Goal: Register for event/course: Sign up to attend an event or enroll in a course

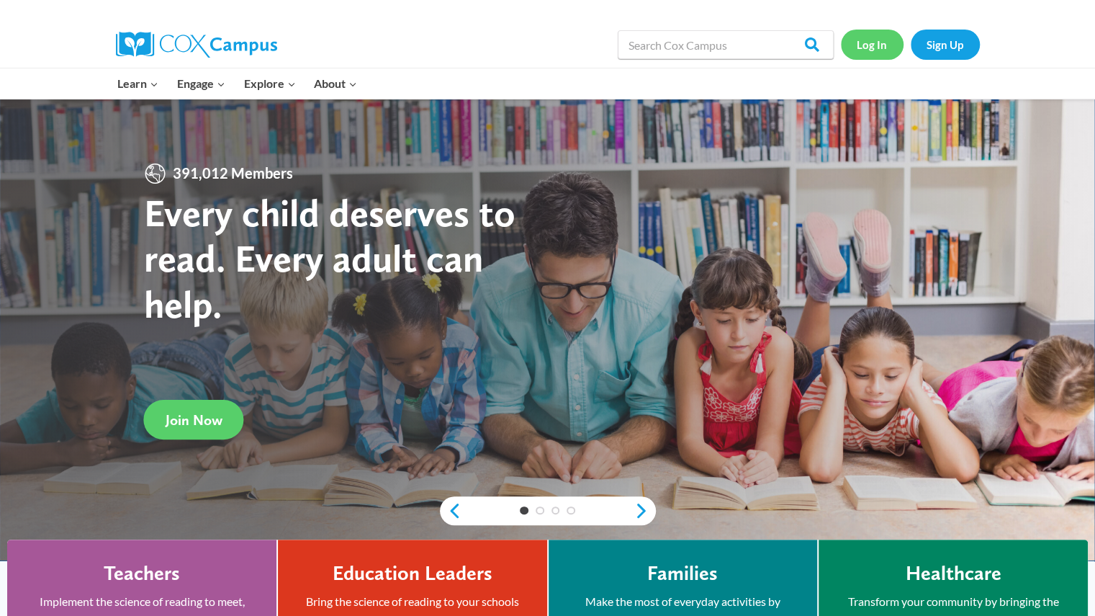
click at [875, 38] on link "Log In" at bounding box center [872, 45] width 63 height 30
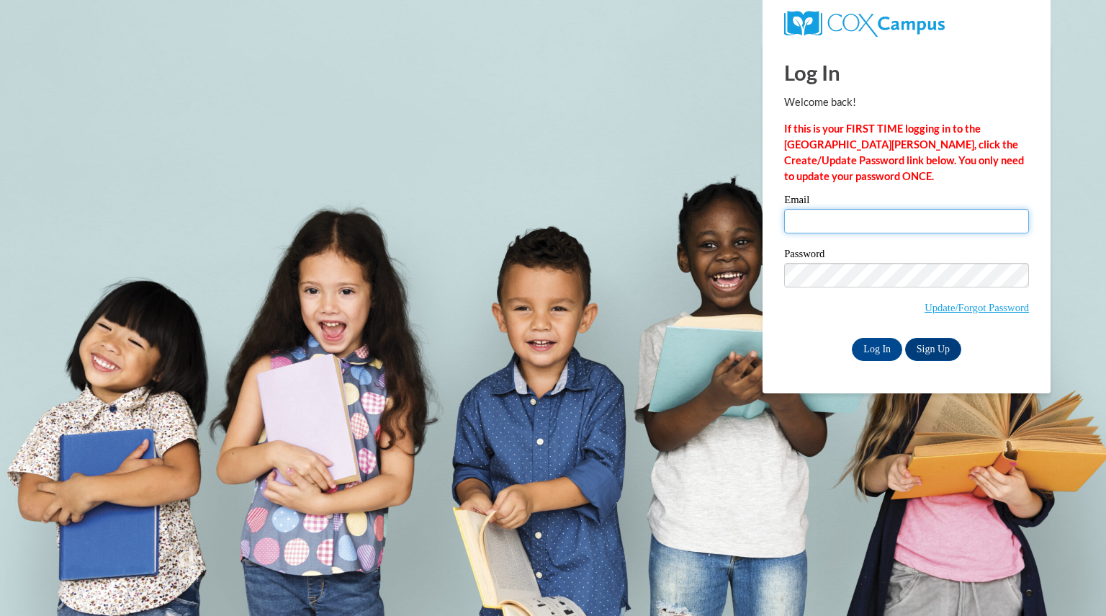
click at [853, 222] on input "Email" at bounding box center [906, 221] width 245 height 24
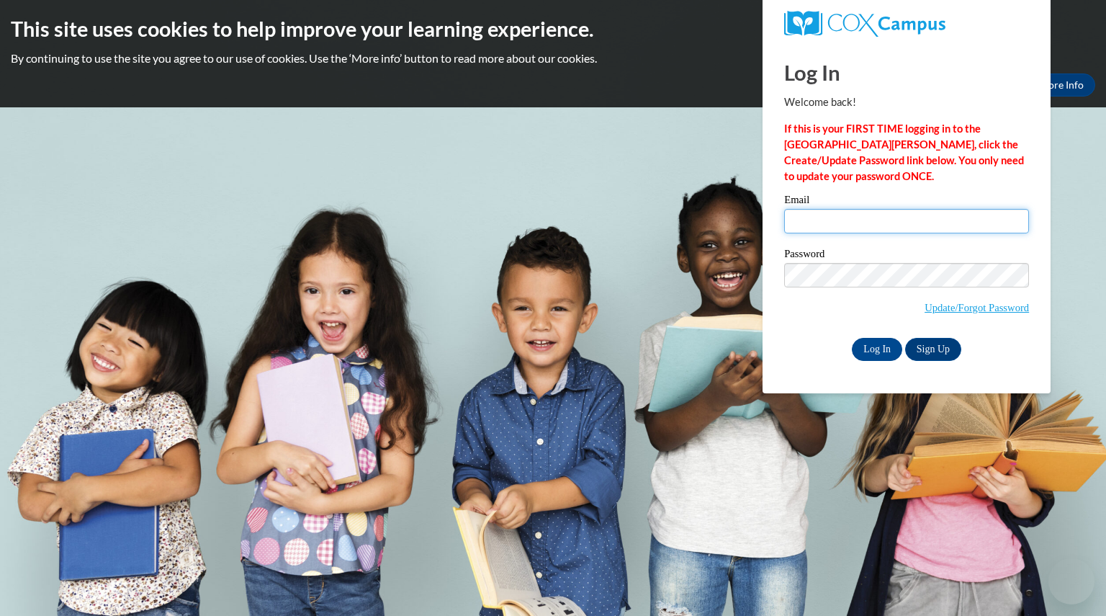
type input "schwanebeckhal@aasd.k12.wi.us"
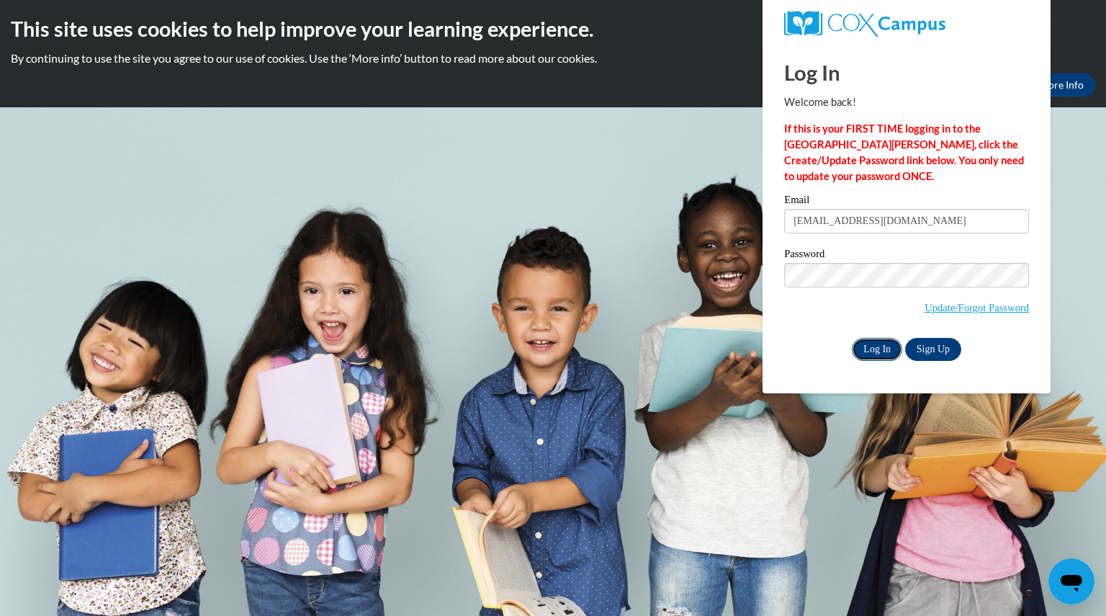
click at [887, 350] on input "Log In" at bounding box center [877, 349] width 50 height 23
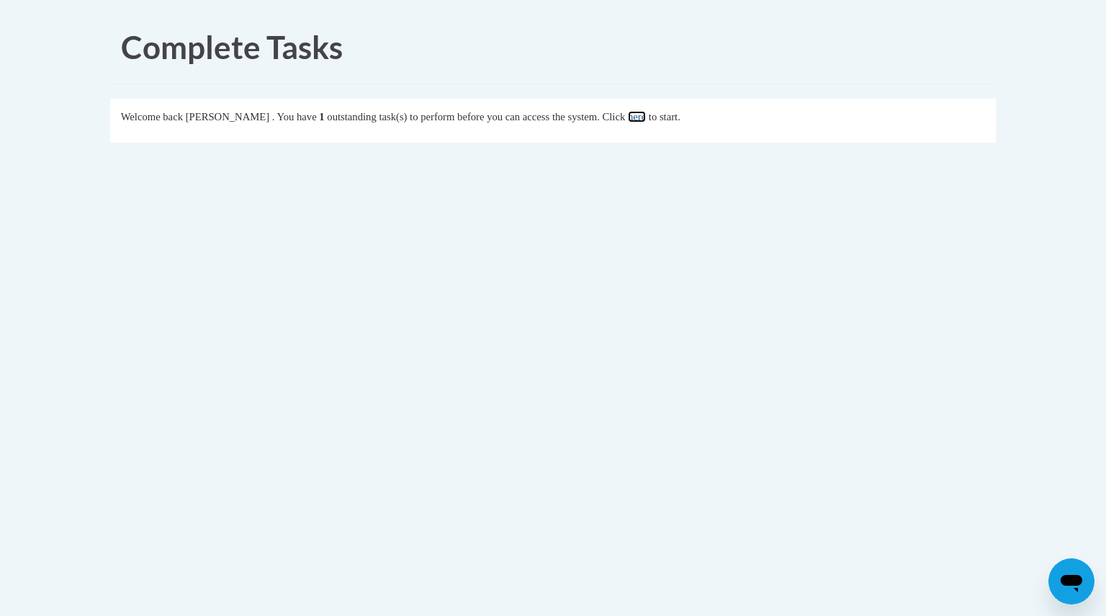
click at [646, 114] on link "here" at bounding box center [637, 117] width 18 height 12
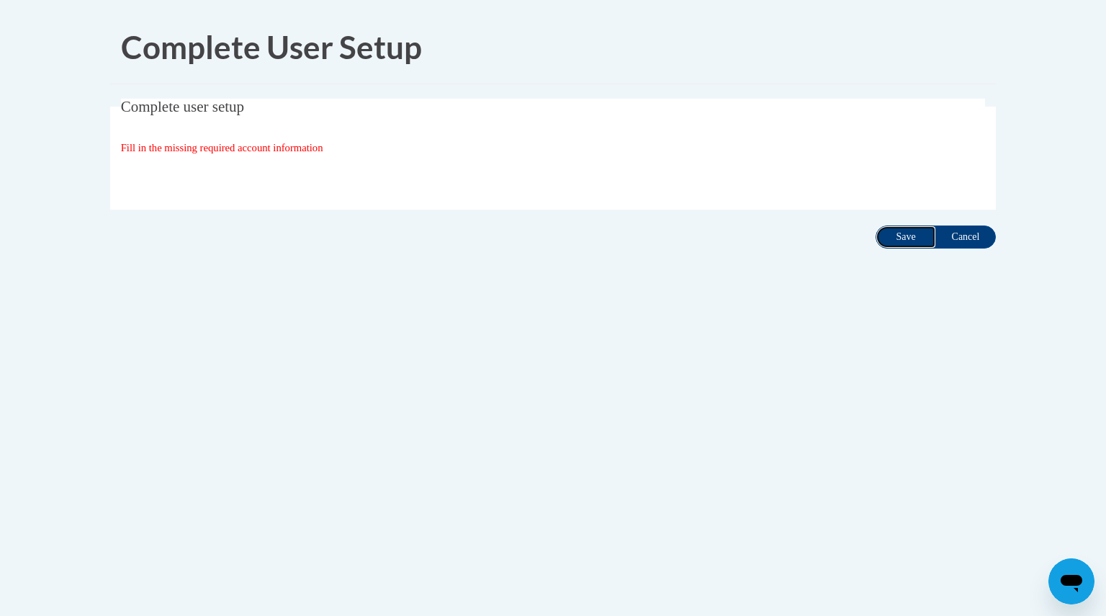
click at [906, 238] on input "Save" at bounding box center [905, 236] width 60 height 23
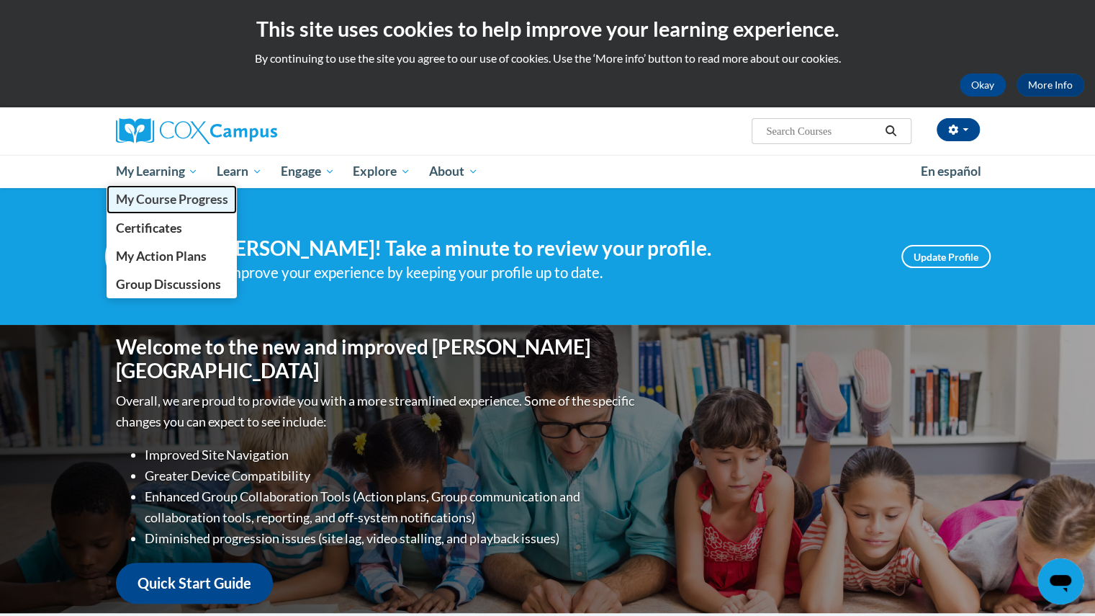
click at [137, 192] on span "My Course Progress" at bounding box center [171, 198] width 112 height 15
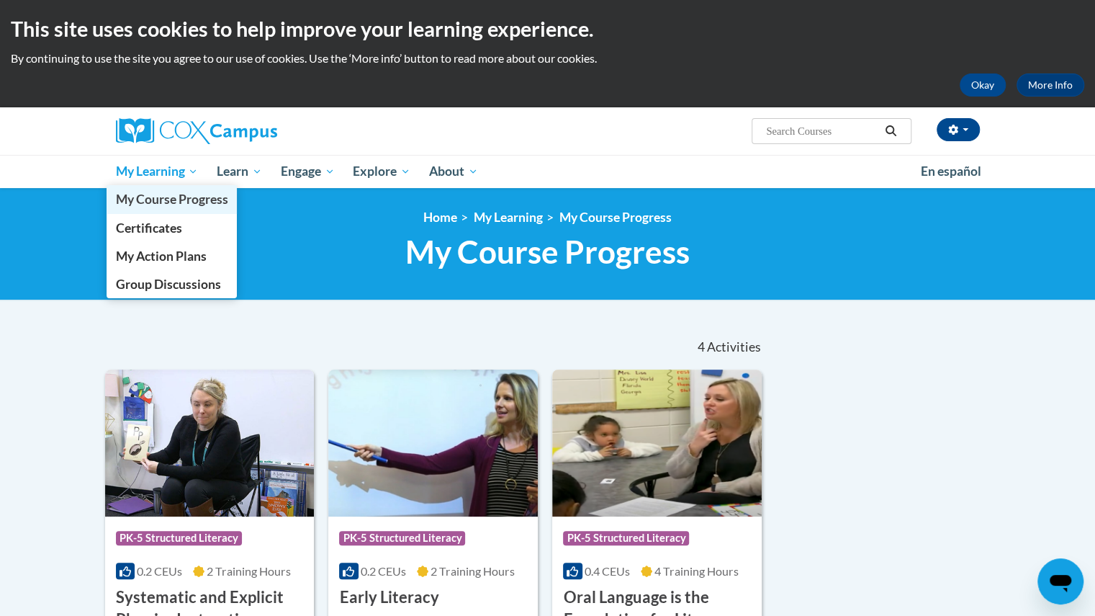
click at [166, 194] on span "My Course Progress" at bounding box center [171, 198] width 112 height 15
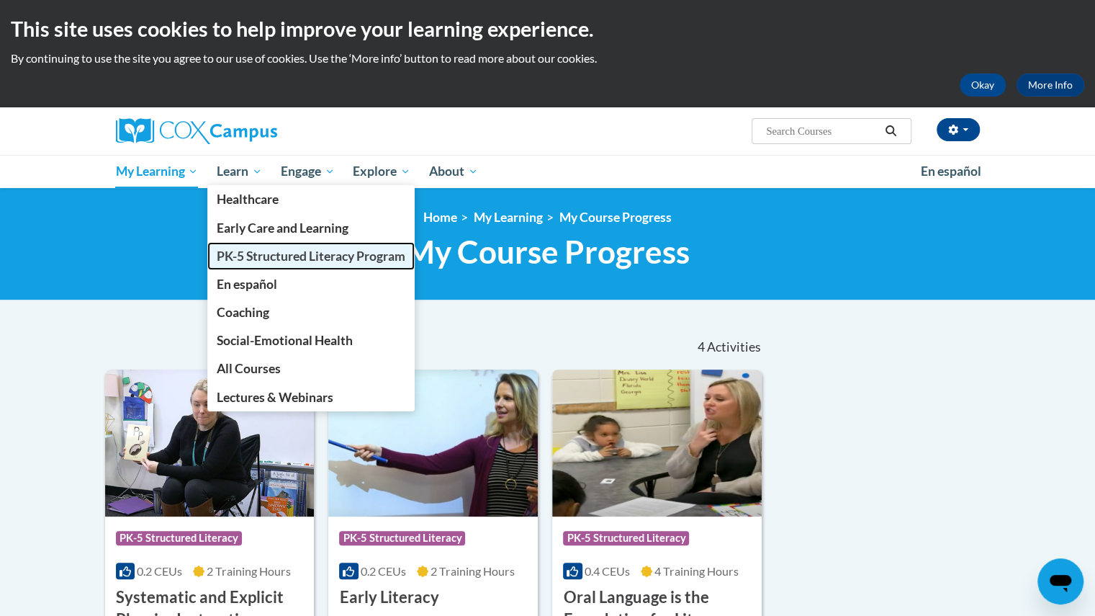
click at [274, 256] on span "PK-5 Structured Literacy Program" at bounding box center [311, 255] width 189 height 15
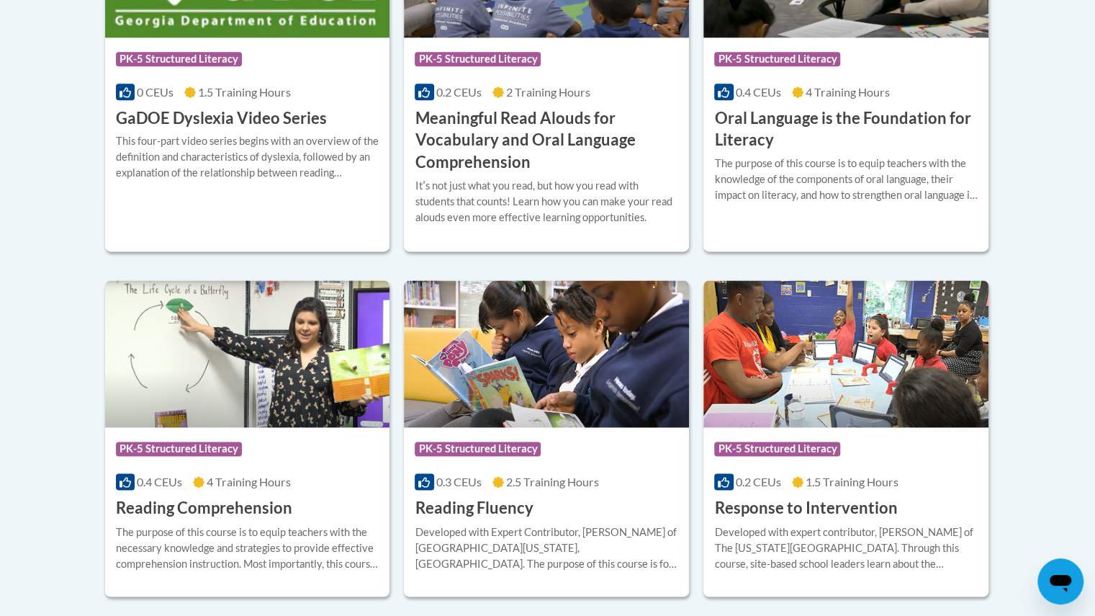
scroll to position [1224, 0]
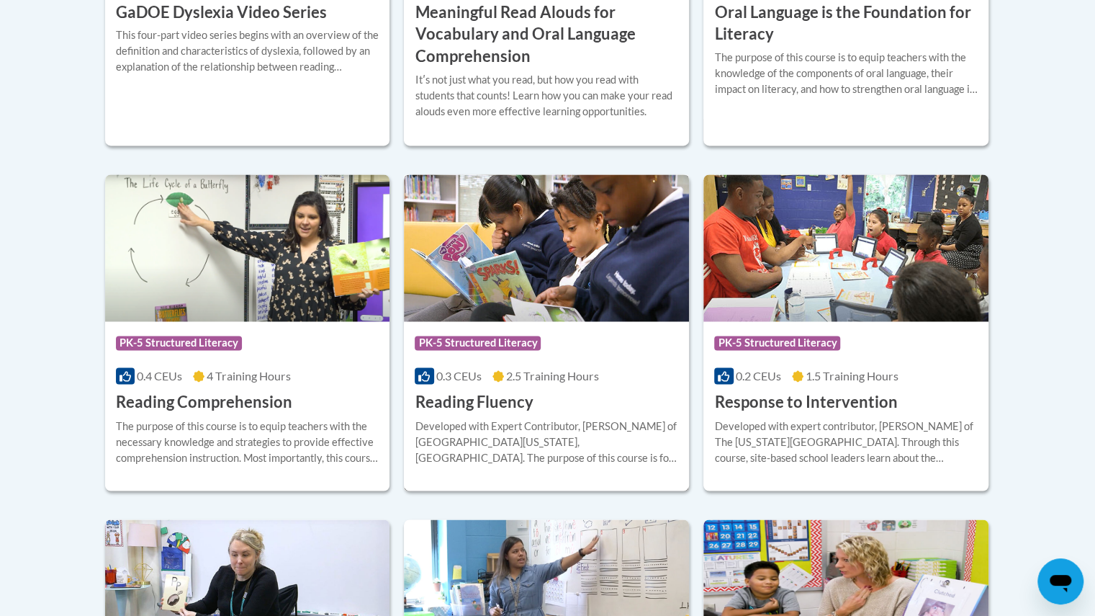
click at [530, 410] on h3 "Reading Fluency" at bounding box center [474, 402] width 118 height 22
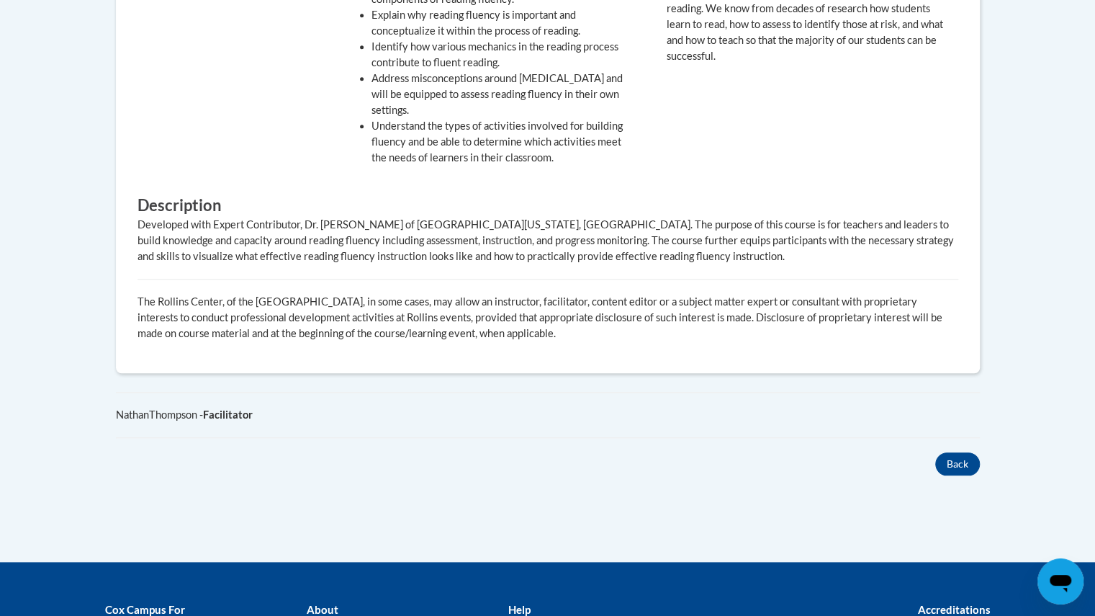
scroll to position [792, 0]
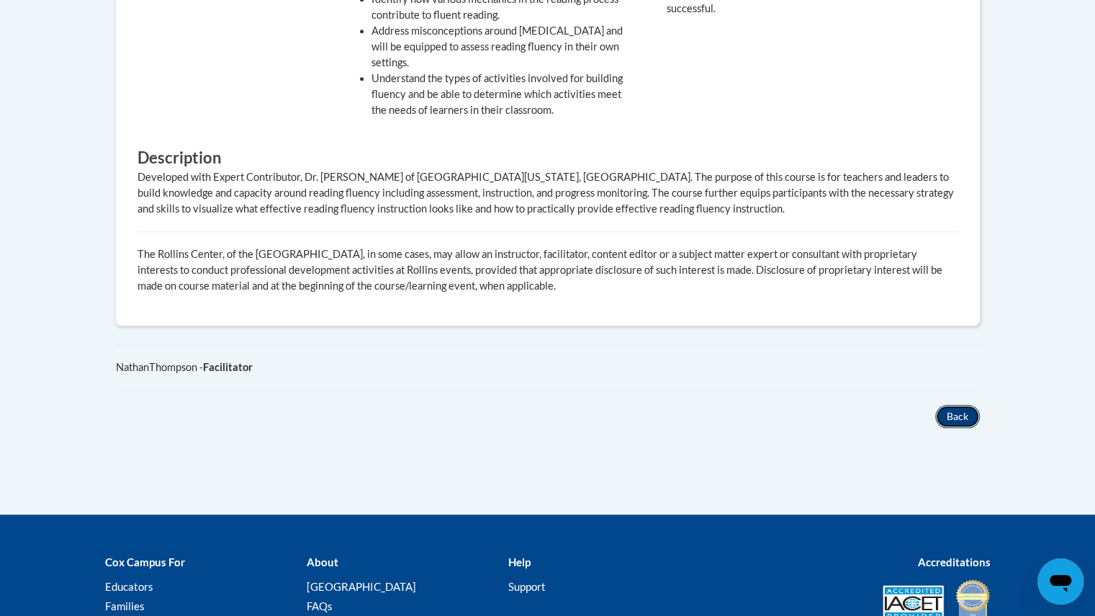
click at [954, 405] on button "Back" at bounding box center [957, 416] width 45 height 23
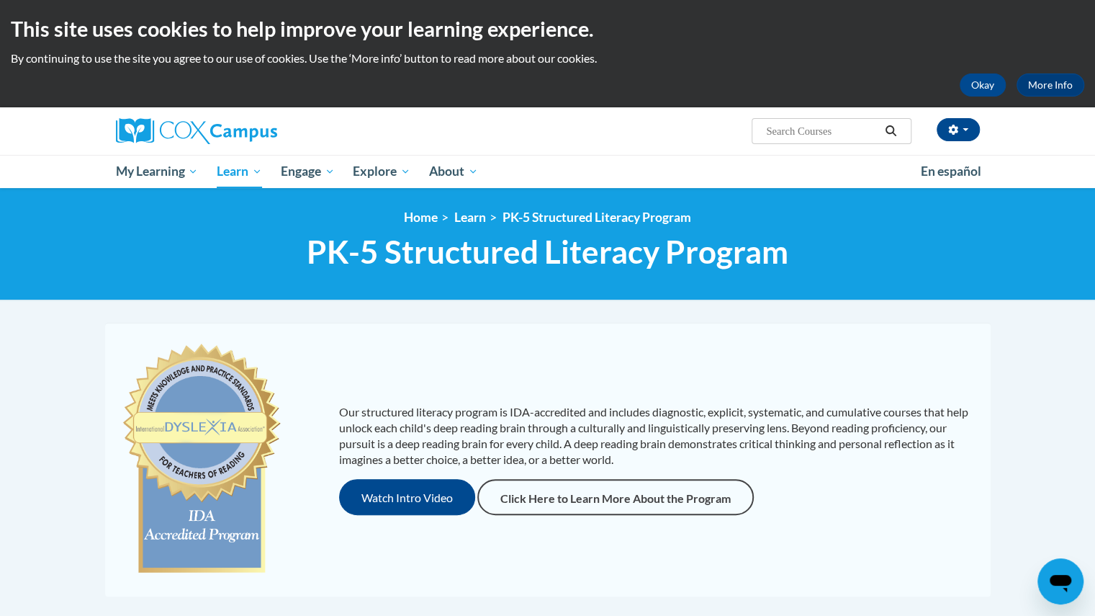
scroll to position [1224, 0]
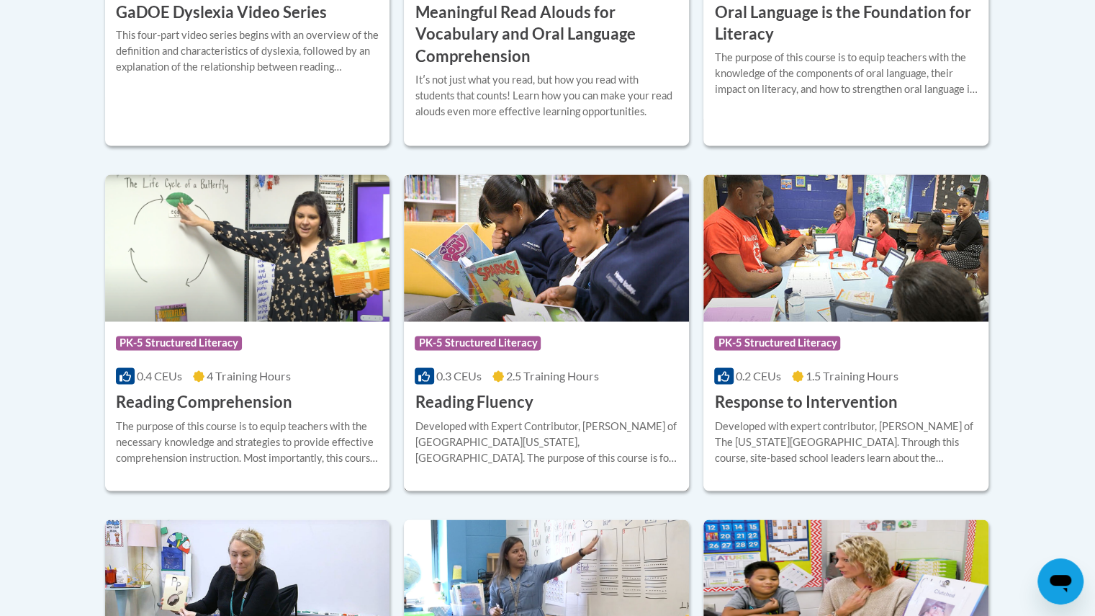
click at [549, 389] on div "Course Category: PK-5 Structured Literacy 0.3 CEUs 2.5 Training Hours COURSE Re…" at bounding box center [546, 367] width 285 height 92
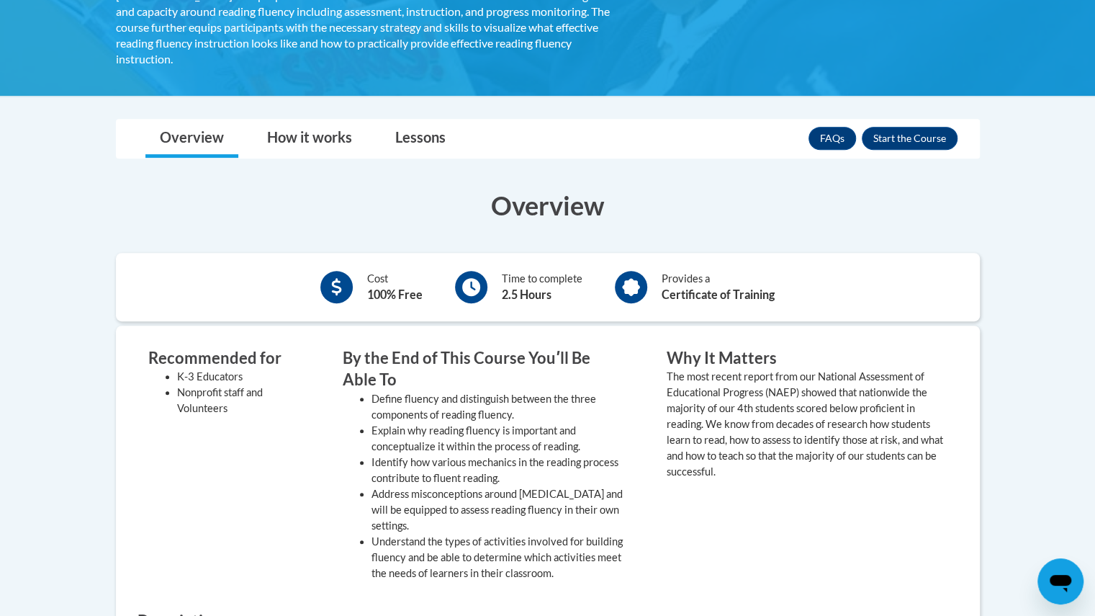
scroll to position [216, 0]
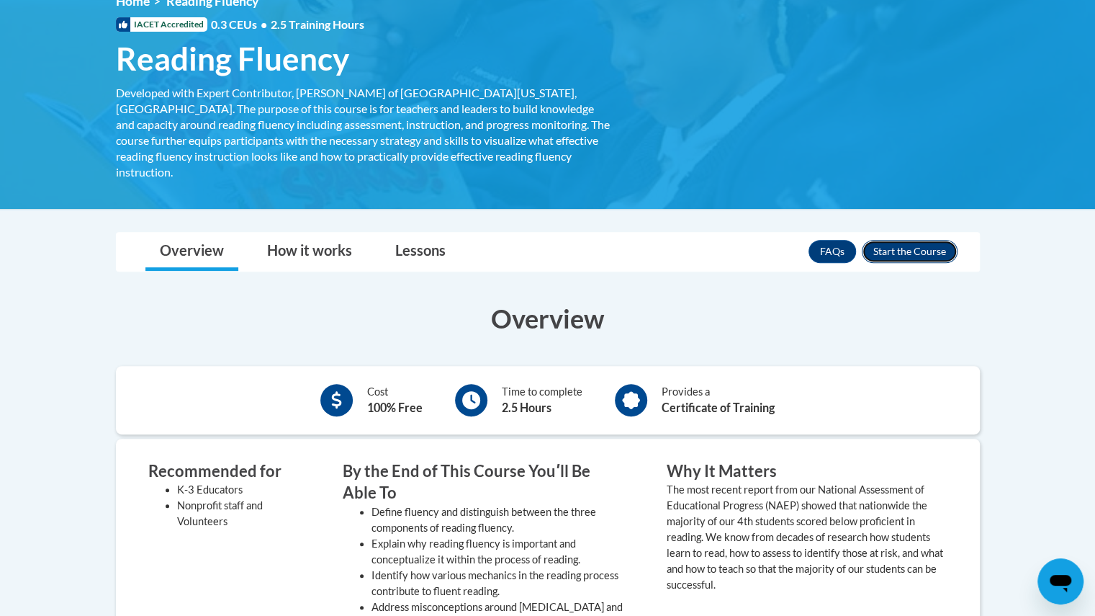
click at [928, 240] on button "Enroll" at bounding box center [910, 251] width 96 height 23
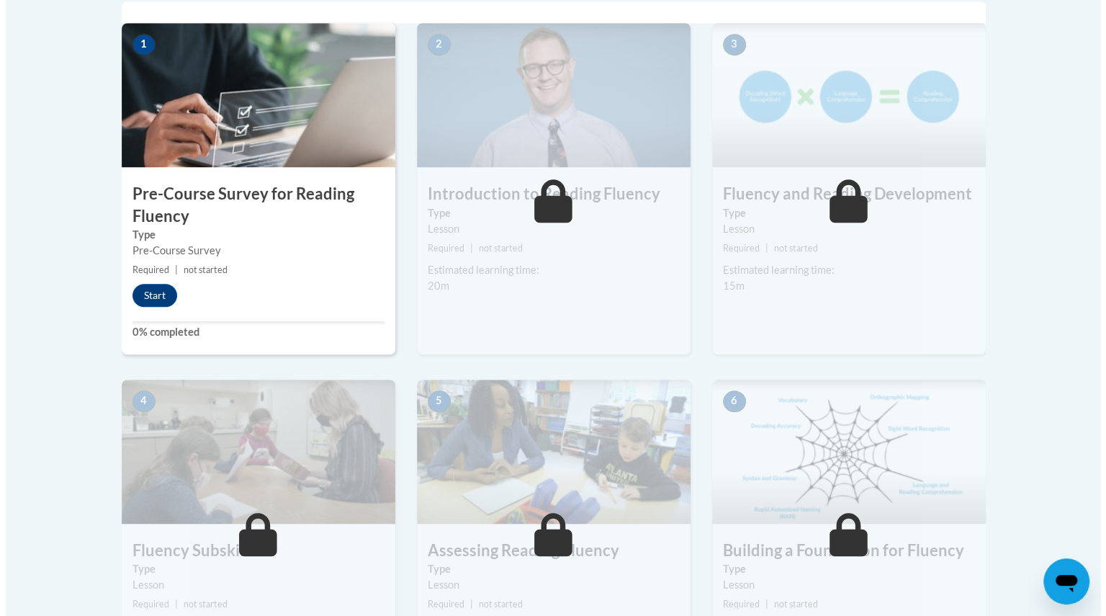
scroll to position [504, 0]
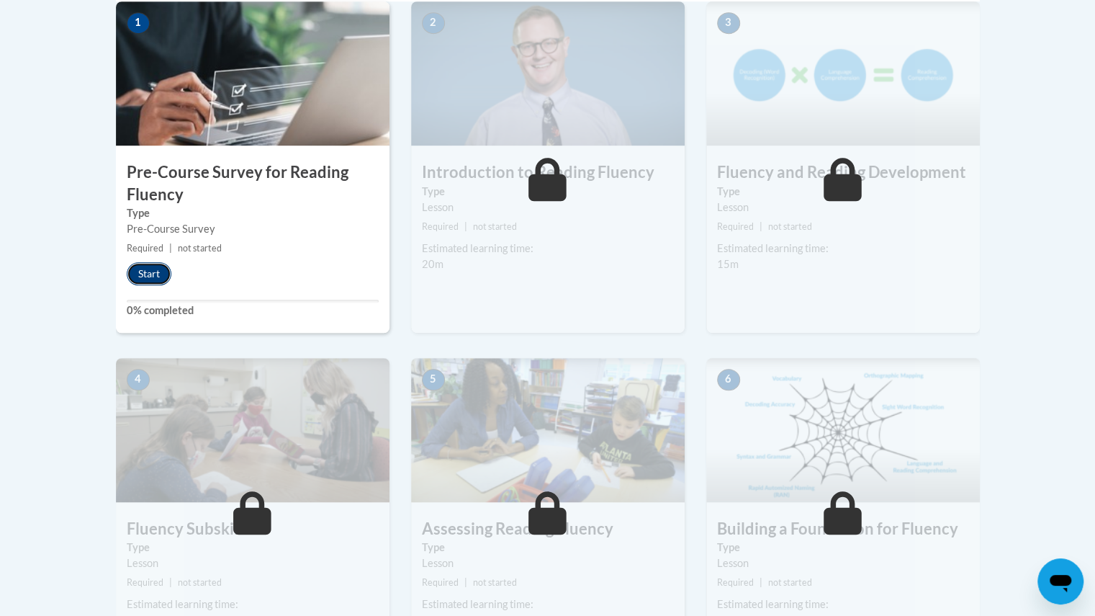
click at [143, 274] on button "Start" at bounding box center [149, 273] width 45 height 23
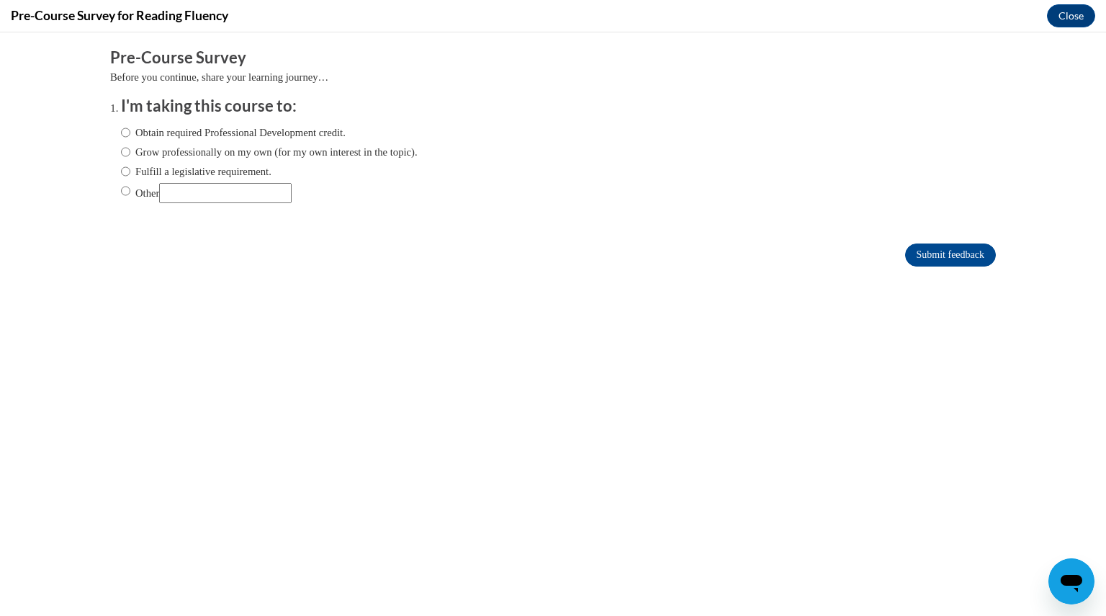
scroll to position [0, 0]
click at [132, 172] on label "Fulfill a legislative requirement." at bounding box center [196, 171] width 150 height 16
click at [130, 172] on input "Fulfill a legislative requirement." at bounding box center [125, 171] width 9 height 16
radio input "true"
click at [918, 258] on input "Submit feedback" at bounding box center [950, 254] width 91 height 23
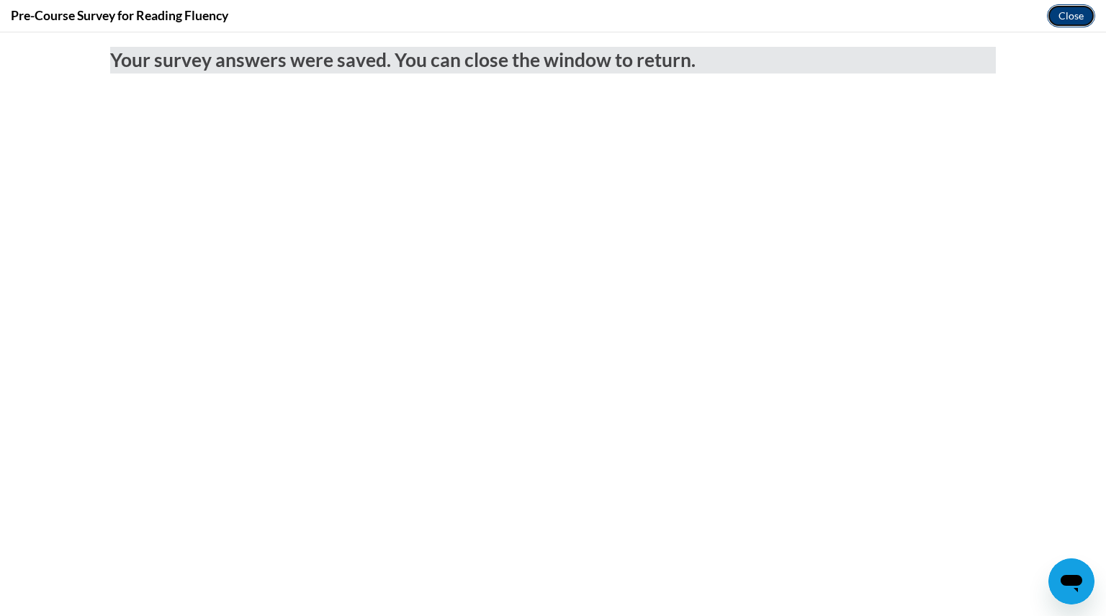
click at [1053, 14] on button "Close" at bounding box center [1071, 15] width 48 height 23
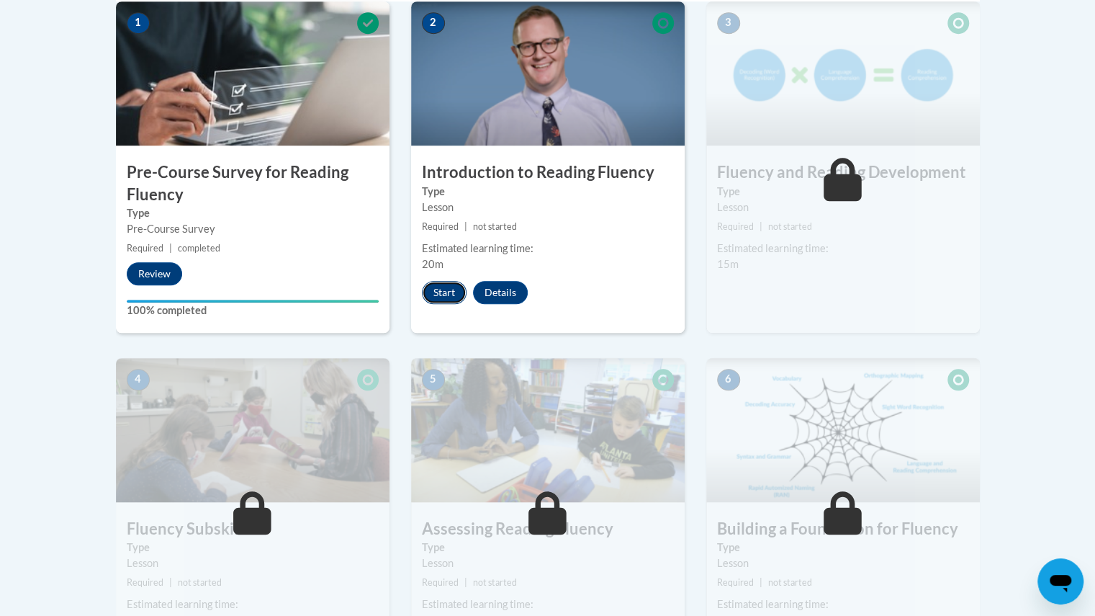
click at [445, 291] on button "Start" at bounding box center [444, 292] width 45 height 23
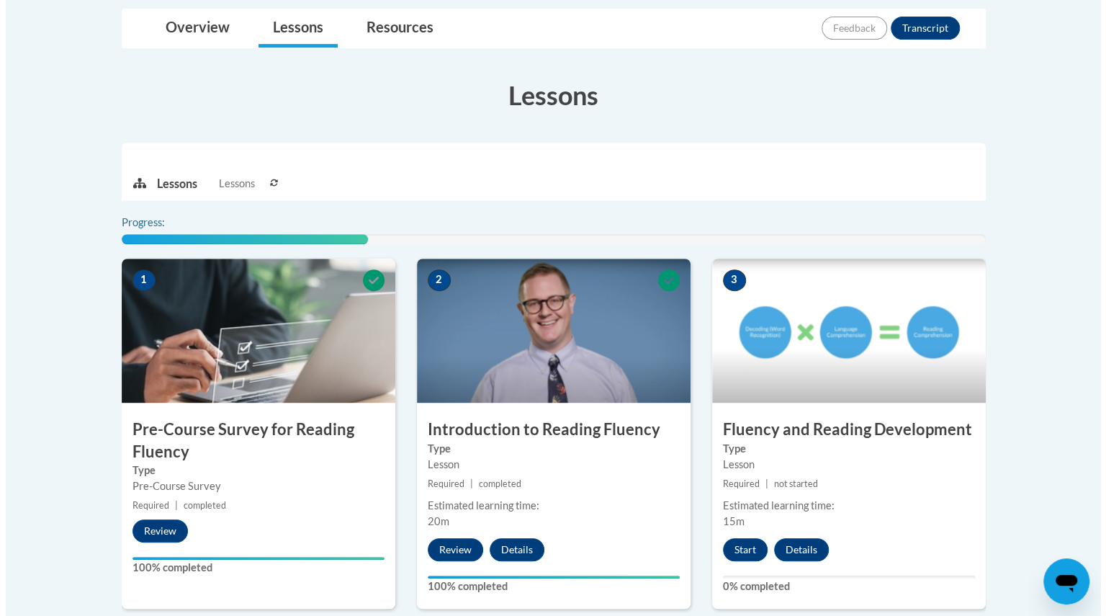
scroll to position [504, 0]
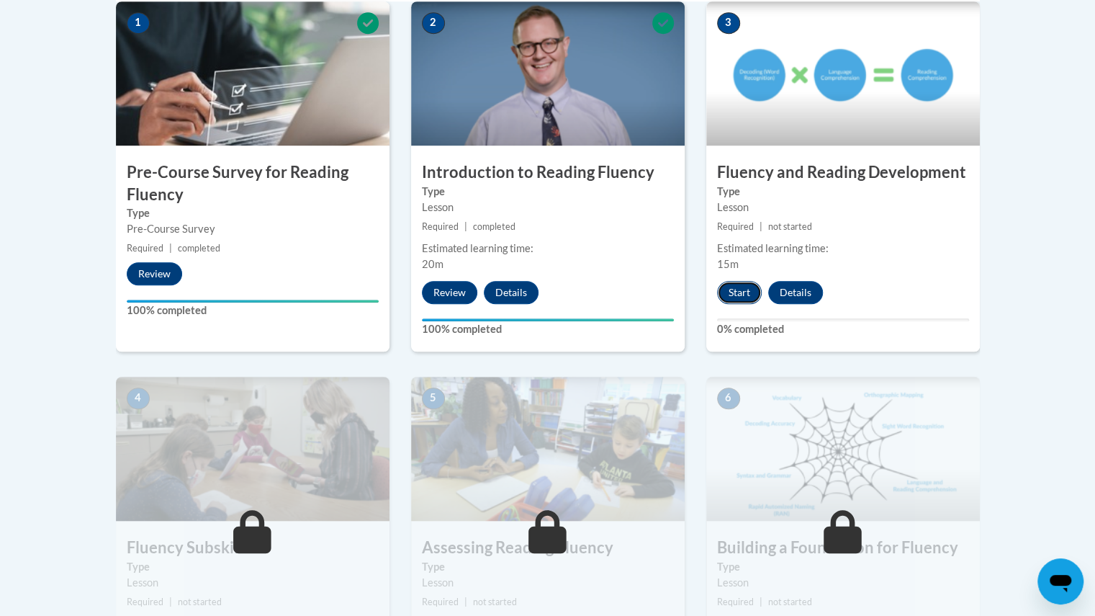
click at [744, 293] on button "Start" at bounding box center [739, 292] width 45 height 23
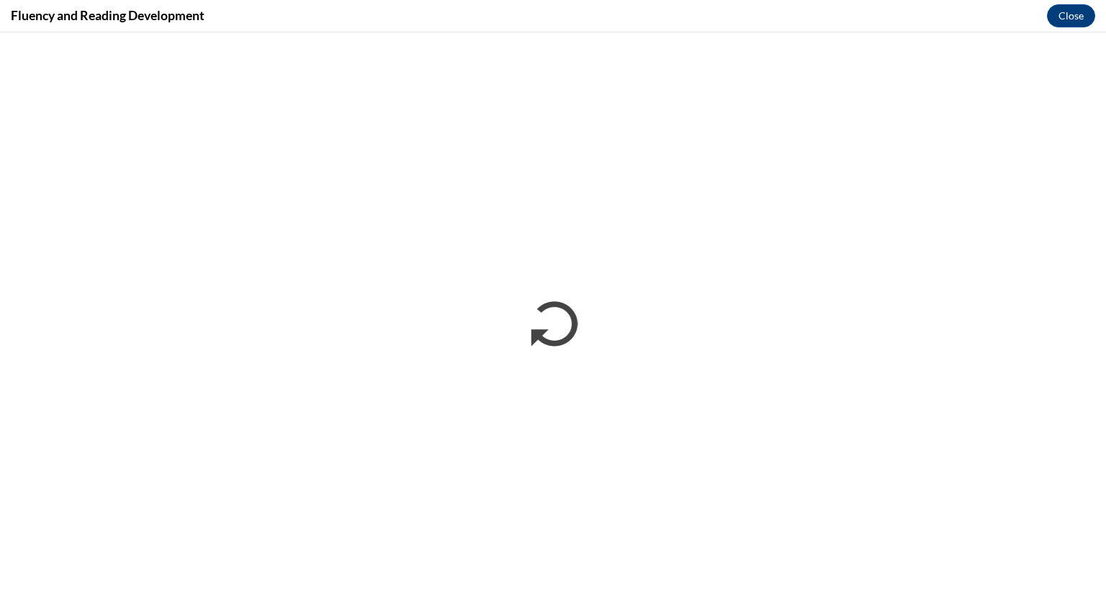
scroll to position [0, 0]
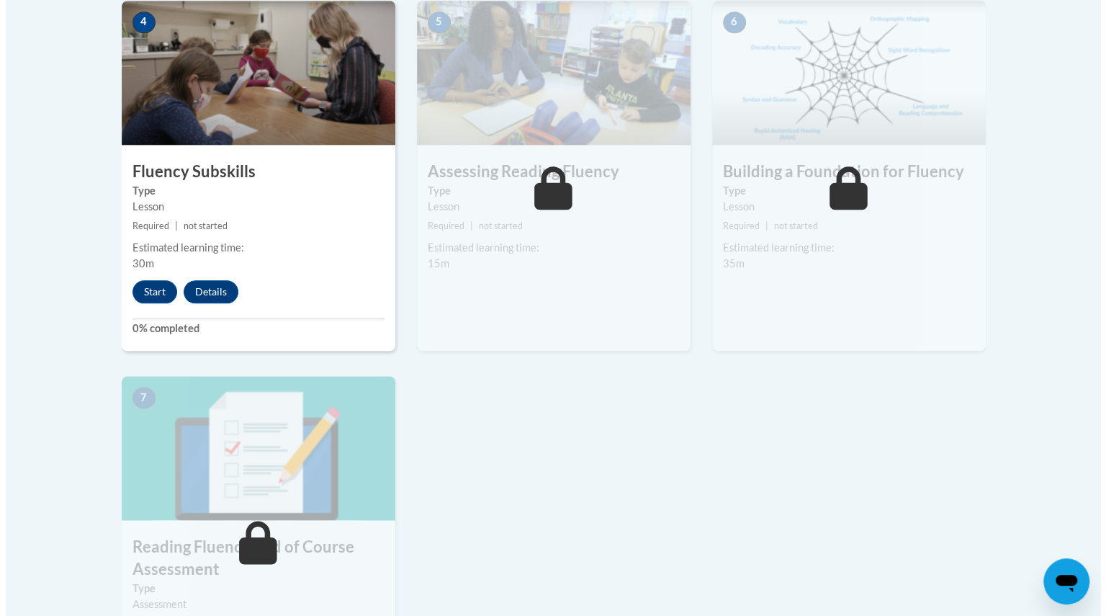
scroll to position [923, 0]
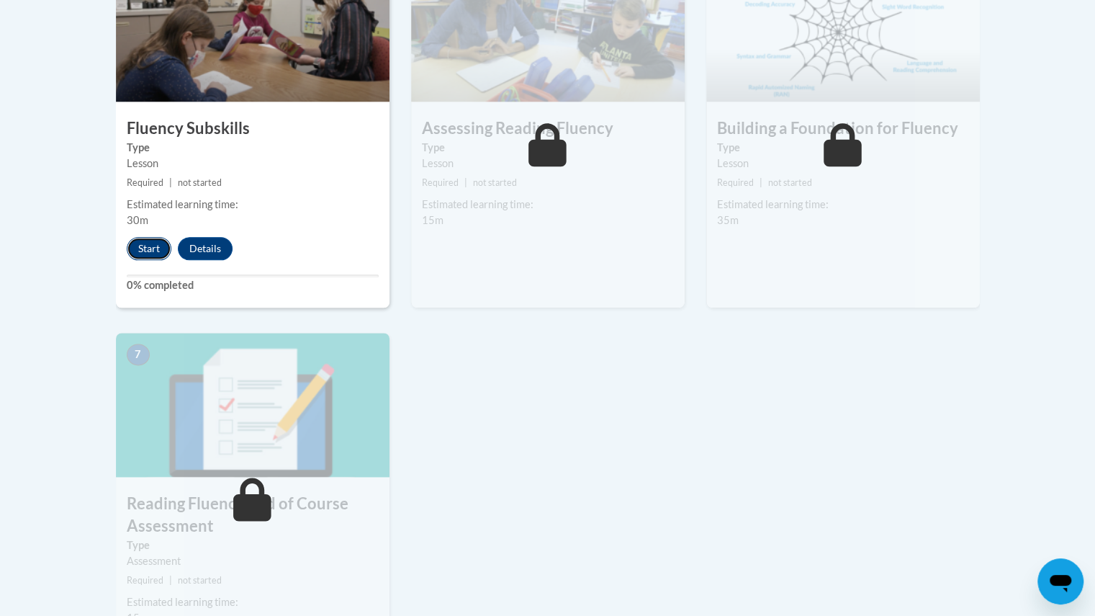
click at [140, 248] on button "Start" at bounding box center [149, 248] width 45 height 23
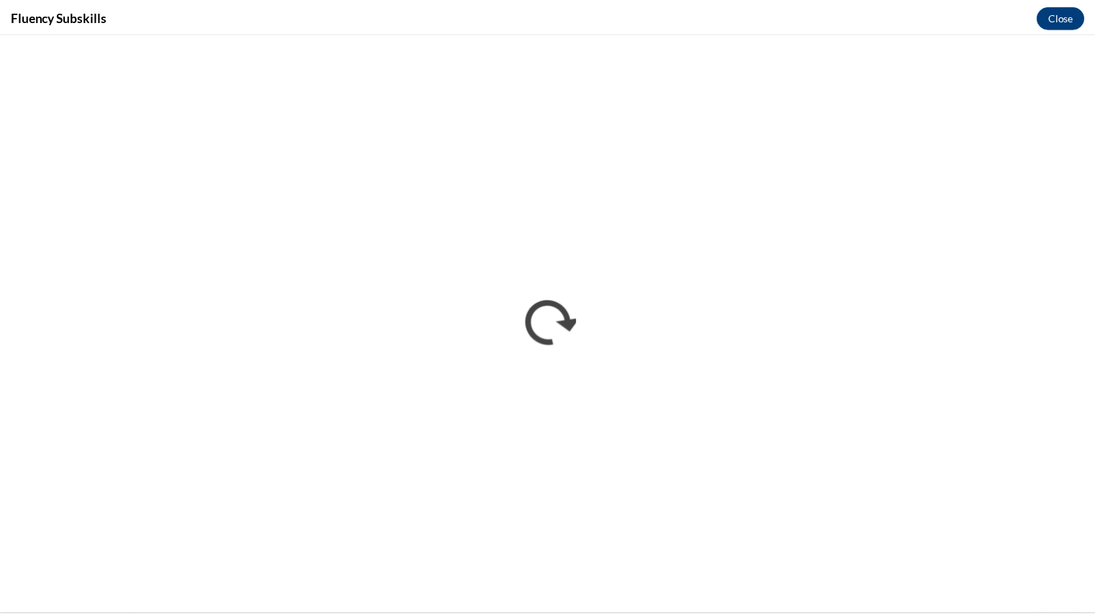
scroll to position [0, 0]
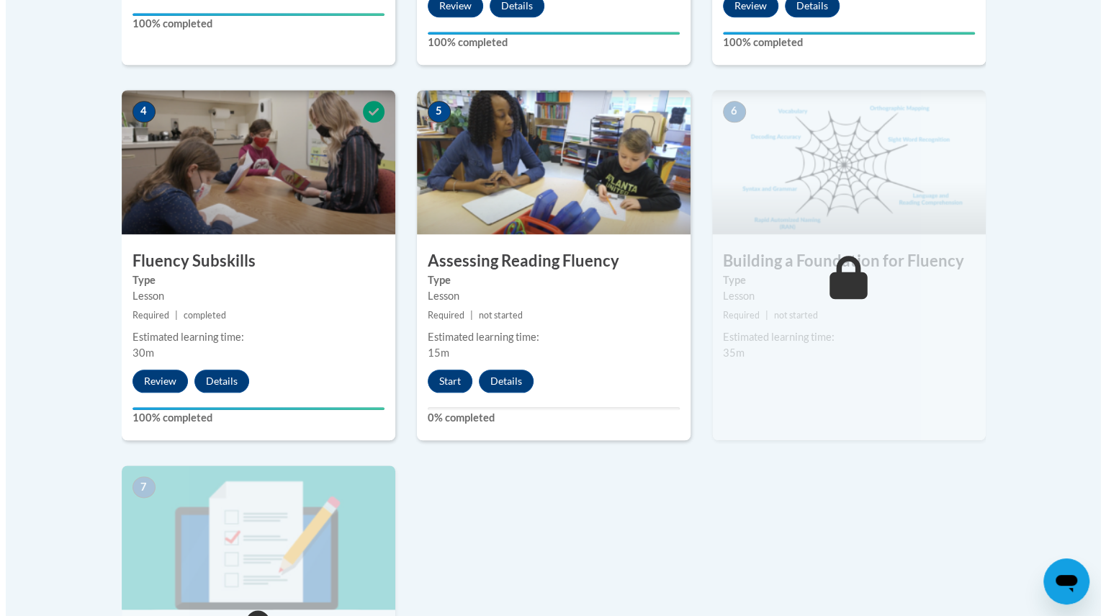
scroll to position [936, 0]
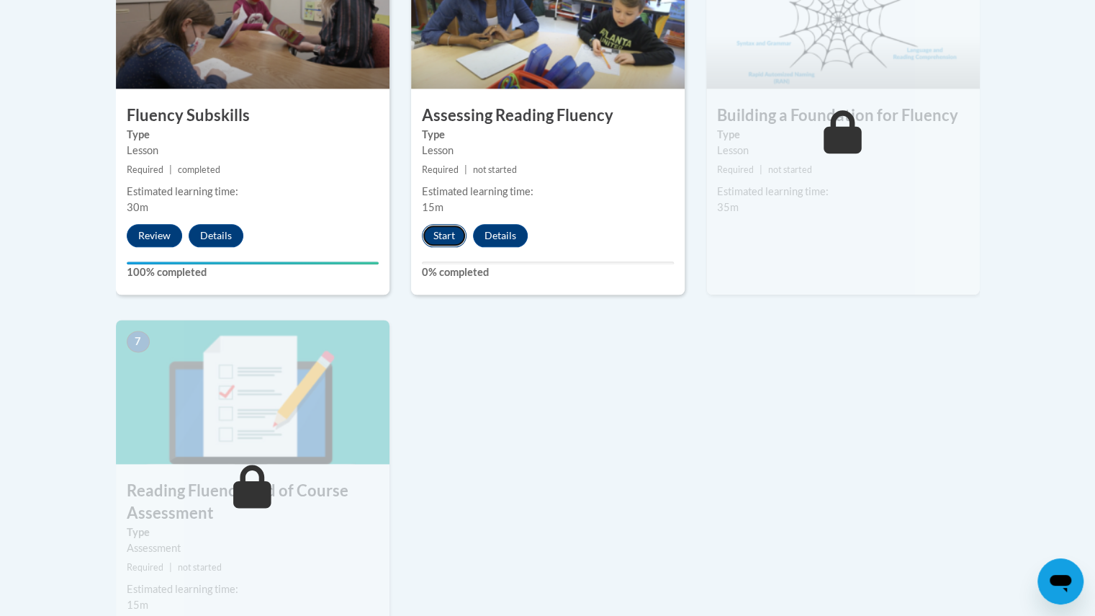
click at [440, 230] on button "Start" at bounding box center [444, 235] width 45 height 23
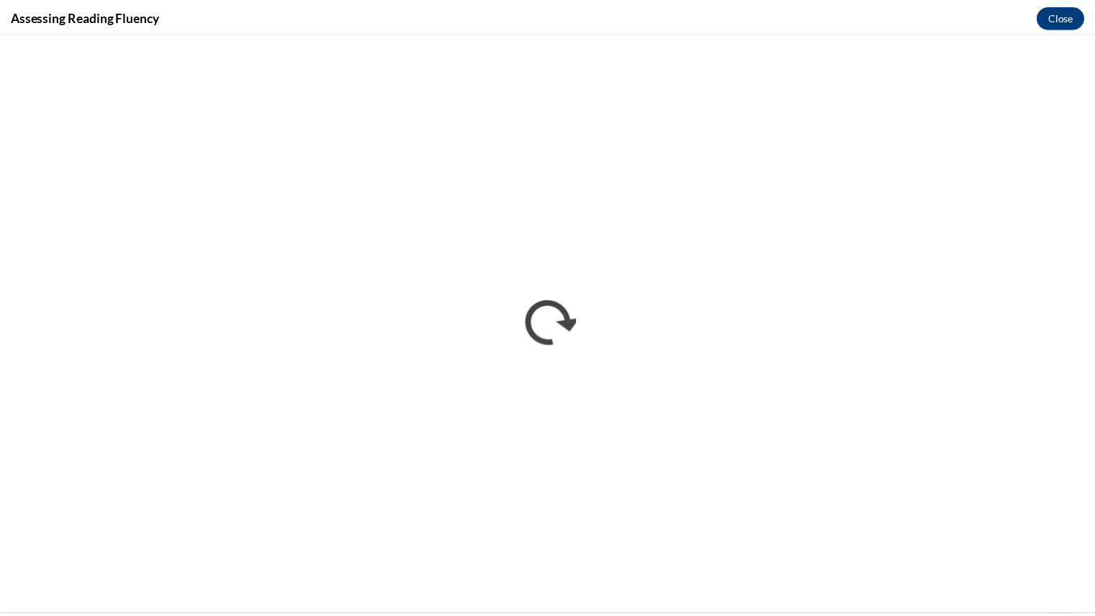
scroll to position [0, 0]
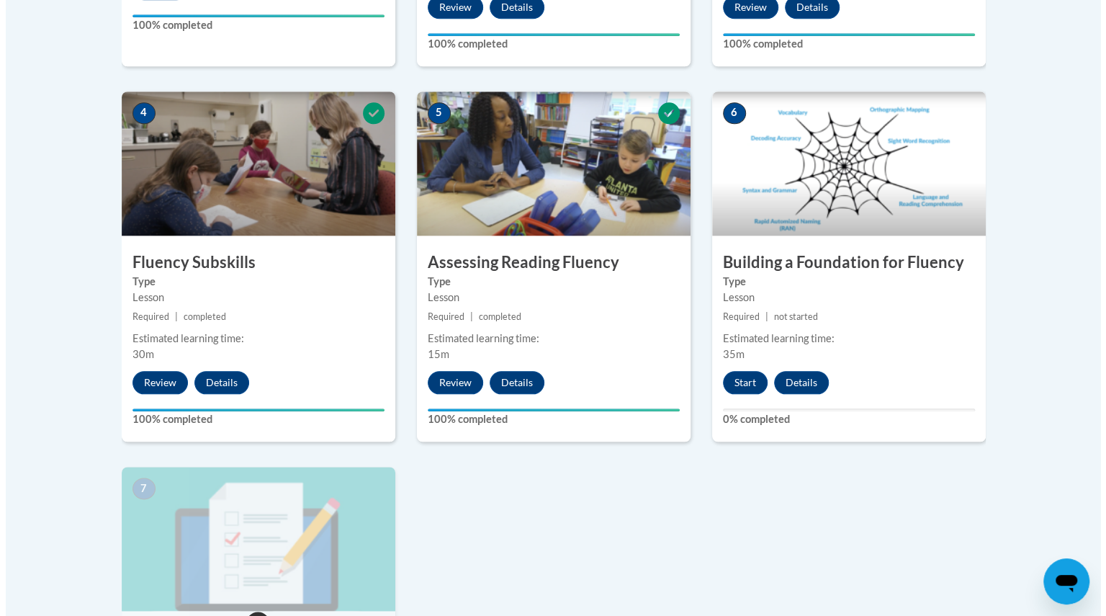
scroll to position [868, 0]
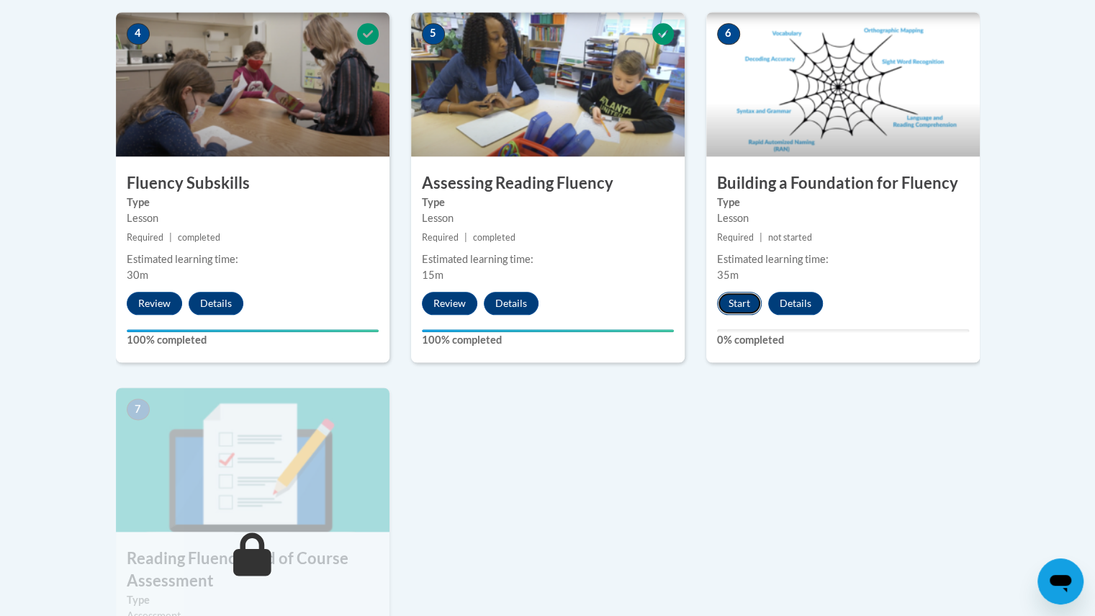
click at [742, 307] on button "Start" at bounding box center [739, 303] width 45 height 23
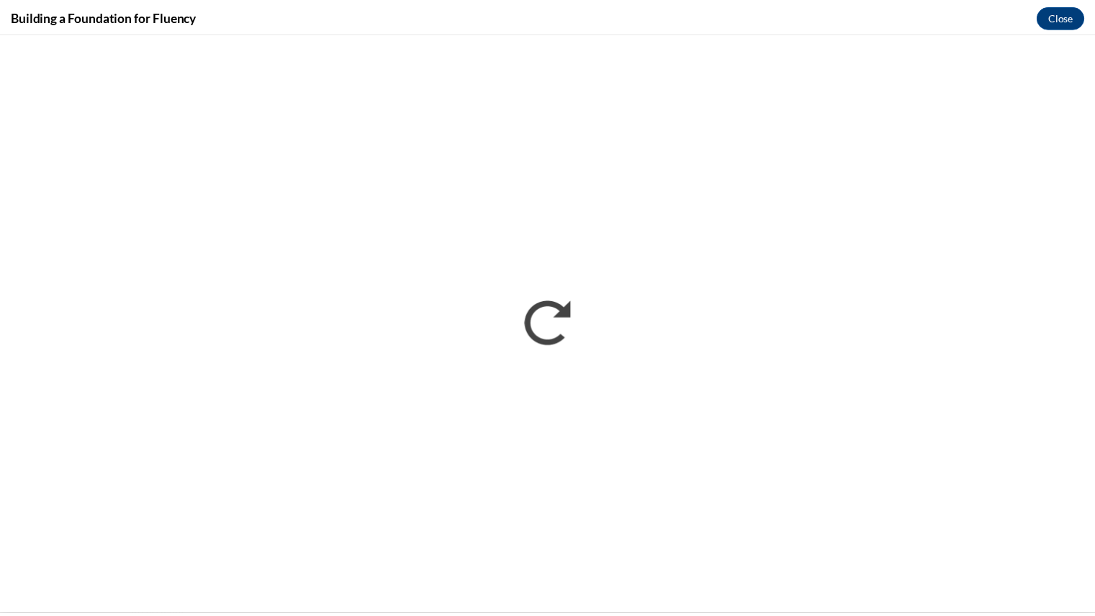
scroll to position [0, 0]
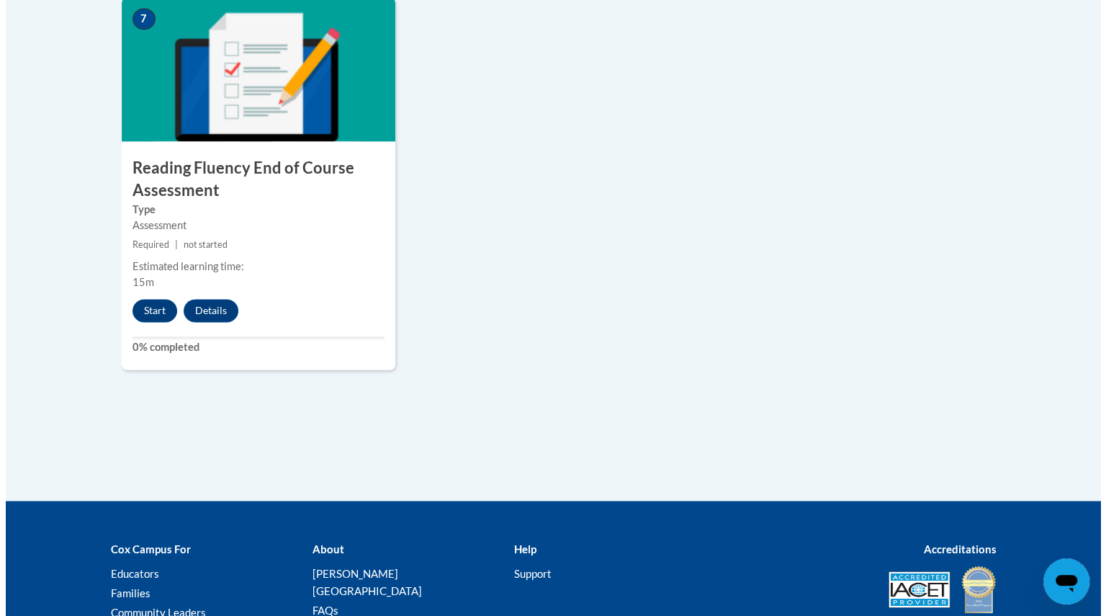
scroll to position [1296, 0]
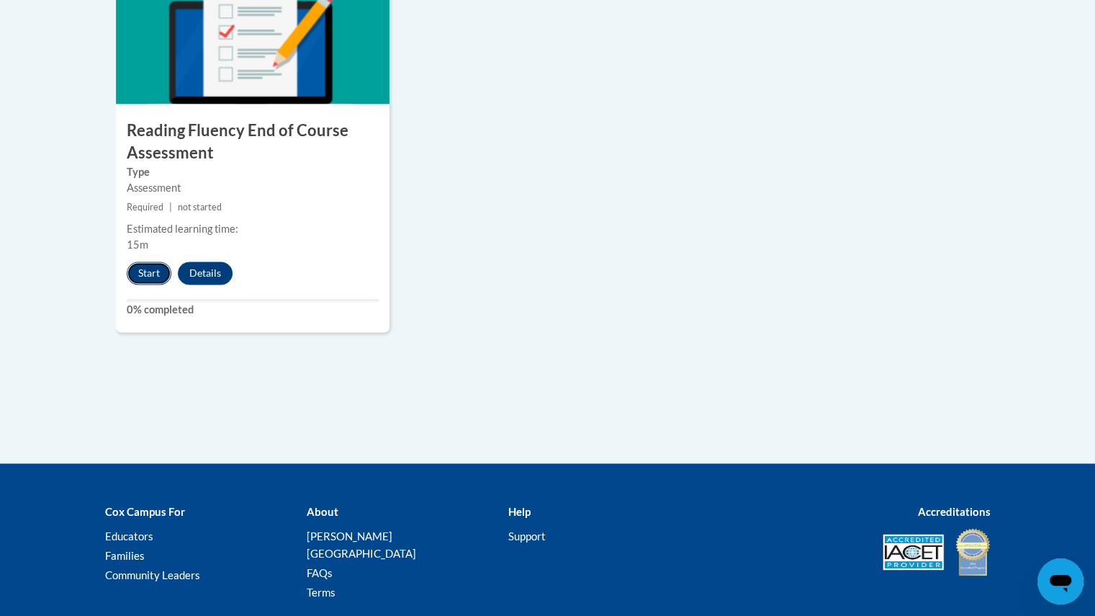
click at [139, 267] on button "Start" at bounding box center [149, 272] width 45 height 23
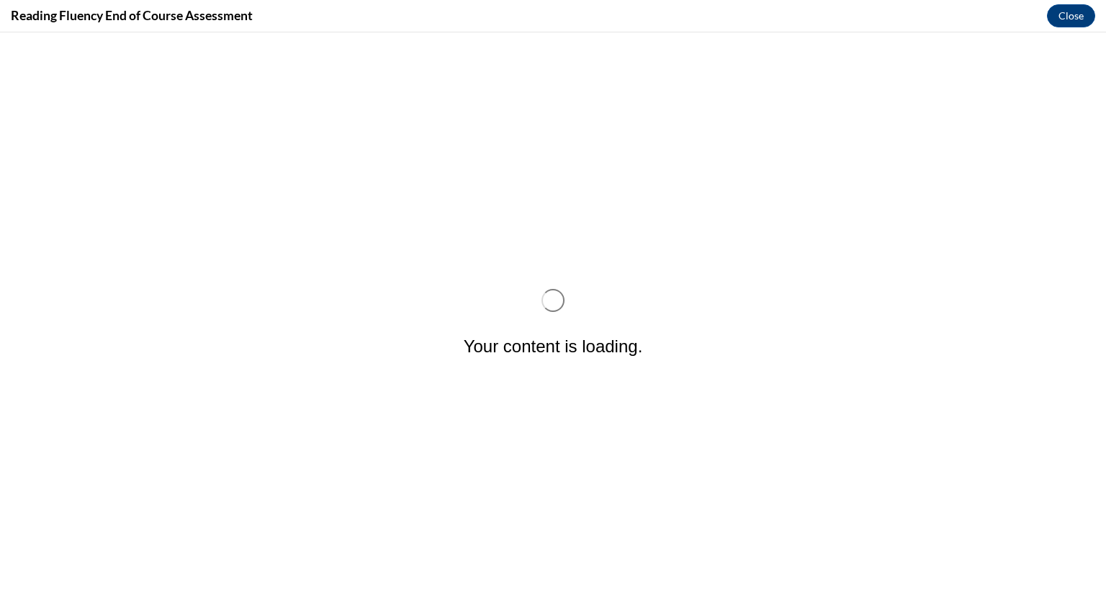
scroll to position [0, 0]
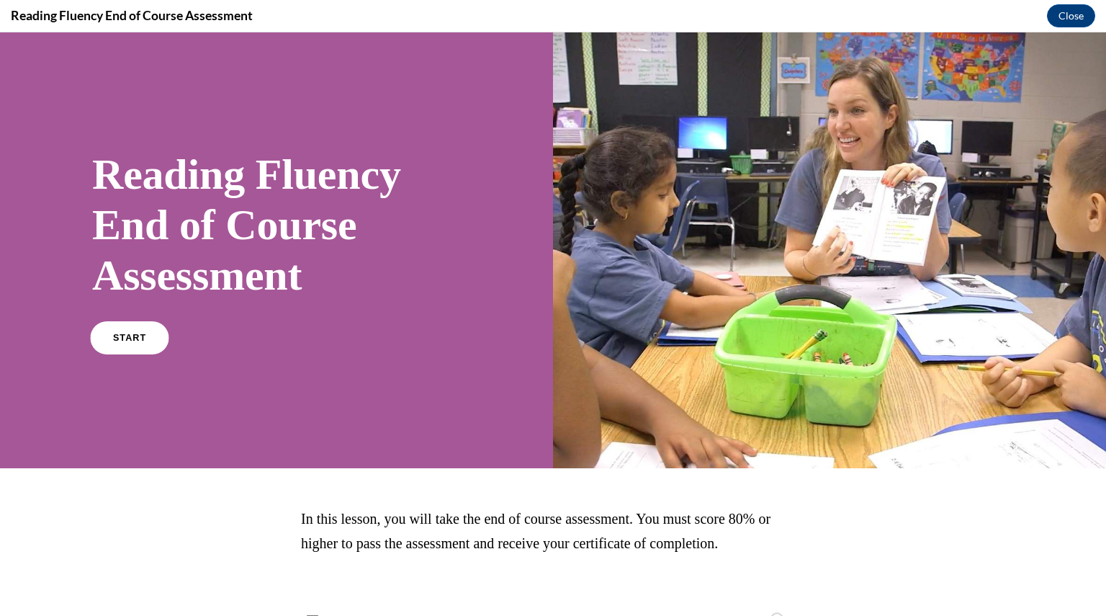
click at [128, 340] on span "START" at bounding box center [129, 338] width 33 height 11
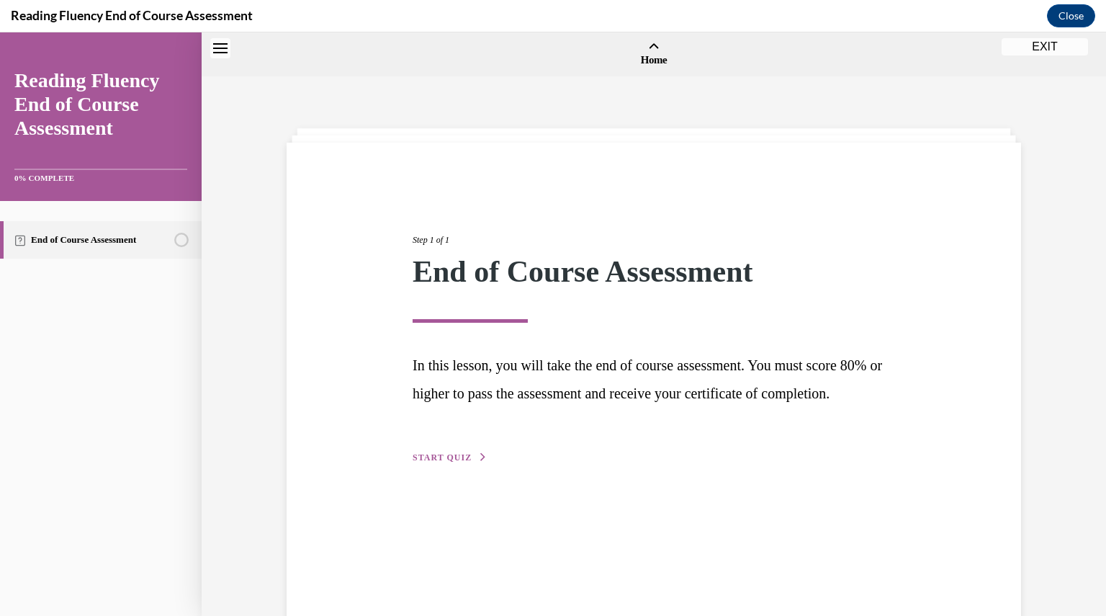
scroll to position [45, 0]
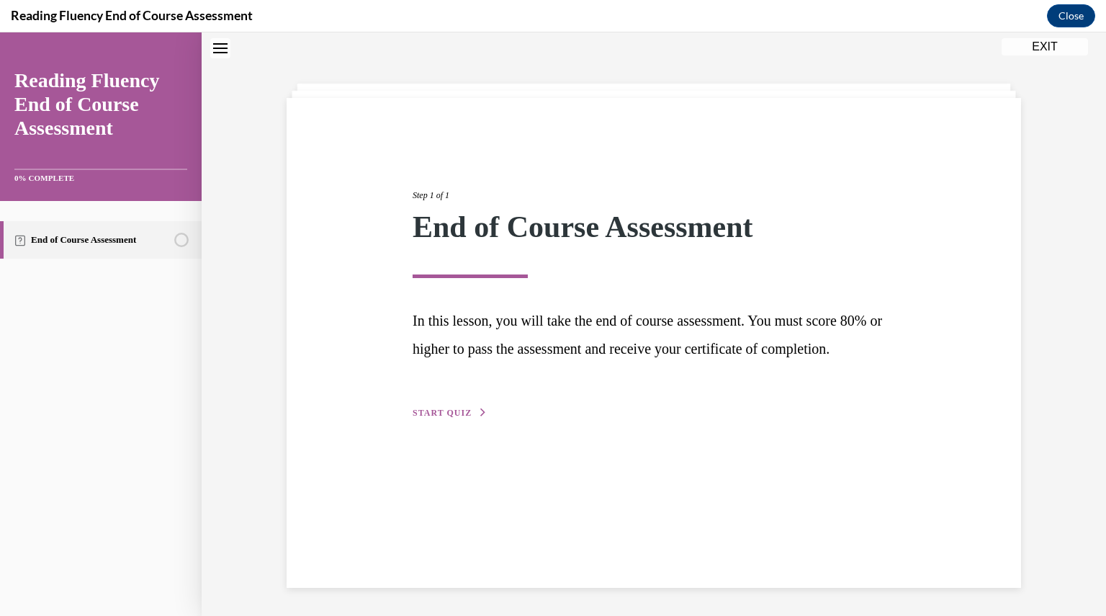
click at [446, 418] on span "START QUIZ" at bounding box center [442, 412] width 59 height 10
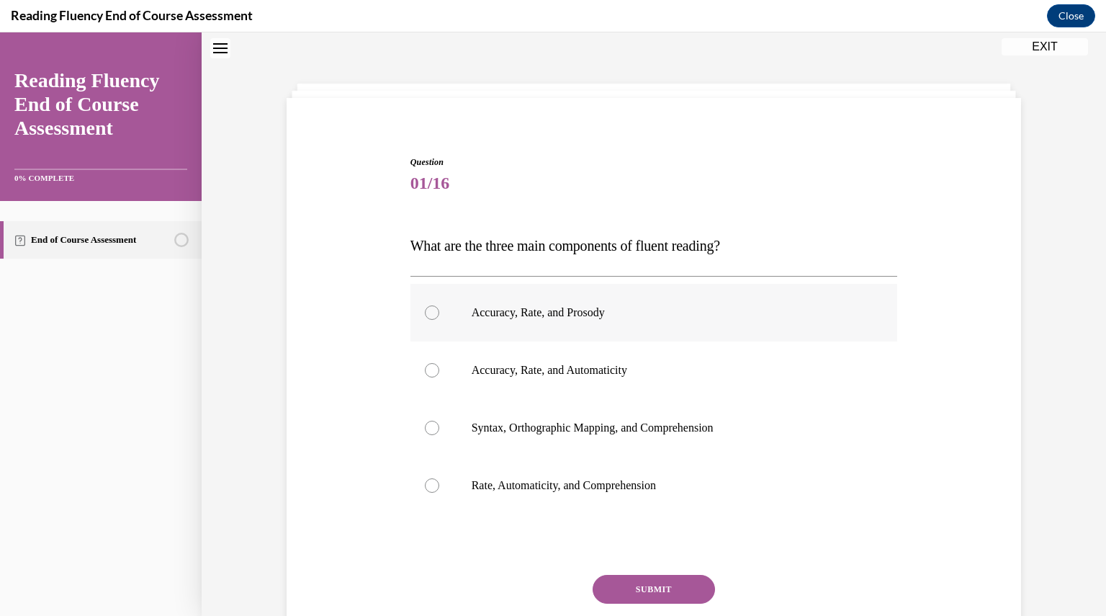
click at [622, 315] on p "Accuracy, Rate, and Prosody" at bounding box center [667, 312] width 390 height 14
click at [439, 315] on input "Accuracy, Rate, and Prosody" at bounding box center [432, 312] width 14 height 14
radio input "true"
click at [659, 588] on button "SUBMIT" at bounding box center [653, 588] width 122 height 29
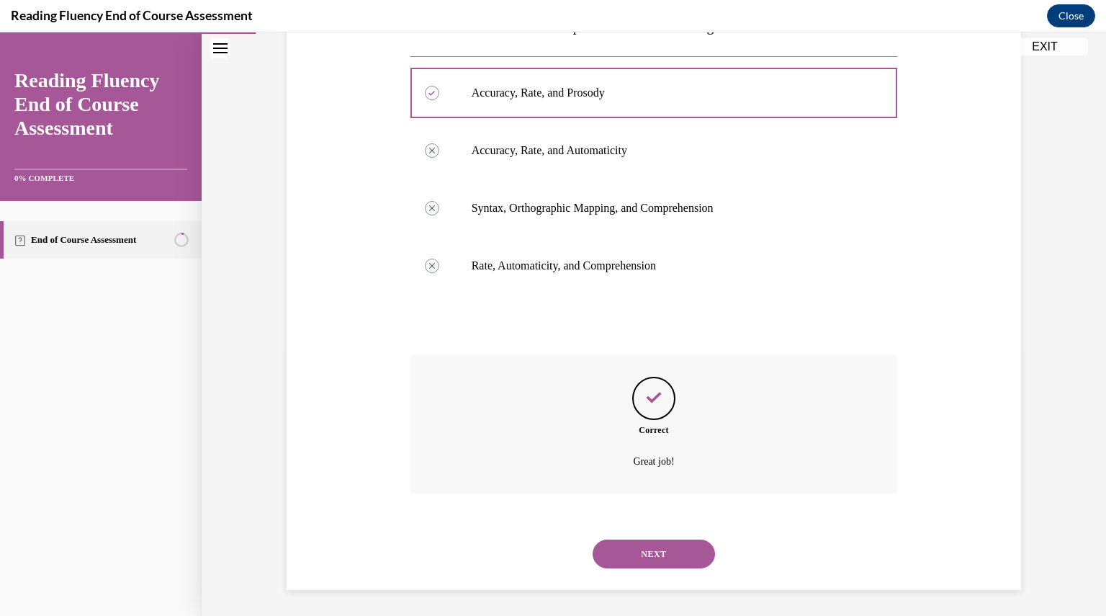
scroll to position [266, 0]
click at [673, 549] on button "NEXT" at bounding box center [653, 551] width 122 height 29
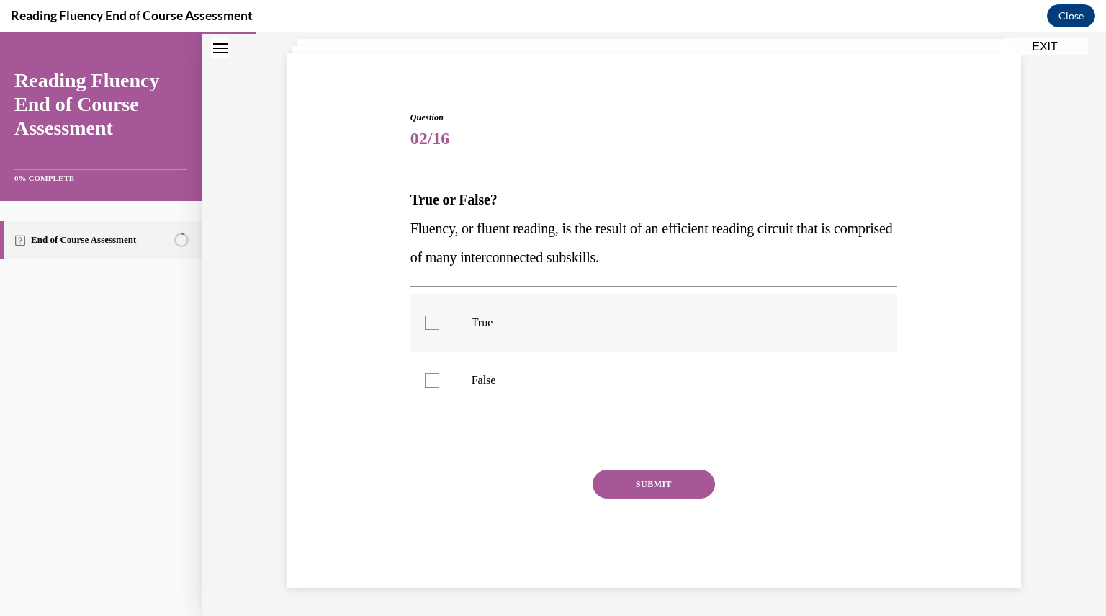
click at [593, 330] on label "True" at bounding box center [653, 323] width 487 height 58
click at [439, 330] on input "True" at bounding box center [432, 322] width 14 height 14
checkbox input "true"
click at [657, 480] on button "SUBMIT" at bounding box center [653, 483] width 122 height 29
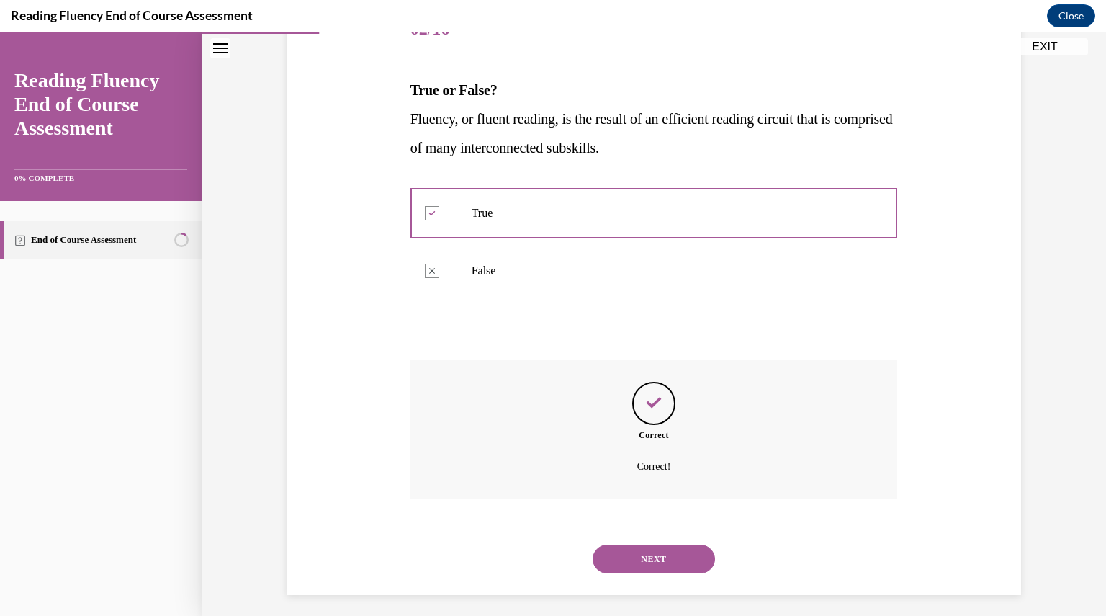
scroll to position [206, 0]
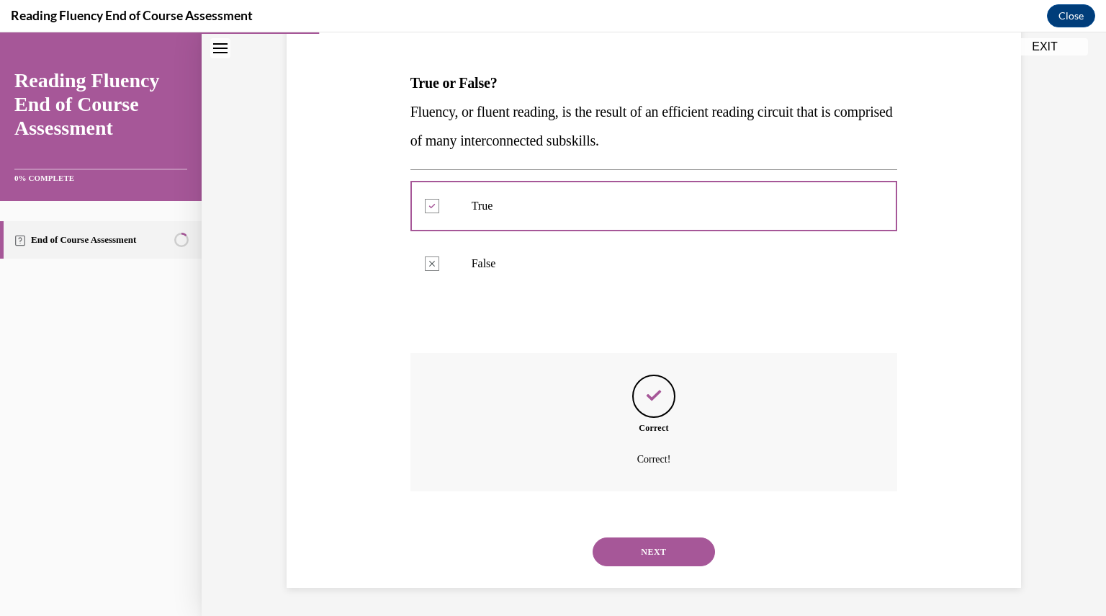
click at [672, 554] on button "NEXT" at bounding box center [653, 551] width 122 height 29
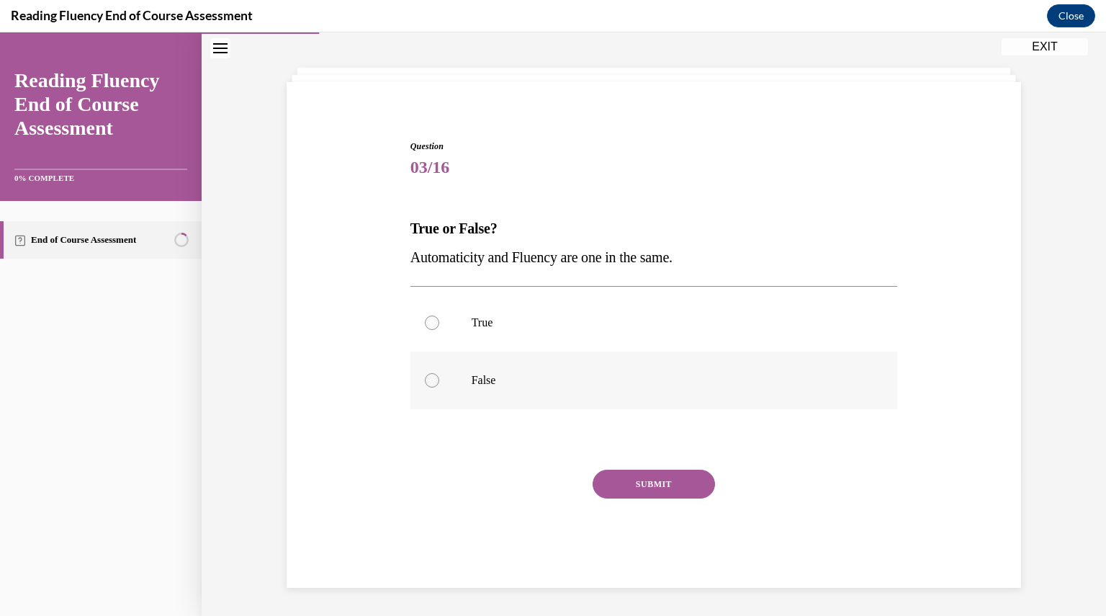
click at [539, 374] on p "False" at bounding box center [667, 380] width 390 height 14
click at [439, 374] on input "False" at bounding box center [432, 380] width 14 height 14
radio input "true"
click at [642, 487] on button "SUBMIT" at bounding box center [653, 483] width 122 height 29
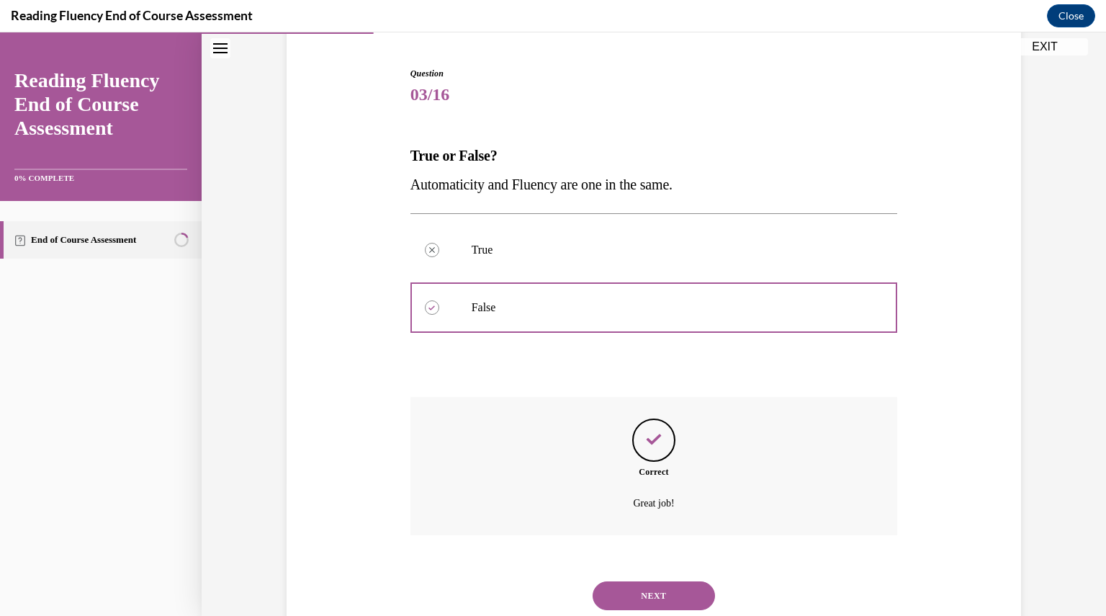
scroll to position [177, 0]
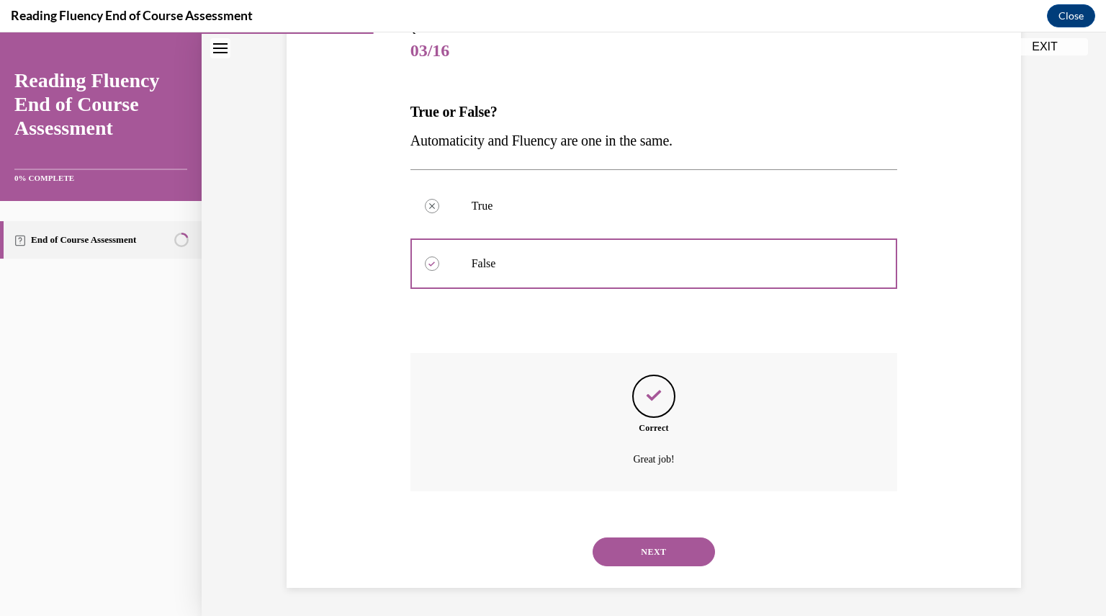
click at [665, 549] on button "NEXT" at bounding box center [653, 551] width 122 height 29
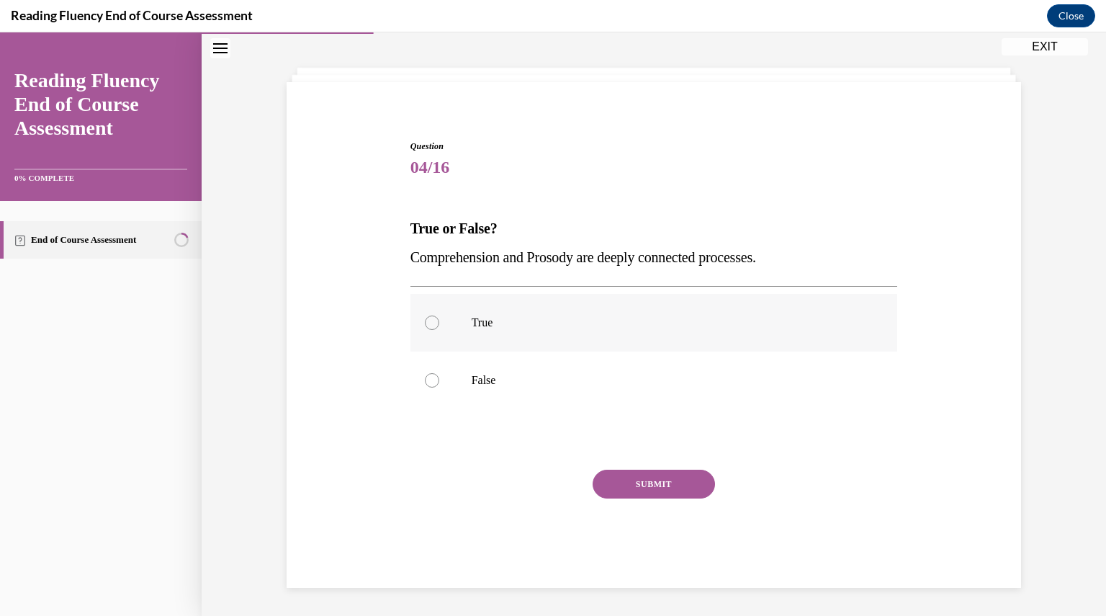
click at [546, 332] on label "True" at bounding box center [653, 323] width 487 height 58
click at [439, 330] on input "True" at bounding box center [432, 322] width 14 height 14
radio input "true"
click at [658, 487] on button "SUBMIT" at bounding box center [653, 483] width 122 height 29
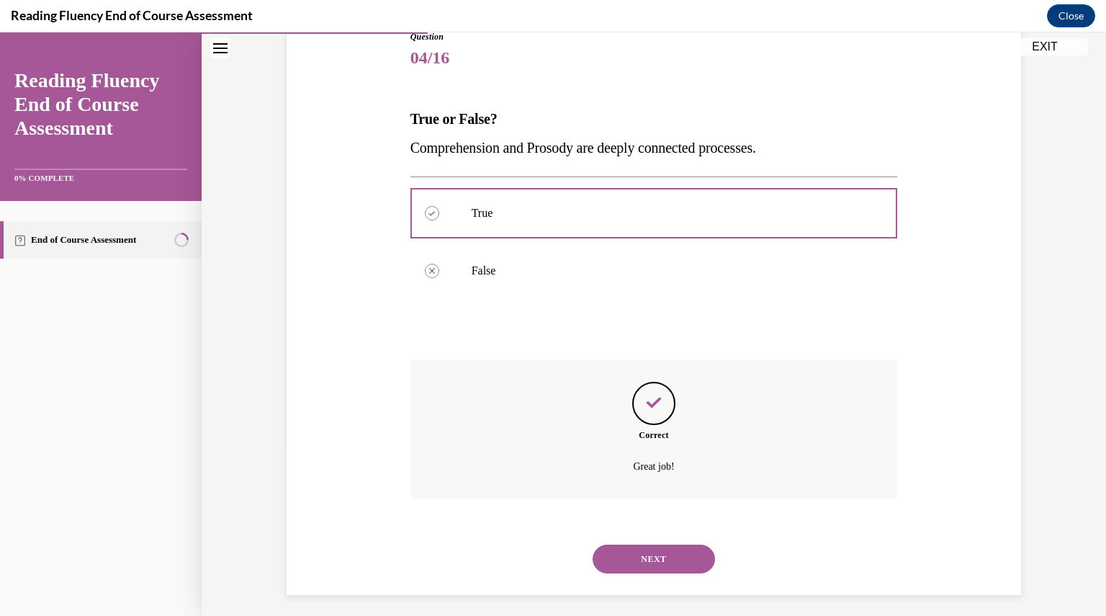
scroll to position [177, 0]
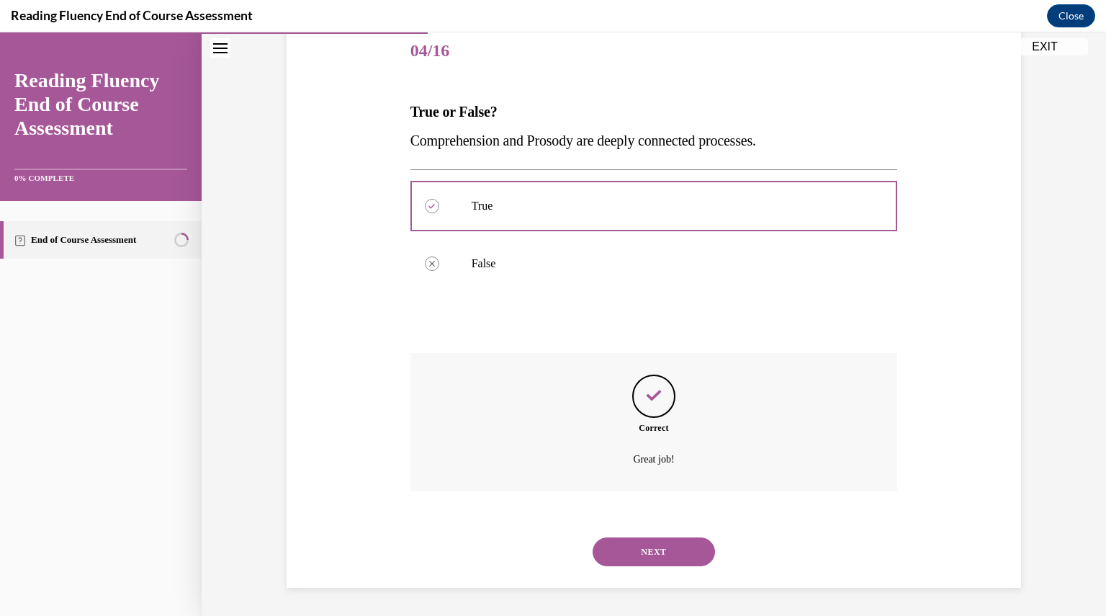
click at [651, 542] on button "NEXT" at bounding box center [653, 551] width 122 height 29
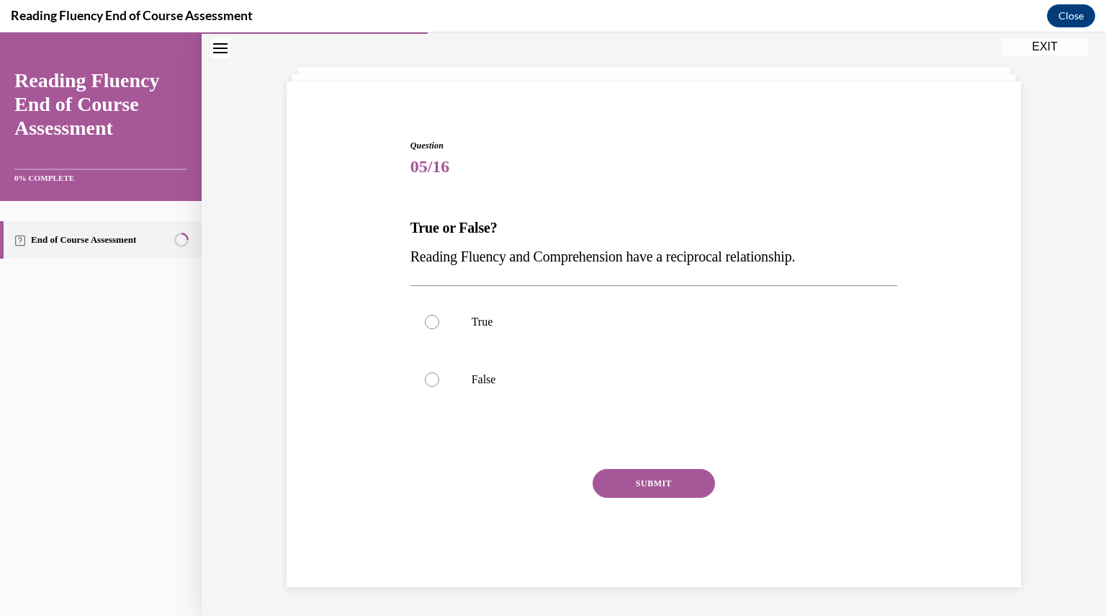
scroll to position [60, 0]
click at [678, 332] on label "True" at bounding box center [653, 323] width 487 height 58
click at [439, 330] on input "True" at bounding box center [432, 322] width 14 height 14
radio input "true"
click at [695, 472] on button "SUBMIT" at bounding box center [653, 483] width 122 height 29
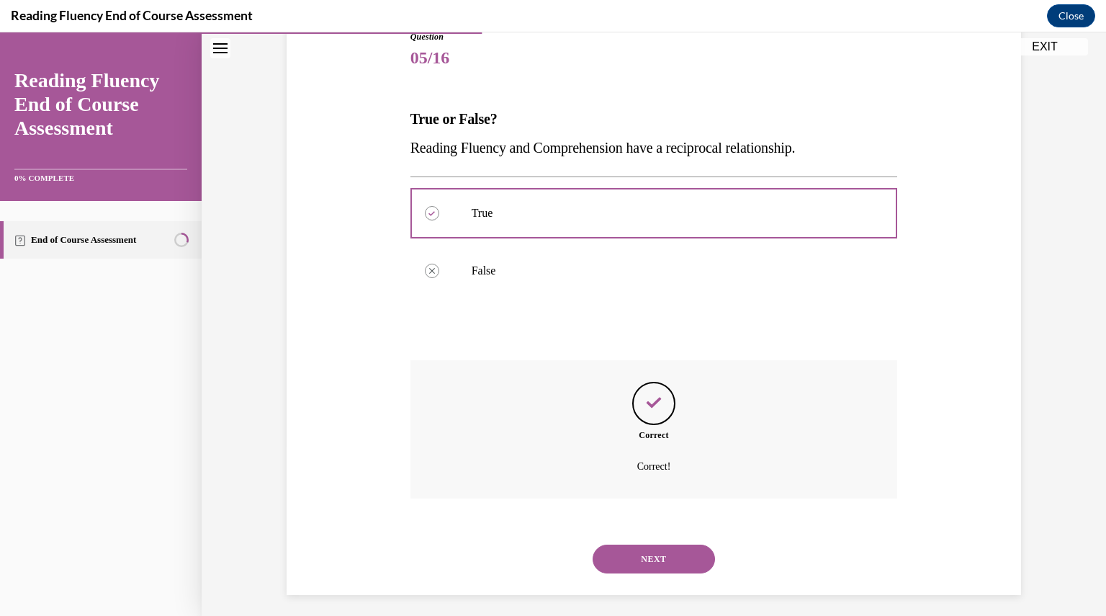
scroll to position [177, 0]
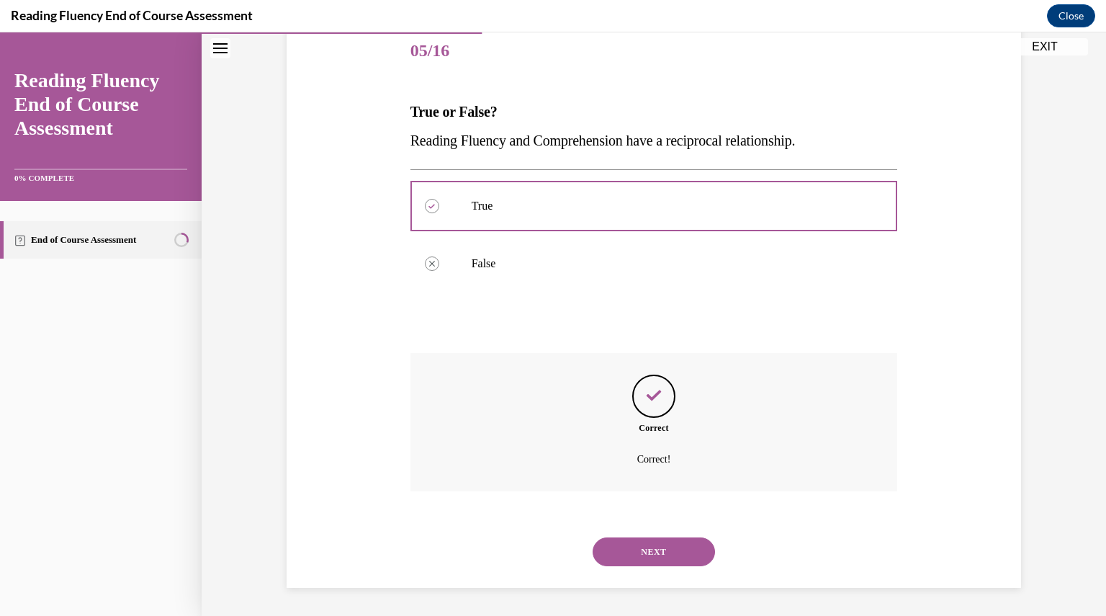
click at [638, 548] on button "NEXT" at bounding box center [653, 551] width 122 height 29
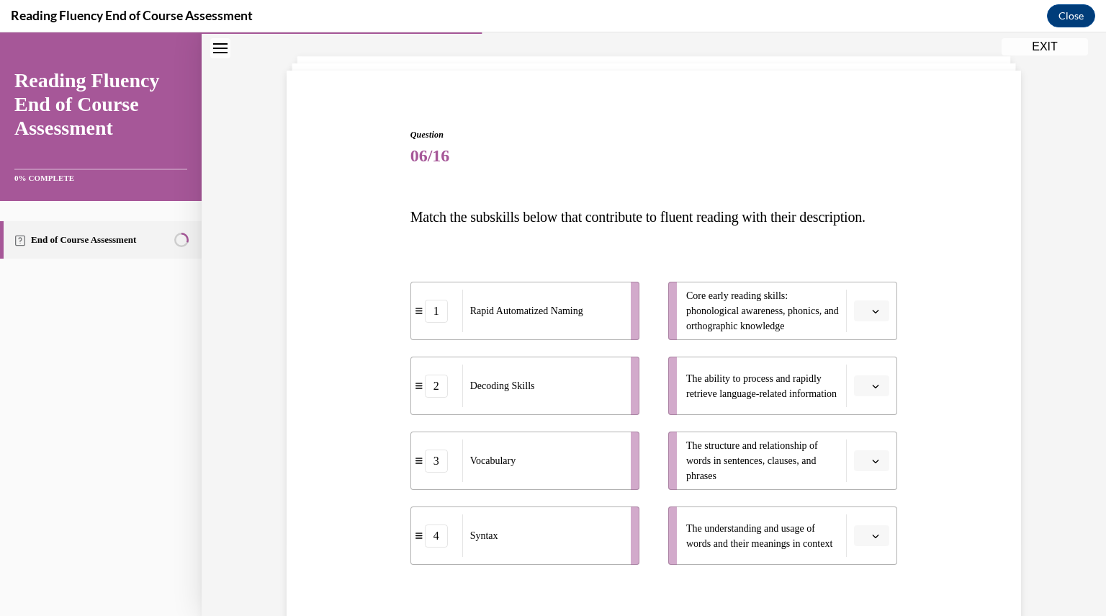
scroll to position [75, 0]
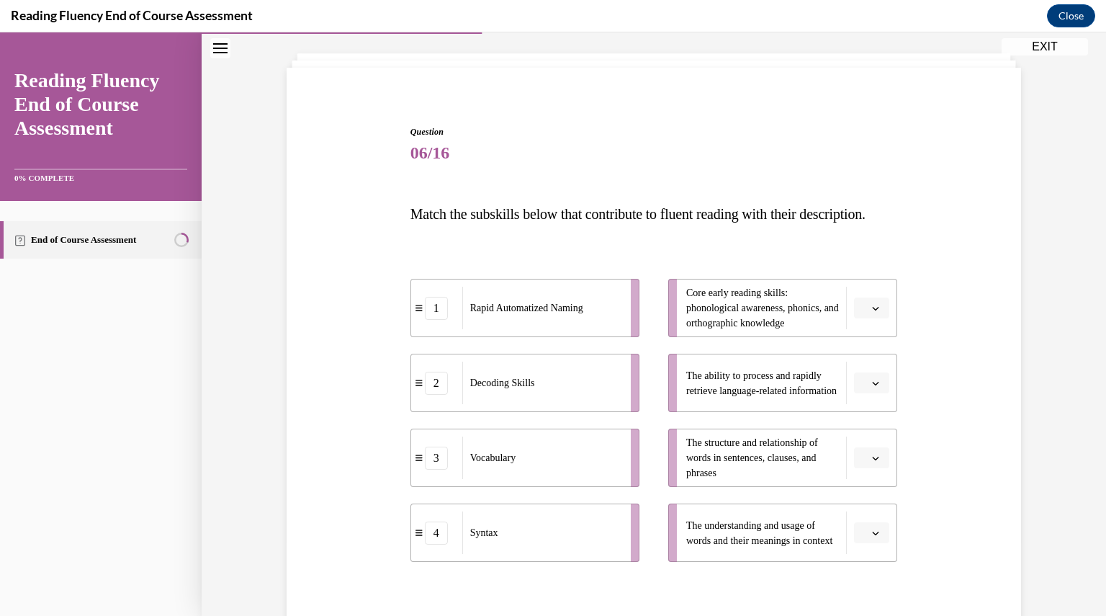
click at [878, 394] on button "button" at bounding box center [871, 383] width 35 height 22
click at [865, 473] on div "1" at bounding box center [864, 472] width 35 height 29
click at [872, 461] on icon "button" at bounding box center [875, 457] width 7 height 7
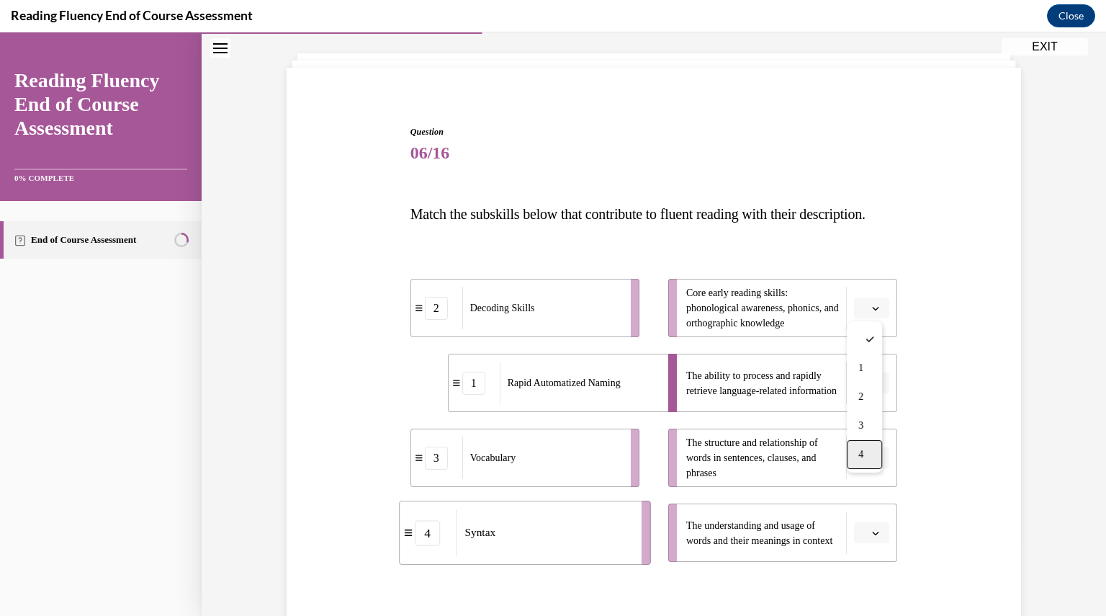
click at [865, 455] on div "4" at bounding box center [864, 454] width 35 height 29
click at [877, 544] on button "button" at bounding box center [871, 533] width 35 height 22
click at [866, 500] on div "3" at bounding box center [864, 500] width 35 height 29
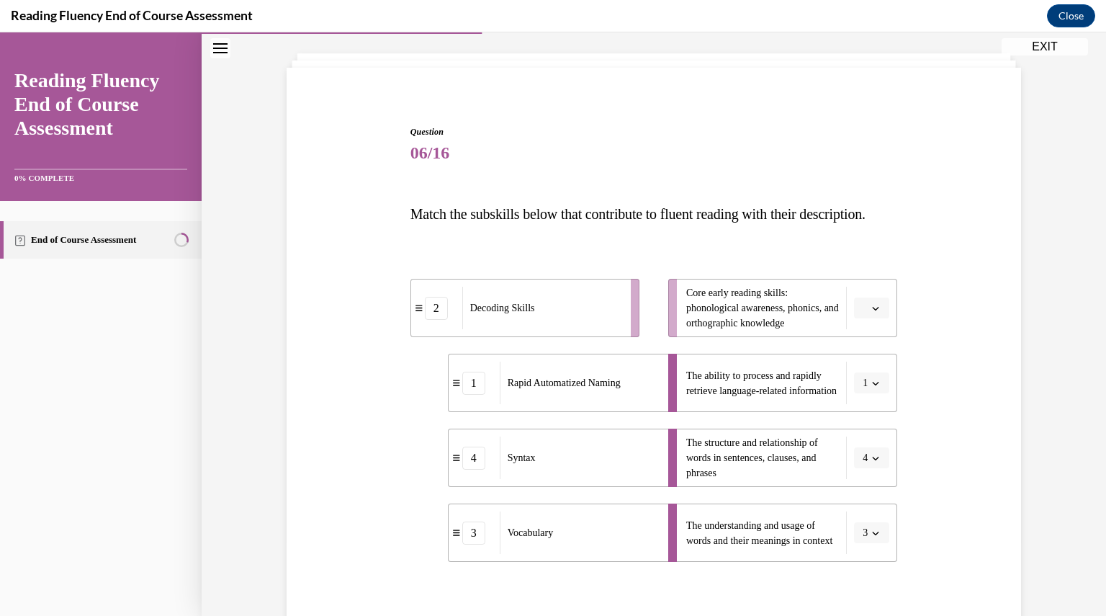
click at [862, 315] on span "Please select an option" at bounding box center [864, 308] width 5 height 14
click at [865, 423] on div "2" at bounding box center [864, 426] width 35 height 29
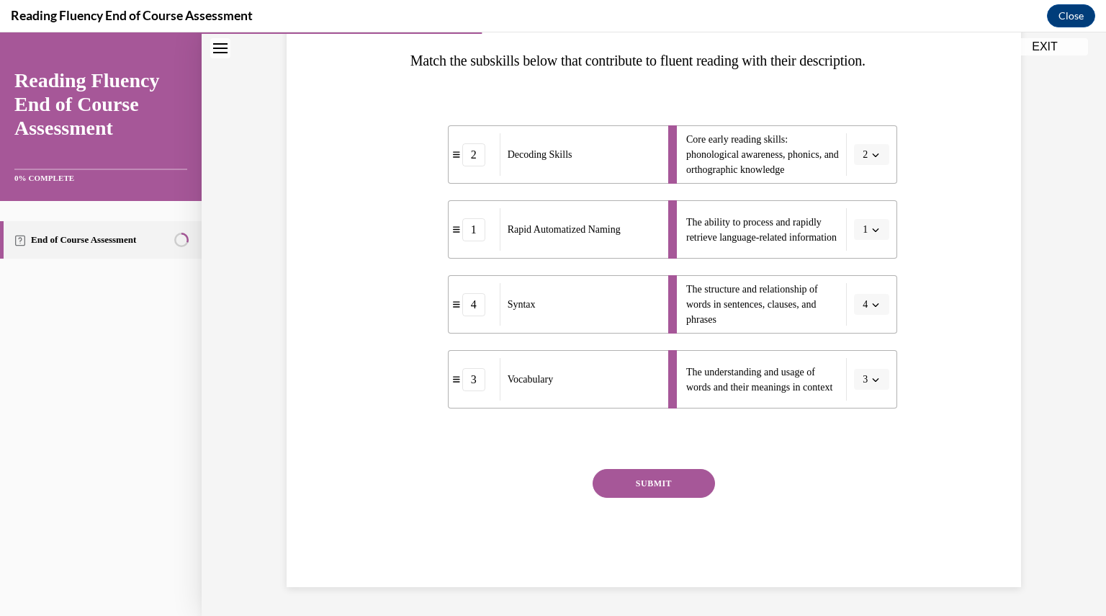
click at [617, 486] on button "SUBMIT" at bounding box center [653, 483] width 122 height 29
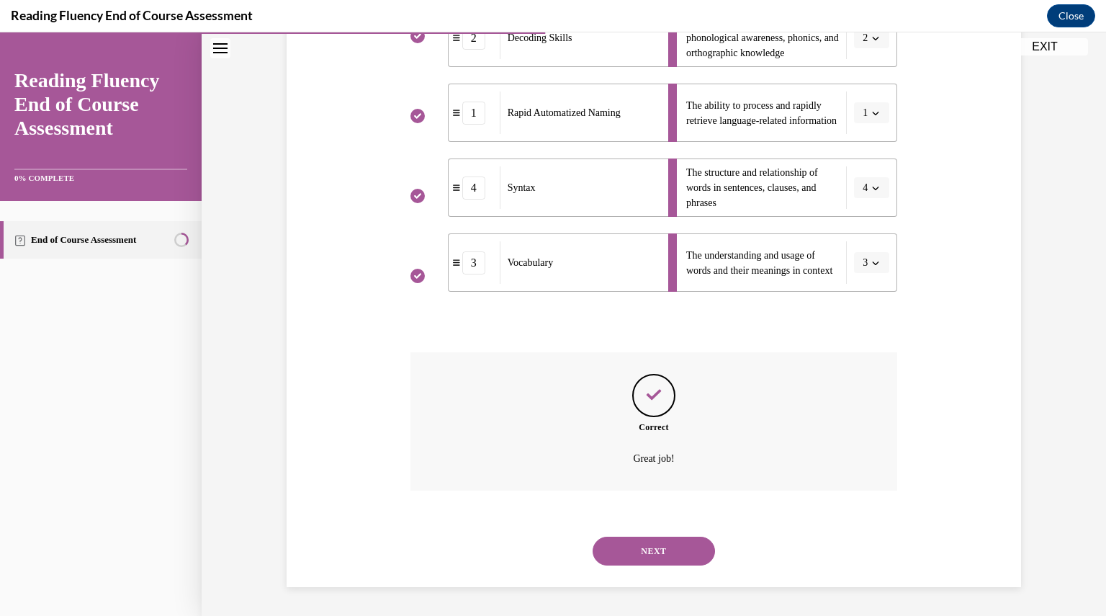
scroll to position [373, 0]
click at [671, 540] on button "NEXT" at bounding box center [653, 550] width 122 height 29
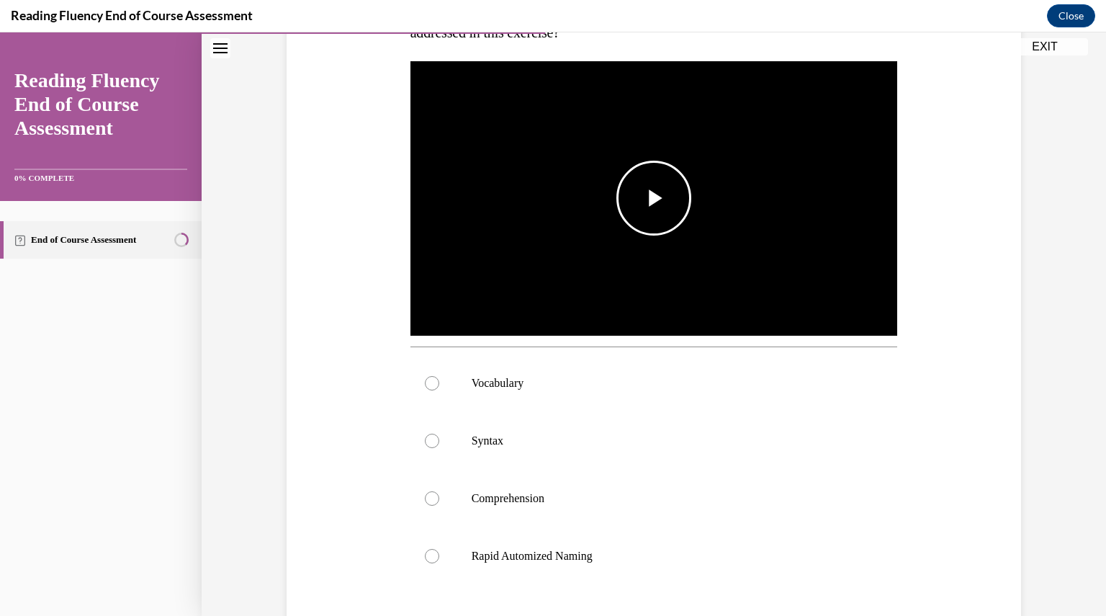
scroll to position [288, 0]
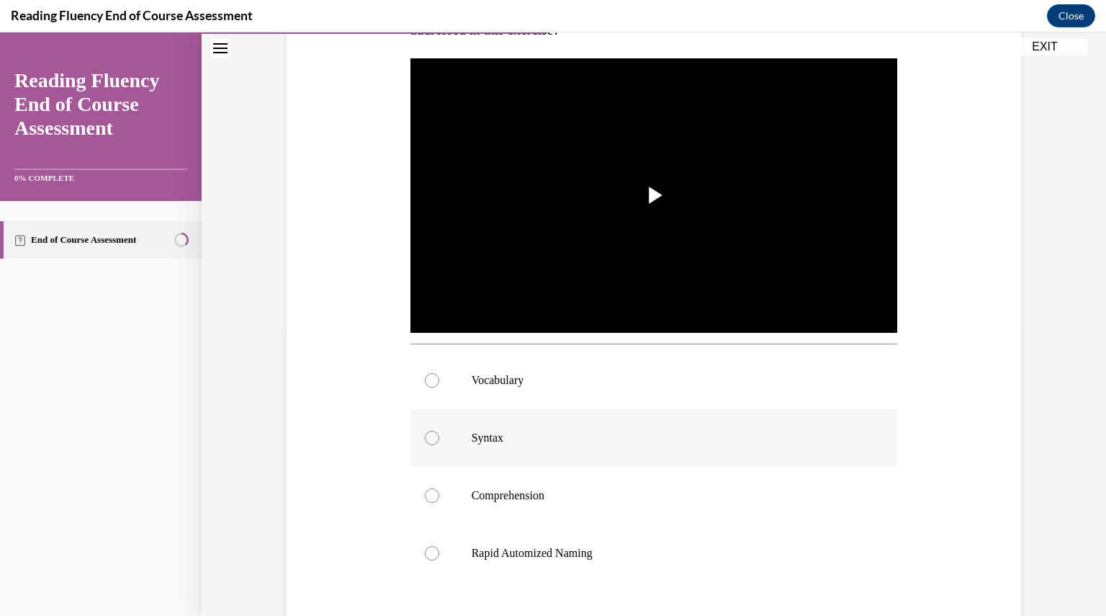
click at [616, 447] on label "Syntax" at bounding box center [653, 438] width 487 height 58
click at [439, 445] on input "Syntax" at bounding box center [432, 438] width 14 height 14
radio input "true"
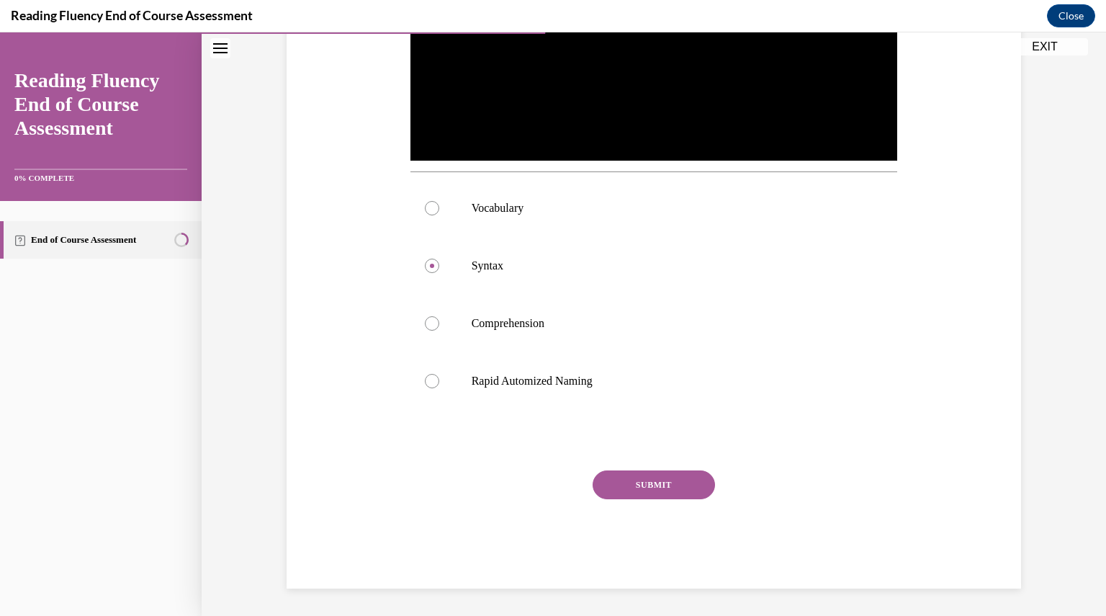
click at [664, 484] on button "SUBMIT" at bounding box center [653, 484] width 122 height 29
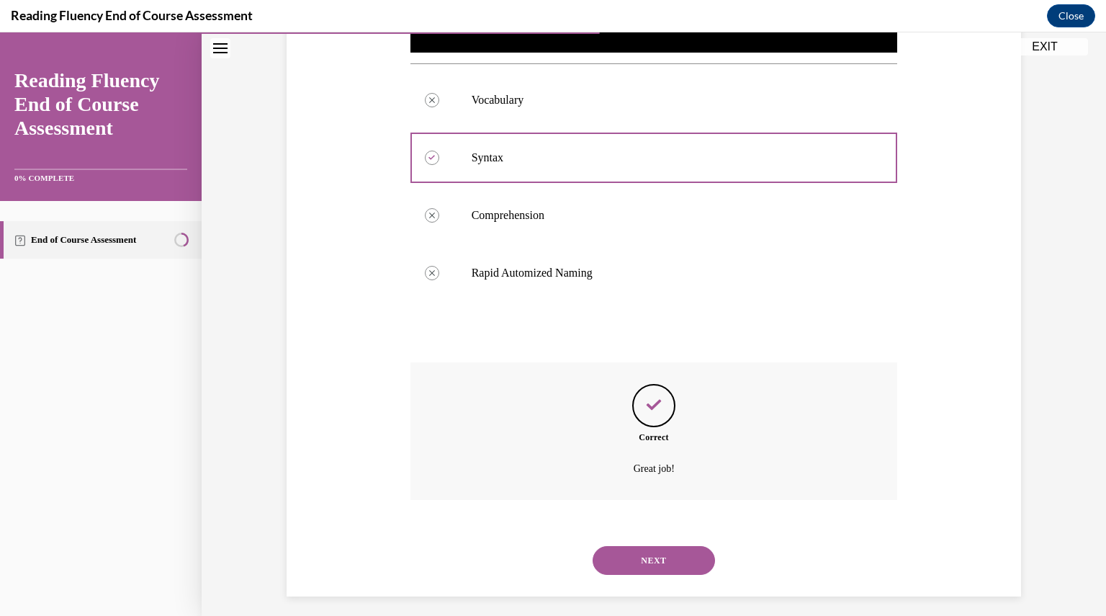
scroll to position [577, 0]
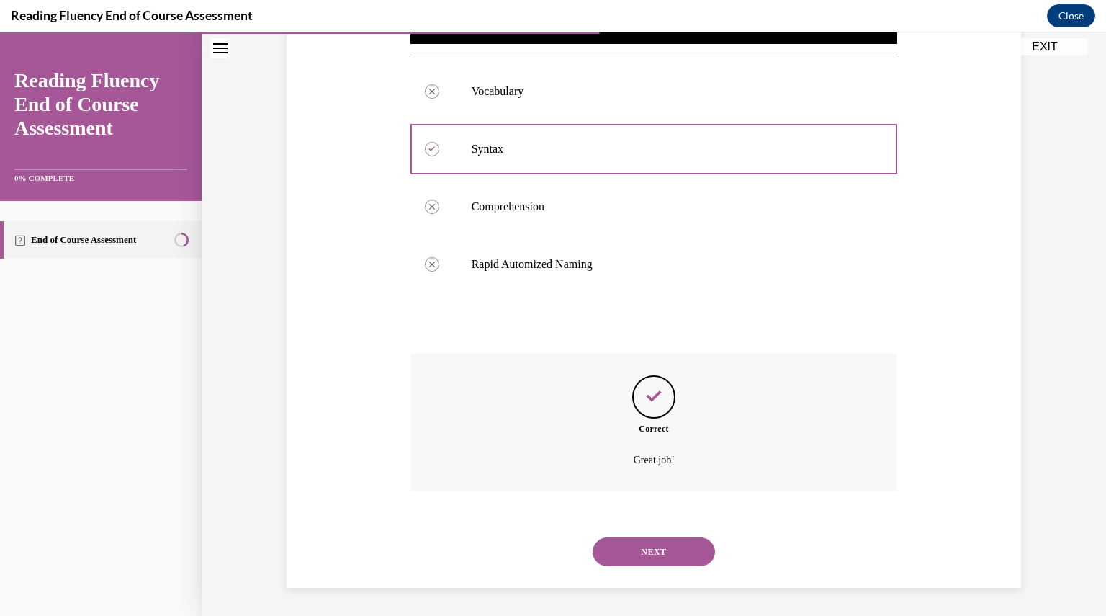
click at [682, 556] on button "NEXT" at bounding box center [653, 551] width 122 height 29
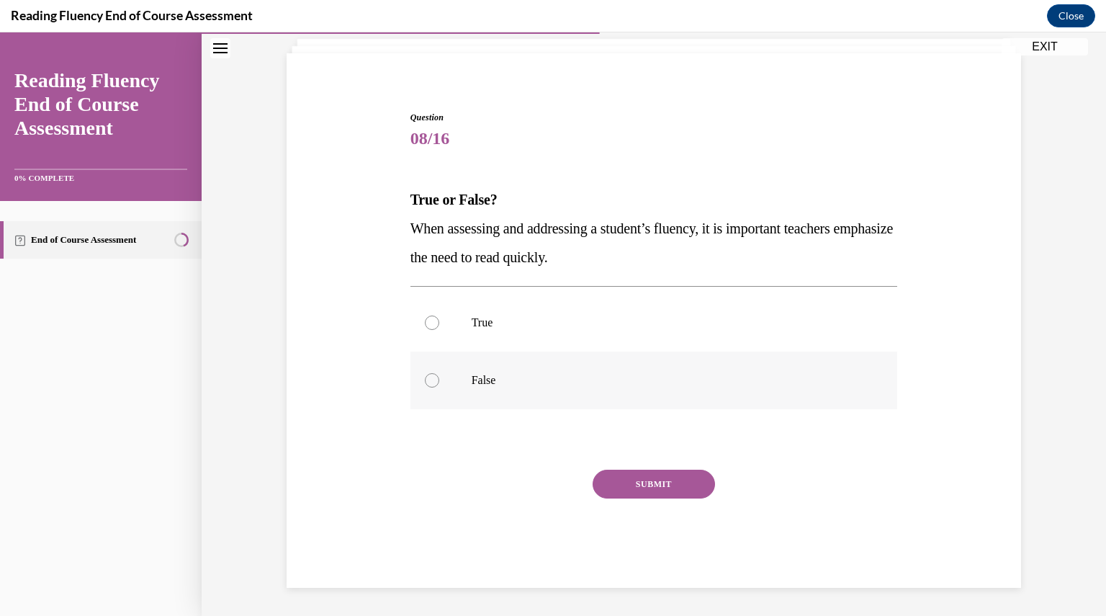
click at [682, 379] on p "False" at bounding box center [667, 380] width 390 height 14
click at [439, 379] on input "False" at bounding box center [432, 380] width 14 height 14
radio input "true"
click at [646, 479] on button "SUBMIT" at bounding box center [653, 483] width 122 height 29
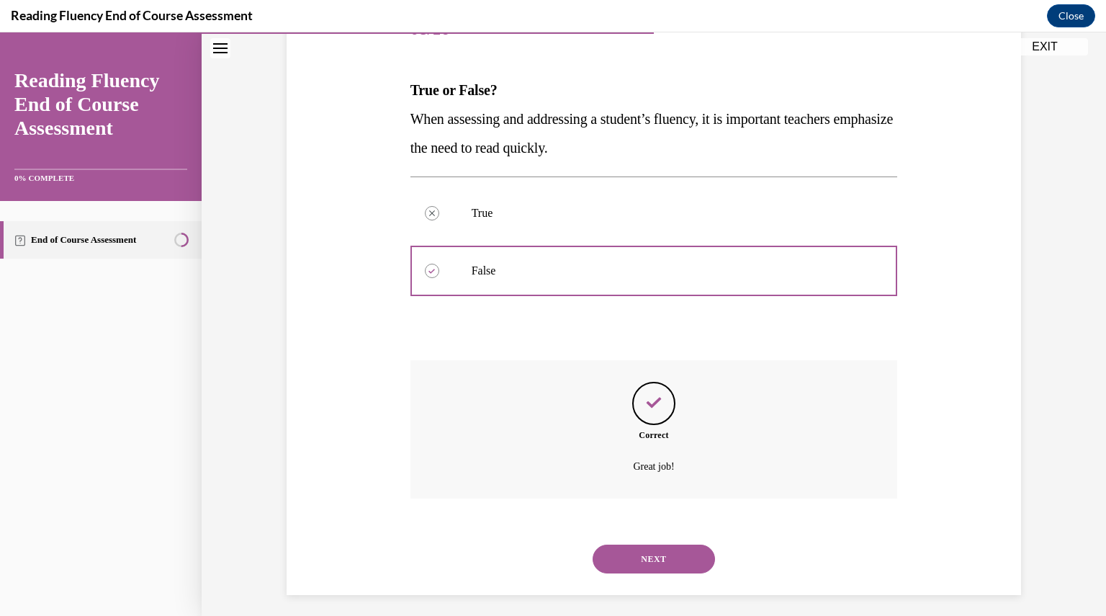
scroll to position [206, 0]
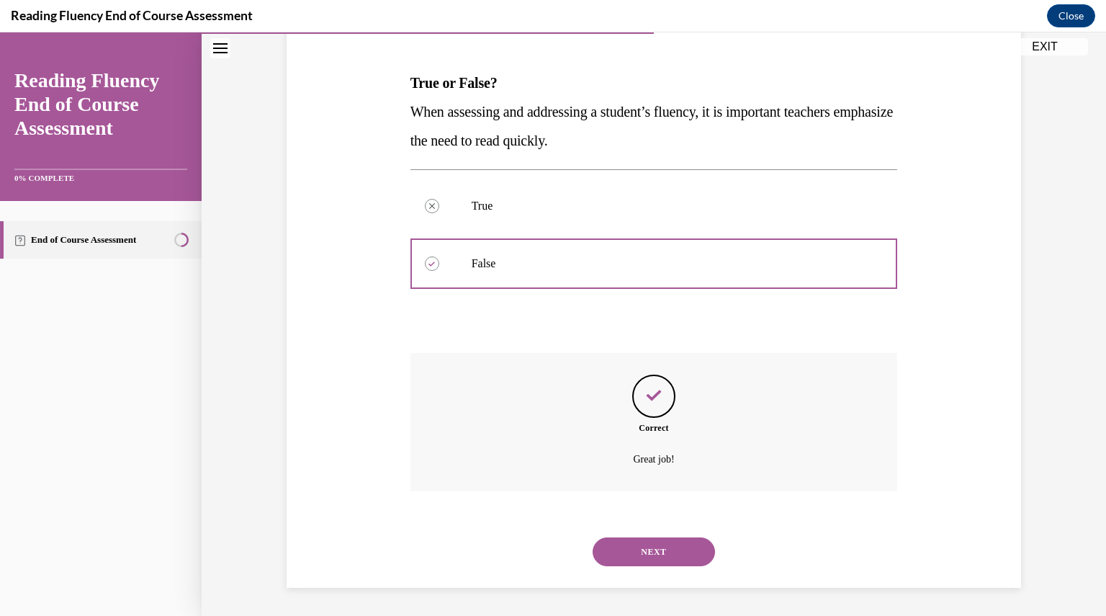
click at [651, 551] on button "NEXT" at bounding box center [653, 551] width 122 height 29
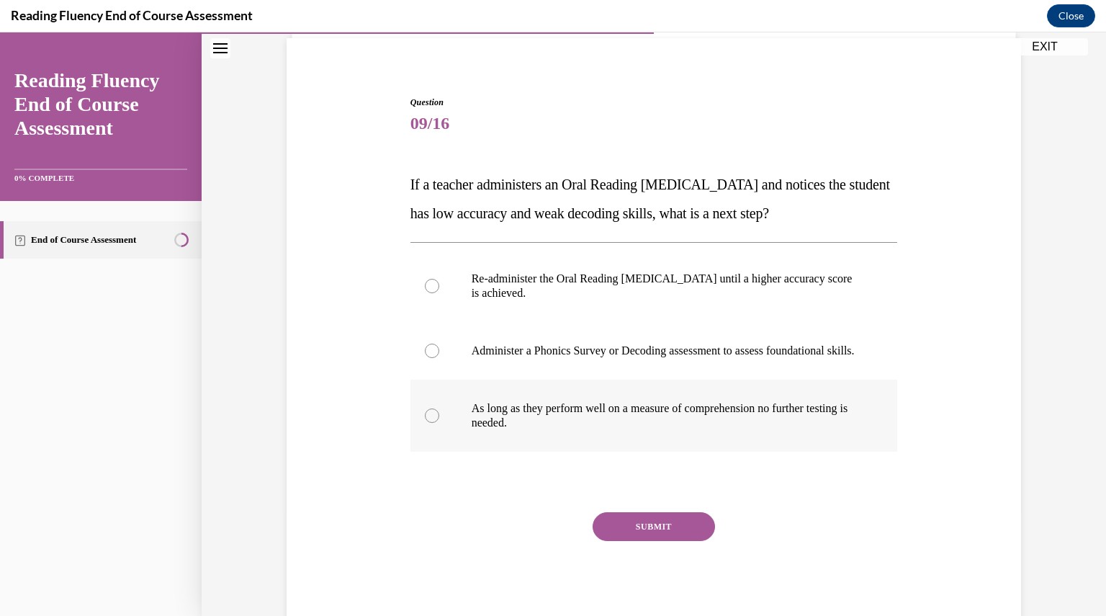
scroll to position [106, 0]
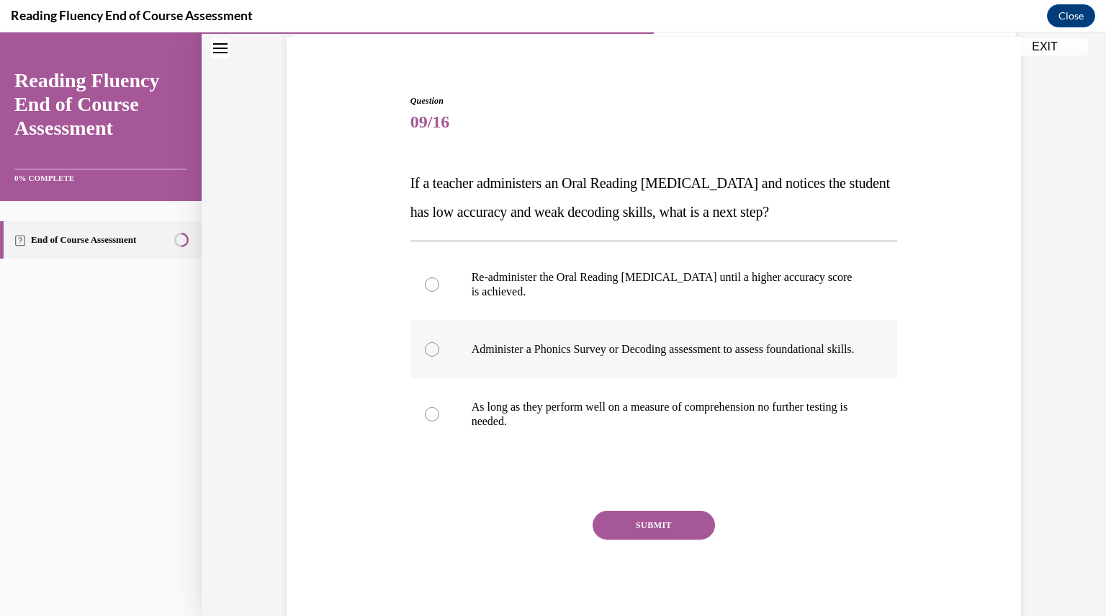
click at [723, 356] on p "Administer a Phonics Survey or Decoding assessment to assess foundational skill…" at bounding box center [667, 349] width 390 height 14
click at [439, 356] on input "Administer a Phonics Survey or Decoding assessment to assess foundational skill…" at bounding box center [432, 349] width 14 height 14
radio input "true"
click at [662, 539] on button "SUBMIT" at bounding box center [653, 524] width 122 height 29
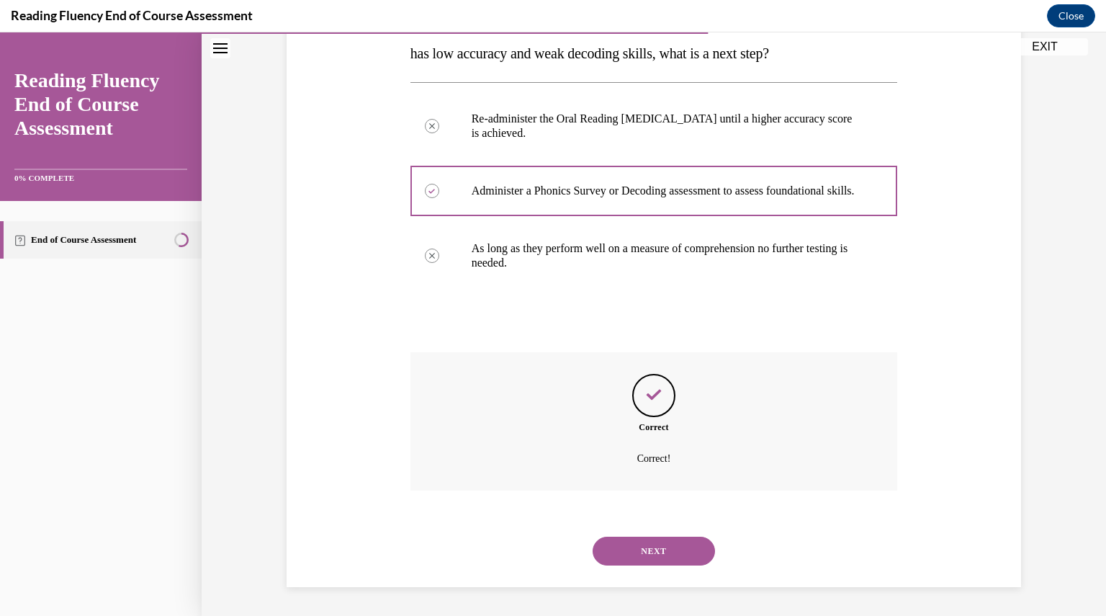
scroll to position [278, 0]
click at [670, 541] on button "NEXT" at bounding box center [653, 550] width 122 height 29
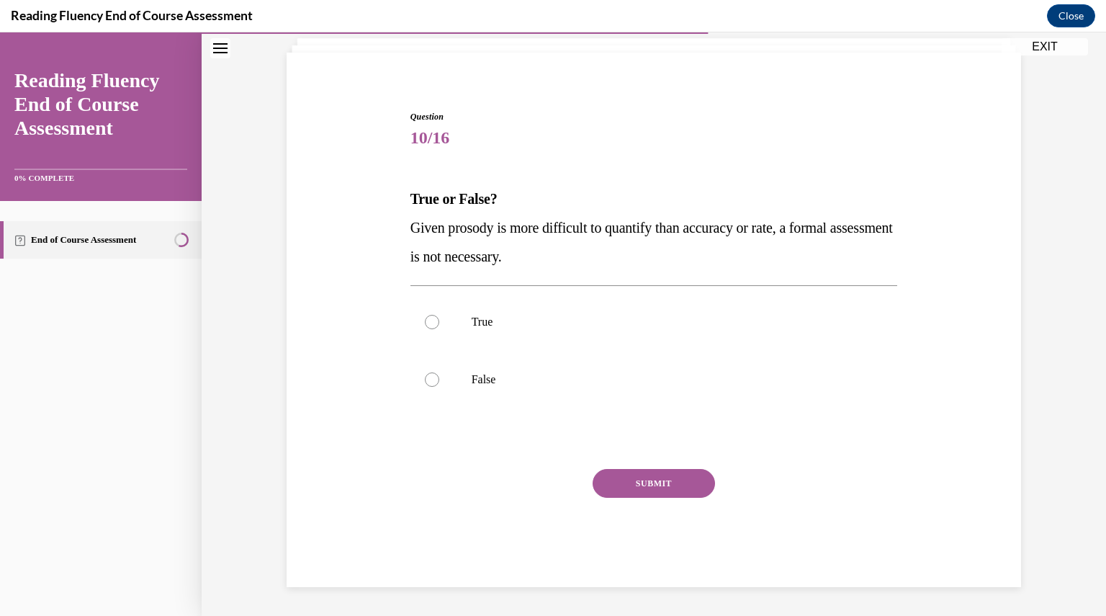
scroll to position [89, 0]
click at [465, 385] on label "False" at bounding box center [653, 380] width 487 height 58
click at [439, 385] on input "False" at bounding box center [432, 380] width 14 height 14
radio input "true"
click at [656, 498] on div "SUBMIT" at bounding box center [653, 505] width 487 height 72
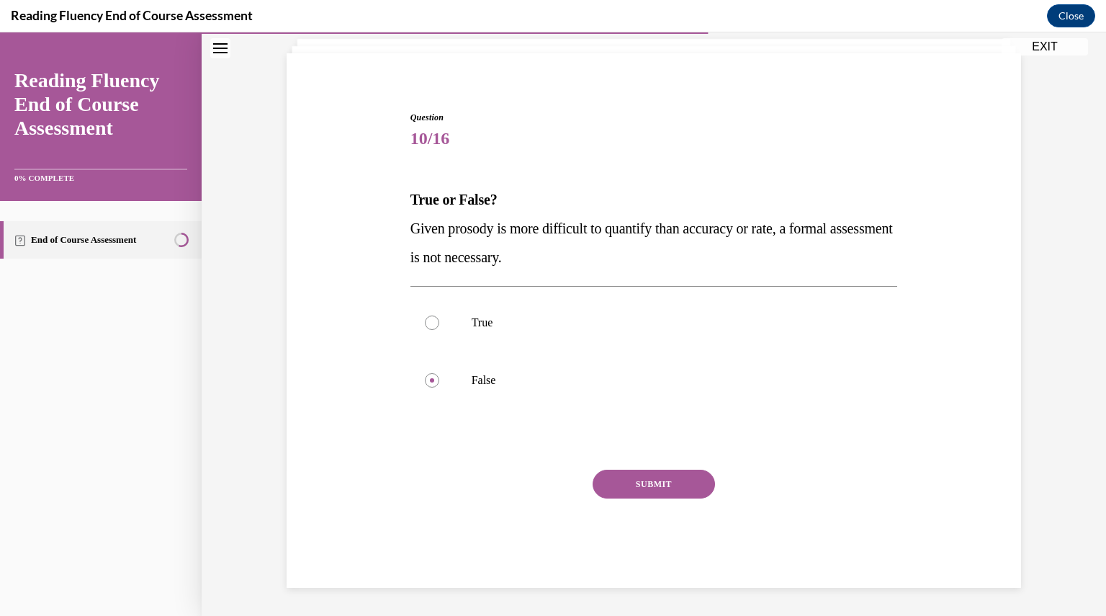
click at [657, 485] on button "SUBMIT" at bounding box center [653, 483] width 122 height 29
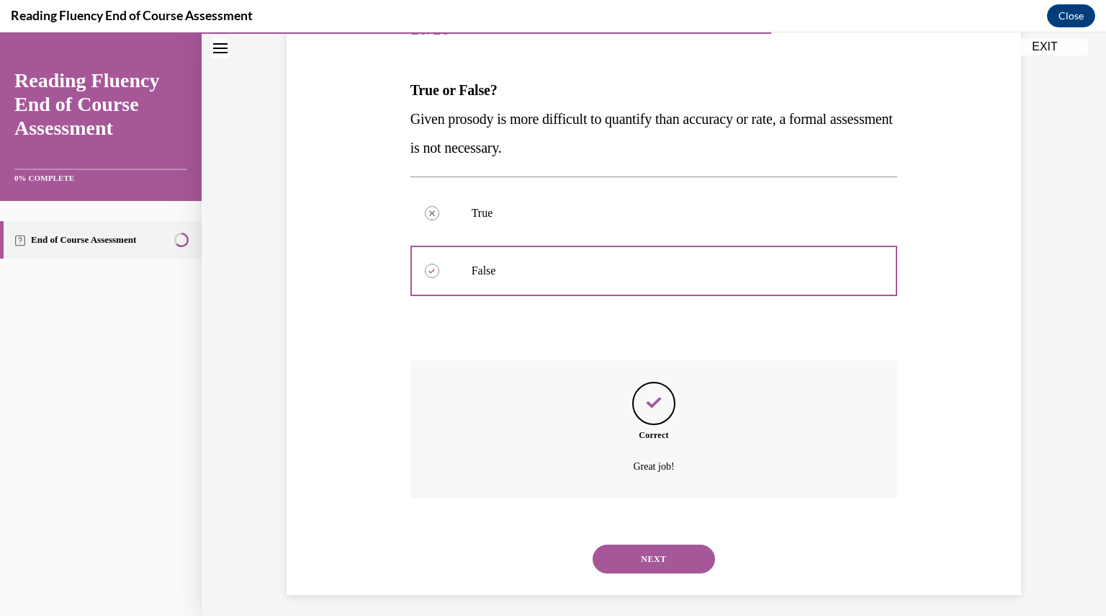
scroll to position [206, 0]
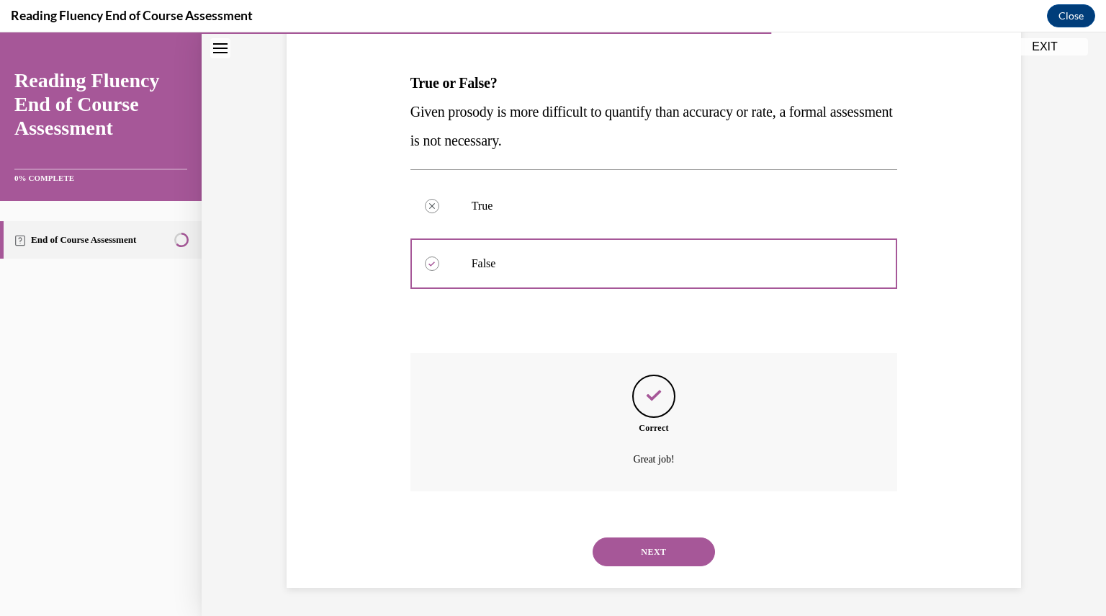
click at [677, 546] on button "NEXT" at bounding box center [653, 551] width 122 height 29
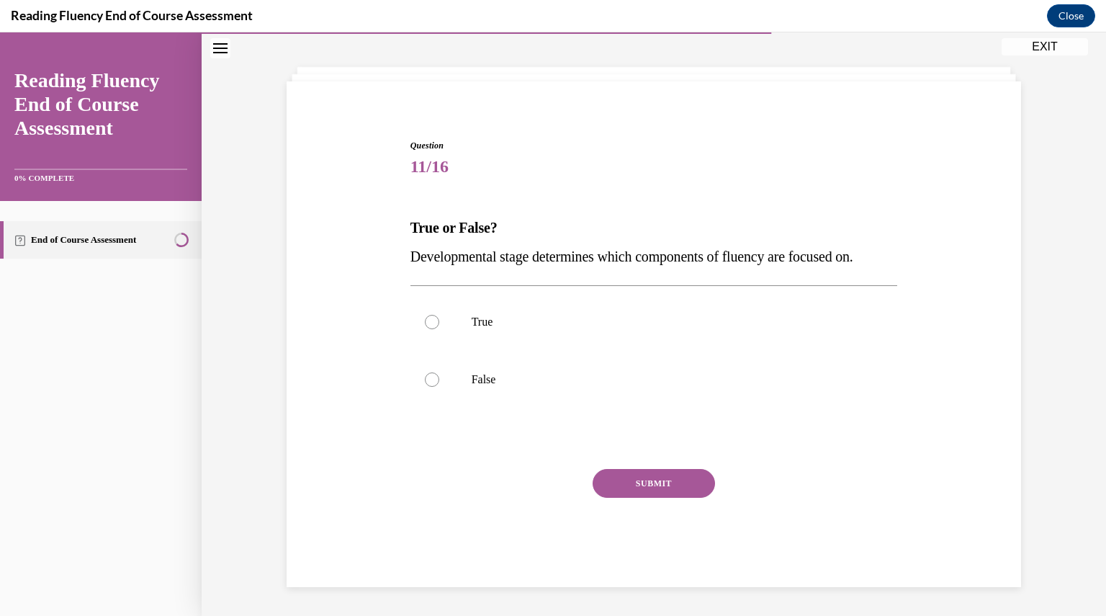
scroll to position [60, 0]
click at [561, 407] on label "False" at bounding box center [653, 380] width 487 height 58
click at [439, 387] on input "False" at bounding box center [432, 380] width 14 height 14
radio input "true"
click at [628, 485] on button "SUBMIT" at bounding box center [653, 483] width 122 height 29
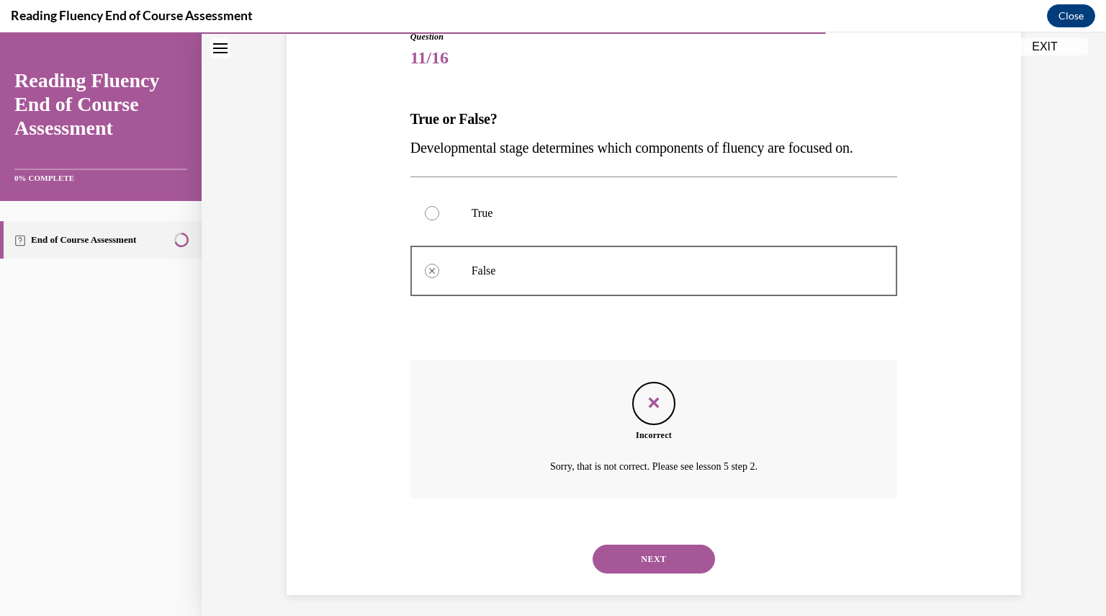
scroll to position [177, 0]
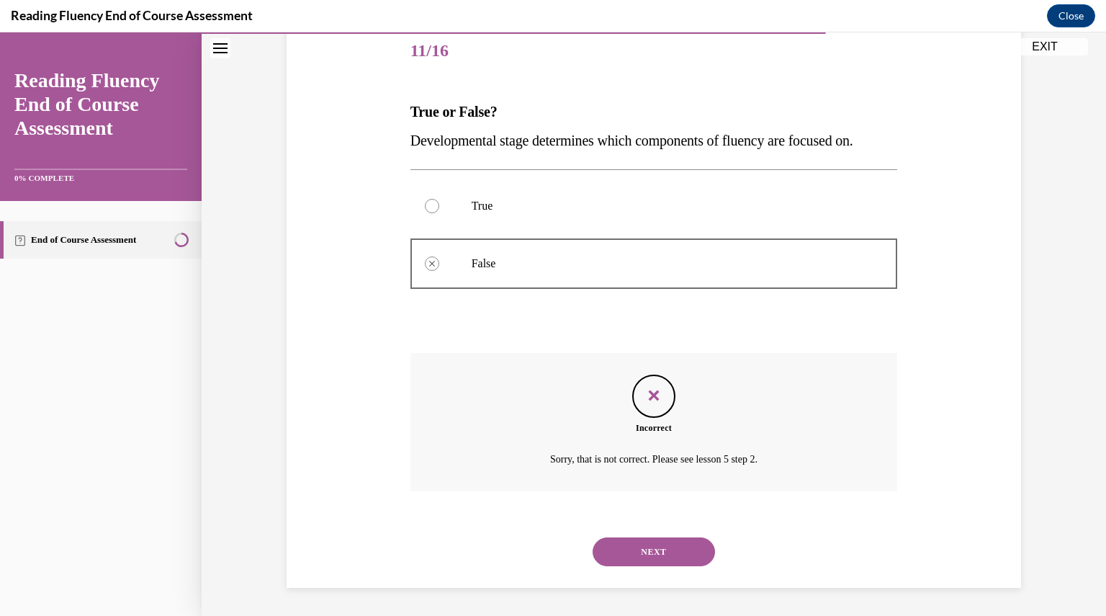
click at [656, 551] on button "NEXT" at bounding box center [653, 551] width 122 height 29
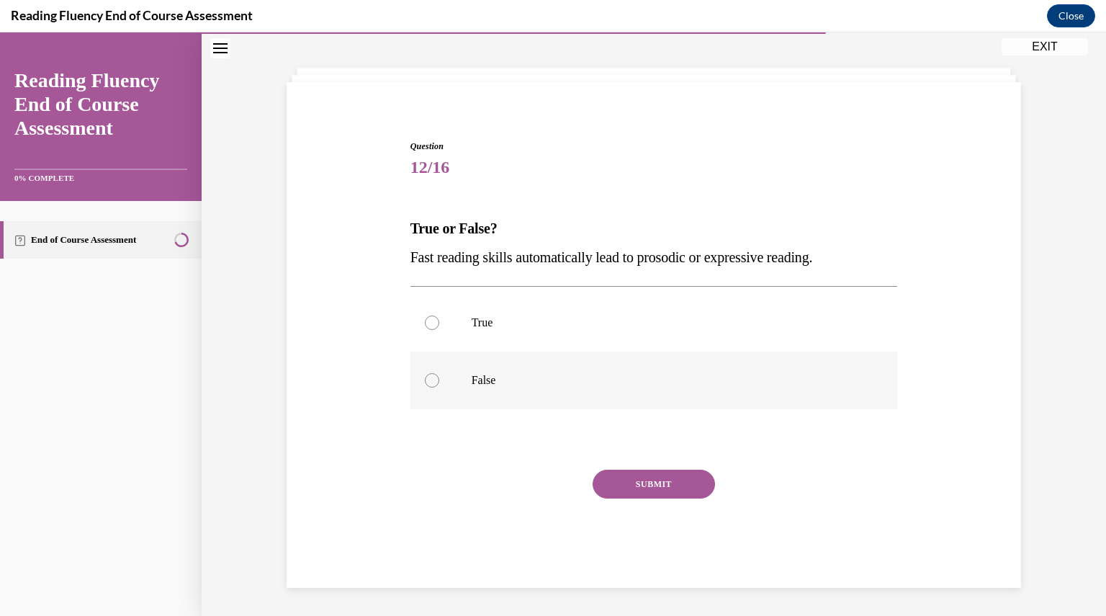
click at [631, 385] on p "False" at bounding box center [667, 380] width 390 height 14
click at [439, 385] on input "False" at bounding box center [432, 380] width 14 height 14
radio input "true"
click at [646, 487] on button "SUBMIT" at bounding box center [653, 483] width 122 height 29
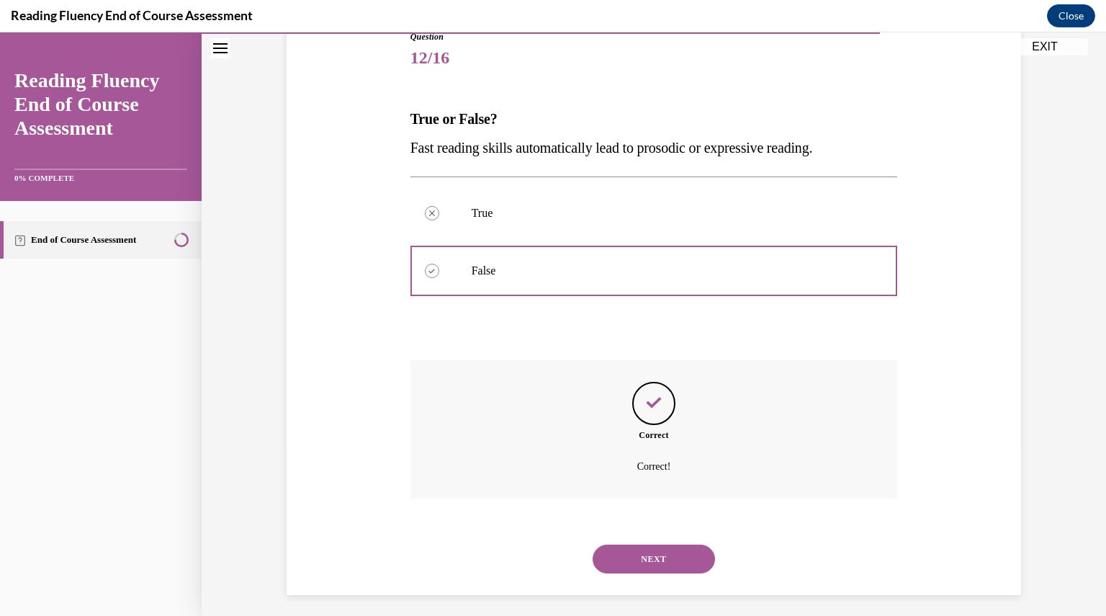
scroll to position [177, 0]
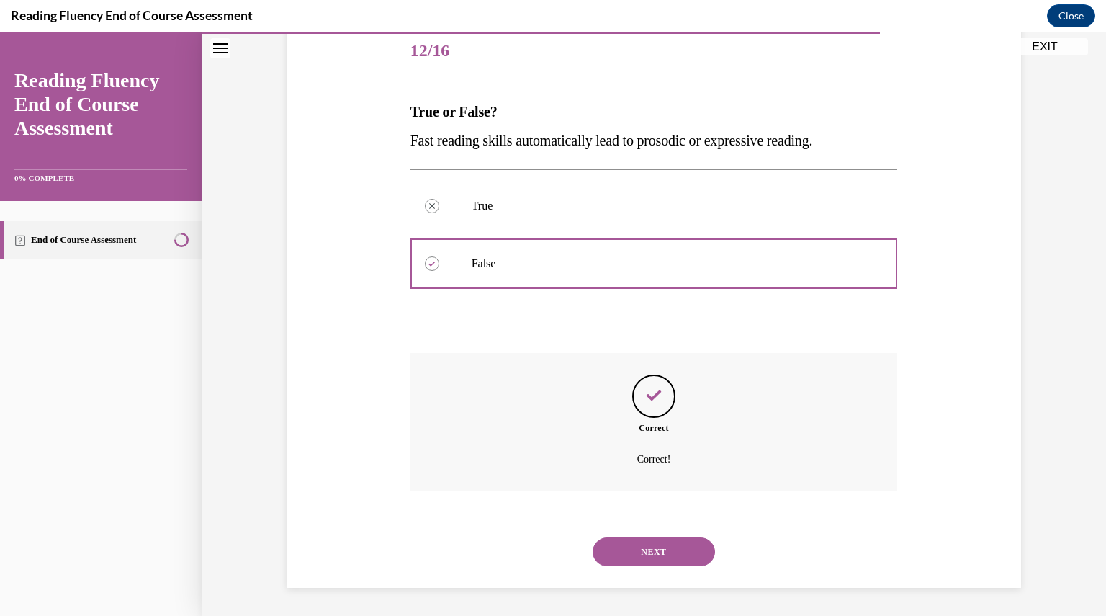
click at [649, 547] on button "NEXT" at bounding box center [653, 551] width 122 height 29
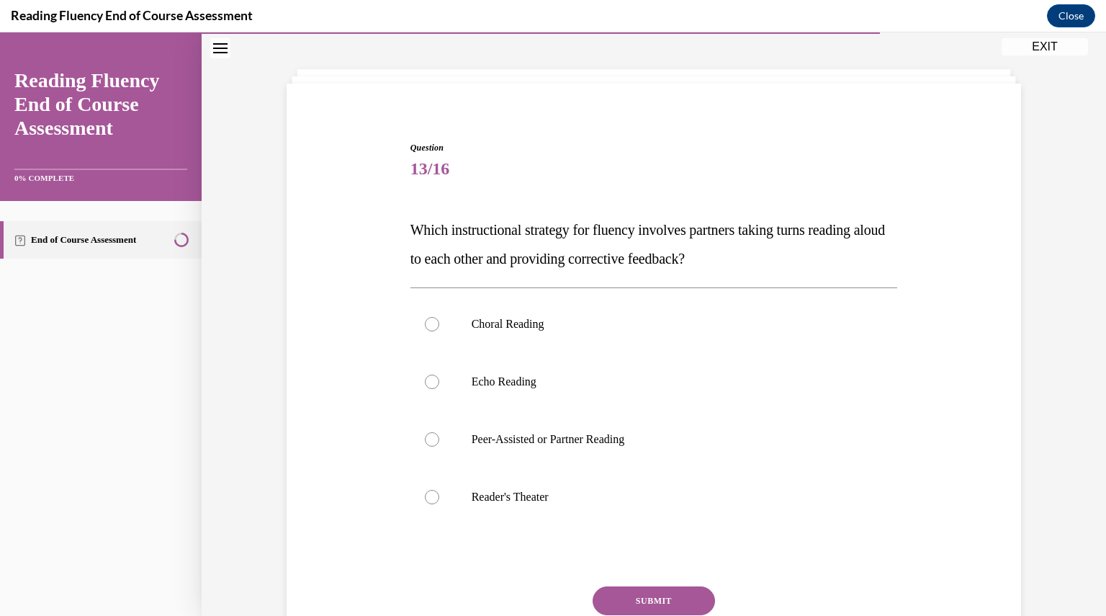
scroll to position [74, 0]
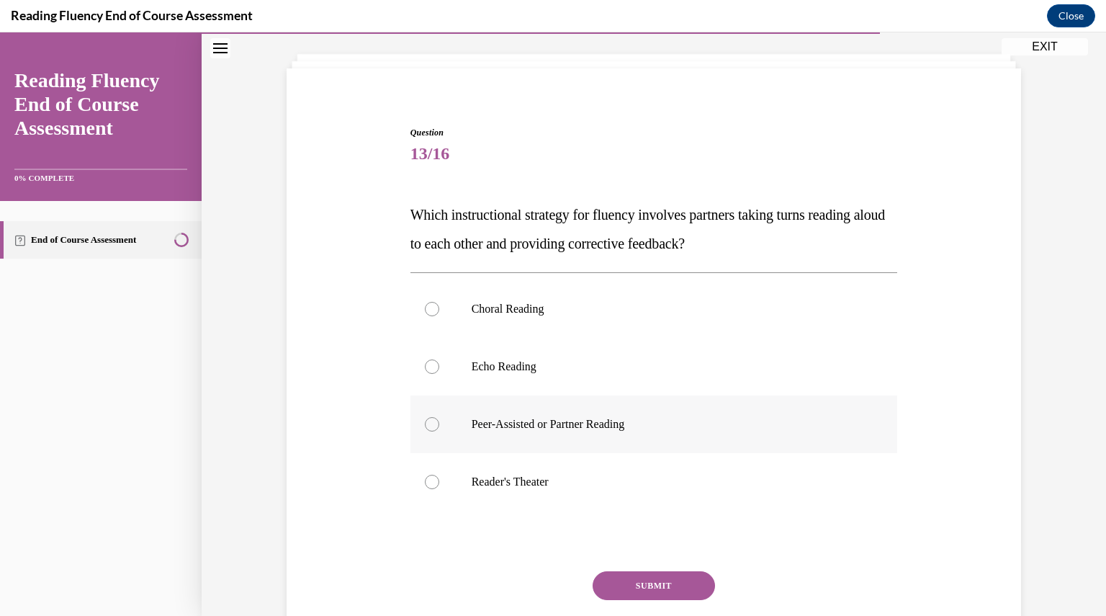
click at [628, 434] on label "Peer-Assisted or Partner Reading" at bounding box center [653, 424] width 487 height 58
click at [439, 431] on input "Peer-Assisted or Partner Reading" at bounding box center [432, 424] width 14 height 14
radio input "true"
click at [640, 585] on button "SUBMIT" at bounding box center [653, 585] width 122 height 29
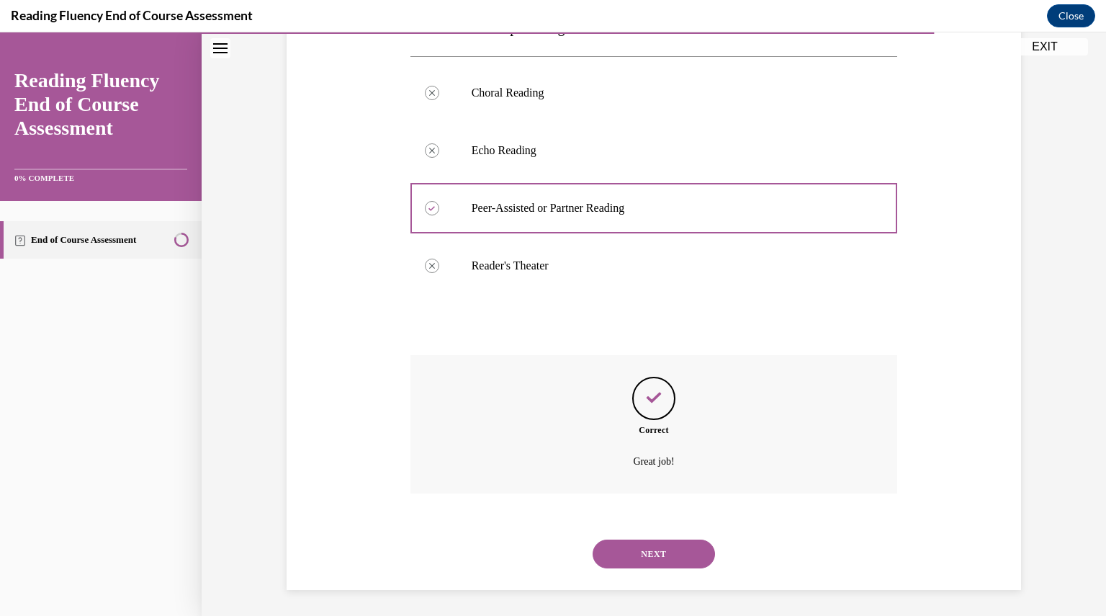
scroll to position [292, 0]
click at [648, 553] on button "NEXT" at bounding box center [653, 551] width 122 height 29
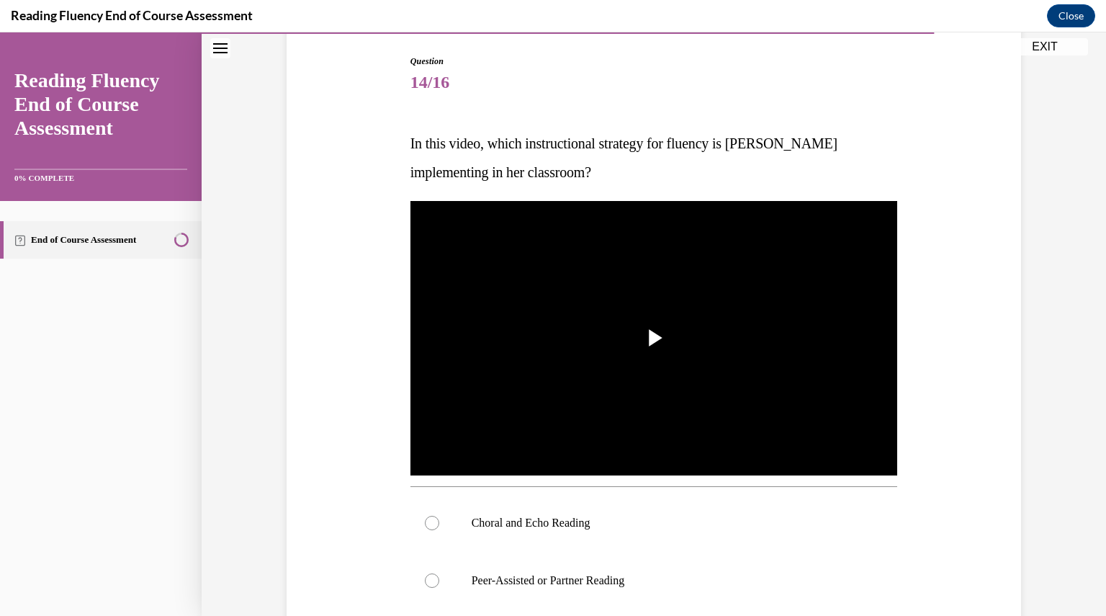
scroll to position [143, 0]
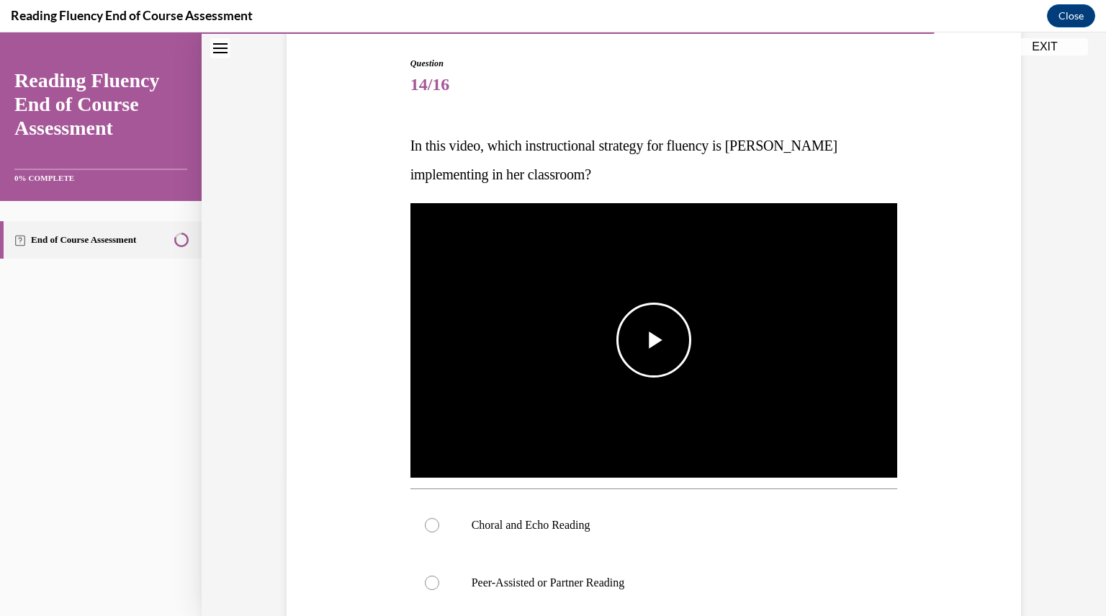
click at [657, 395] on img "Video player" at bounding box center [653, 340] width 487 height 274
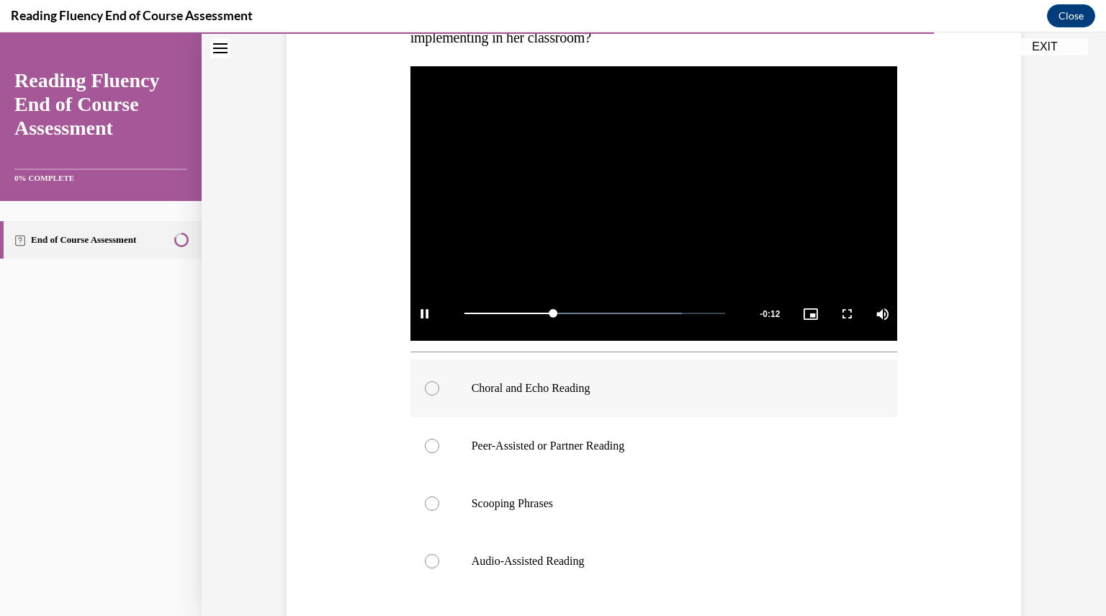
scroll to position [279, 0]
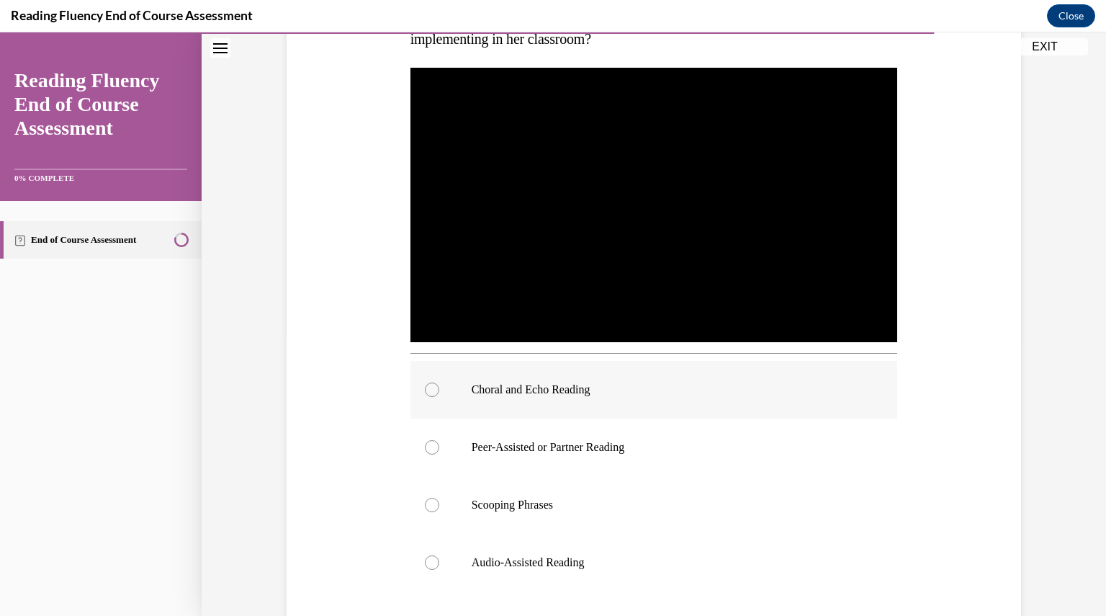
click at [782, 538] on label "Audio-Assisted Reading" at bounding box center [653, 562] width 487 height 58
click at [439, 555] on input "Audio-Assisted Reading" at bounding box center [432, 562] width 14 height 14
radio input "true"
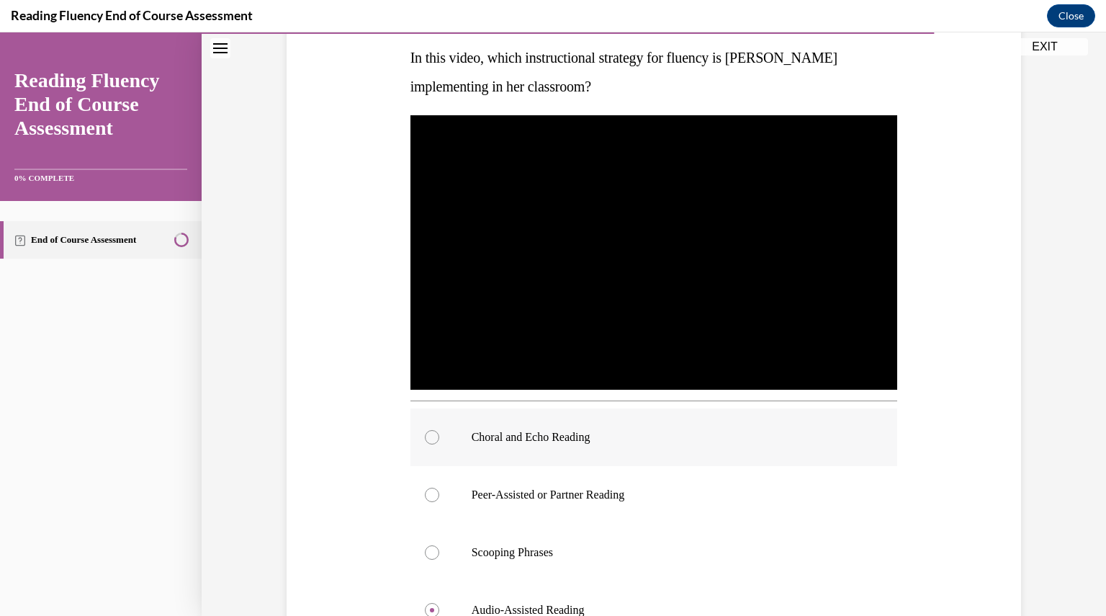
scroll to position [230, 0]
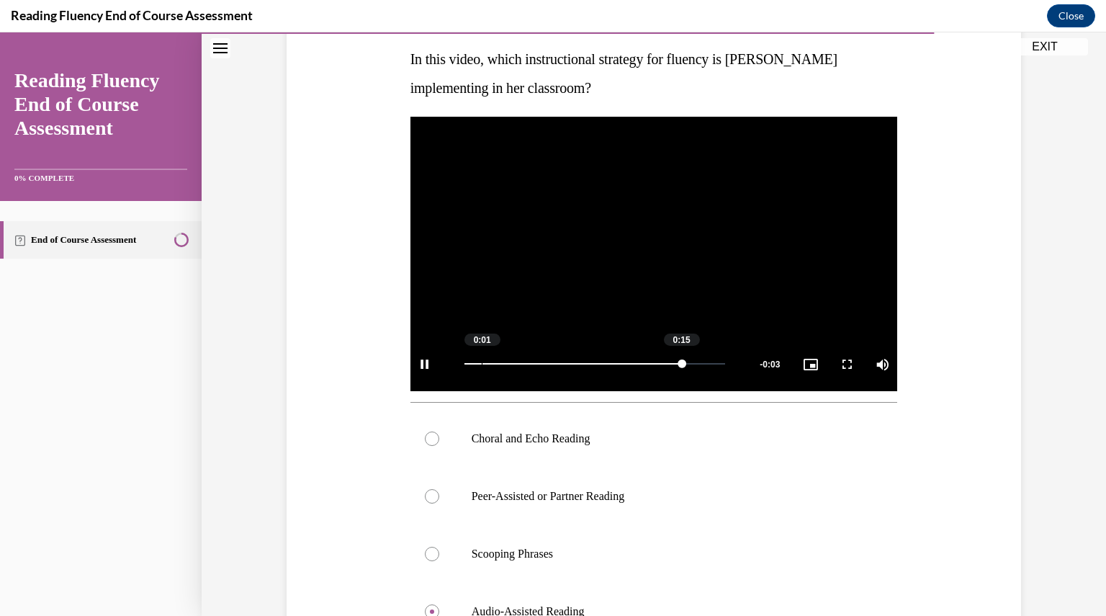
click at [473, 360] on div "Loaded : 83.45% 0:01 0:15" at bounding box center [595, 364] width 276 height 54
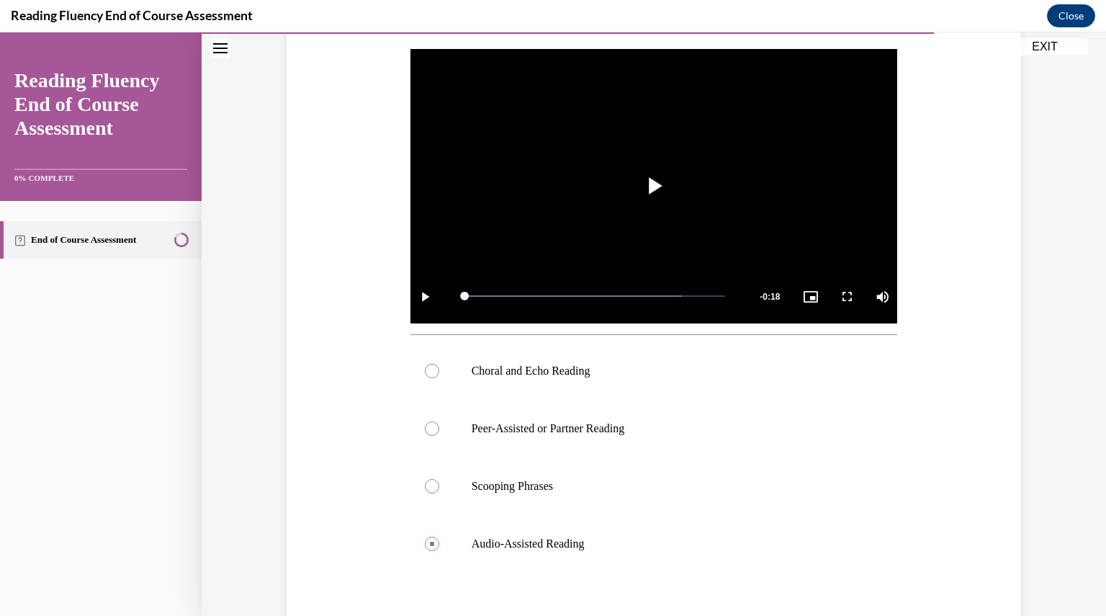
scroll to position [299, 0]
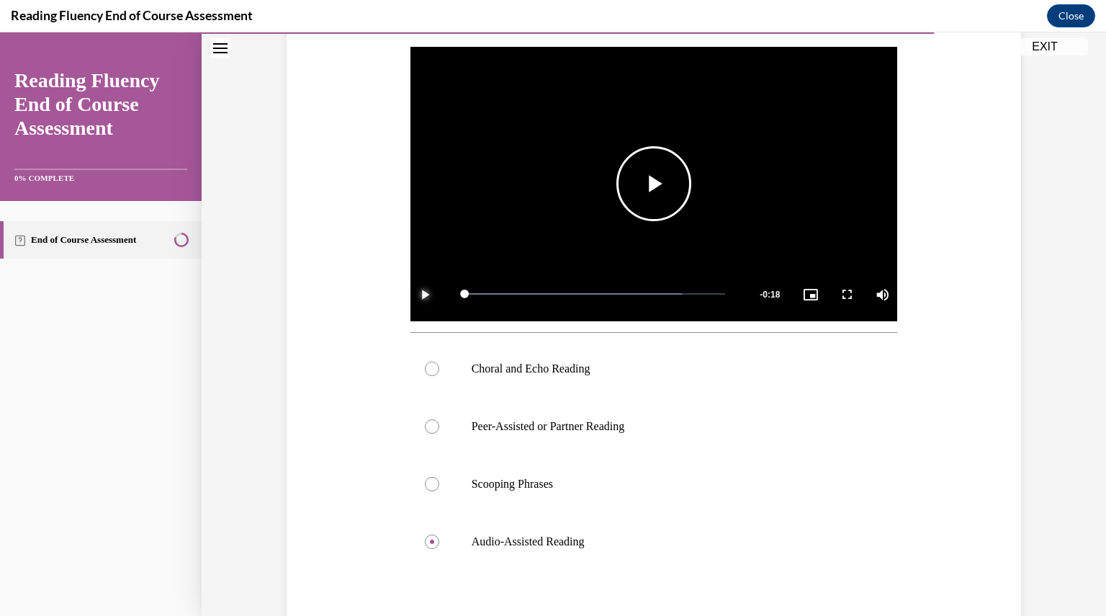
click at [417, 294] on span "Video player" at bounding box center [424, 294] width 29 height 0
click at [486, 369] on p "Choral and Echo Reading" at bounding box center [667, 368] width 390 height 14
click at [439, 369] on input "Choral and Echo Reading" at bounding box center [432, 368] width 14 height 14
radio input "true"
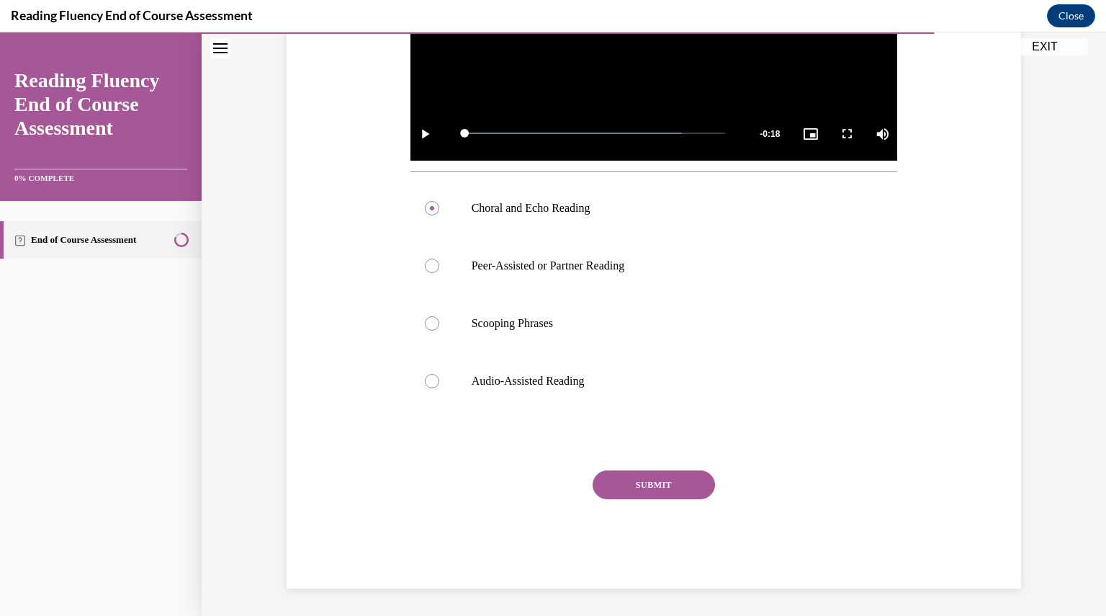
click at [671, 487] on button "SUBMIT" at bounding box center [653, 484] width 122 height 29
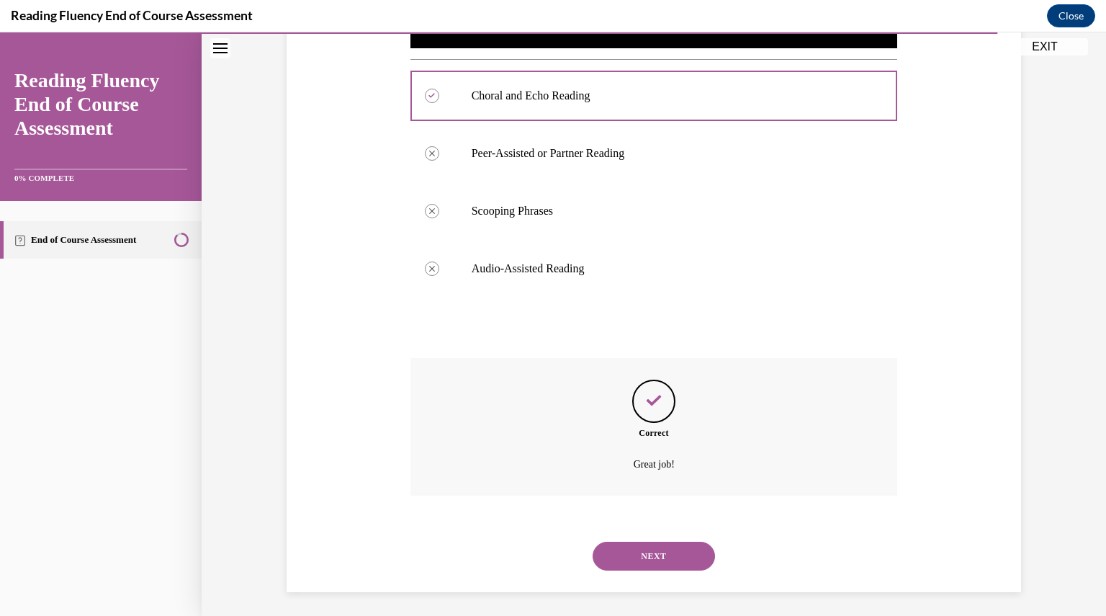
scroll to position [577, 0]
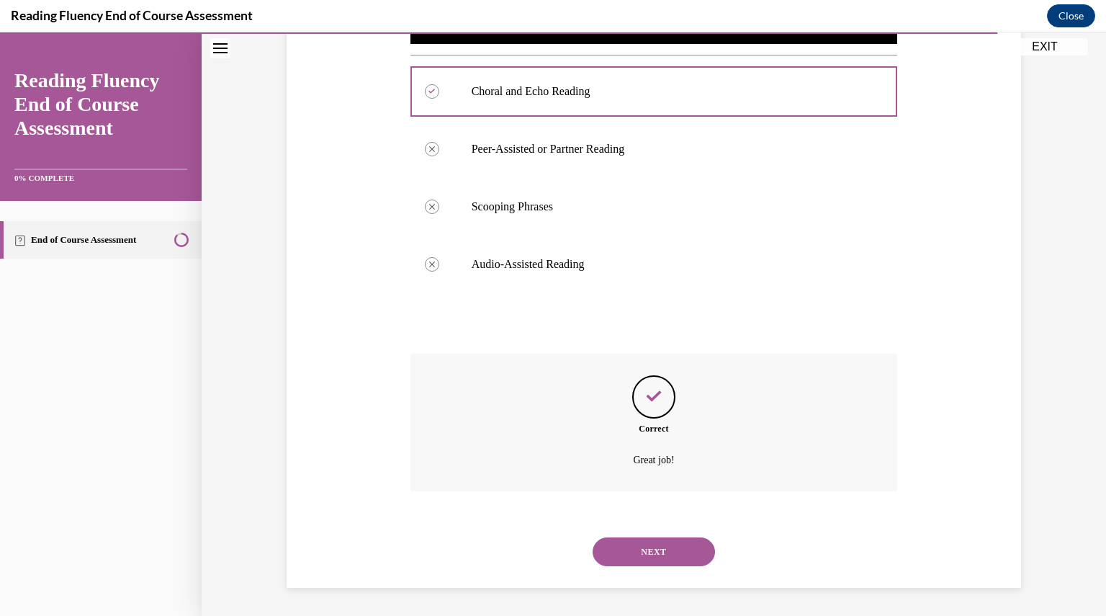
click at [674, 549] on button "NEXT" at bounding box center [653, 551] width 122 height 29
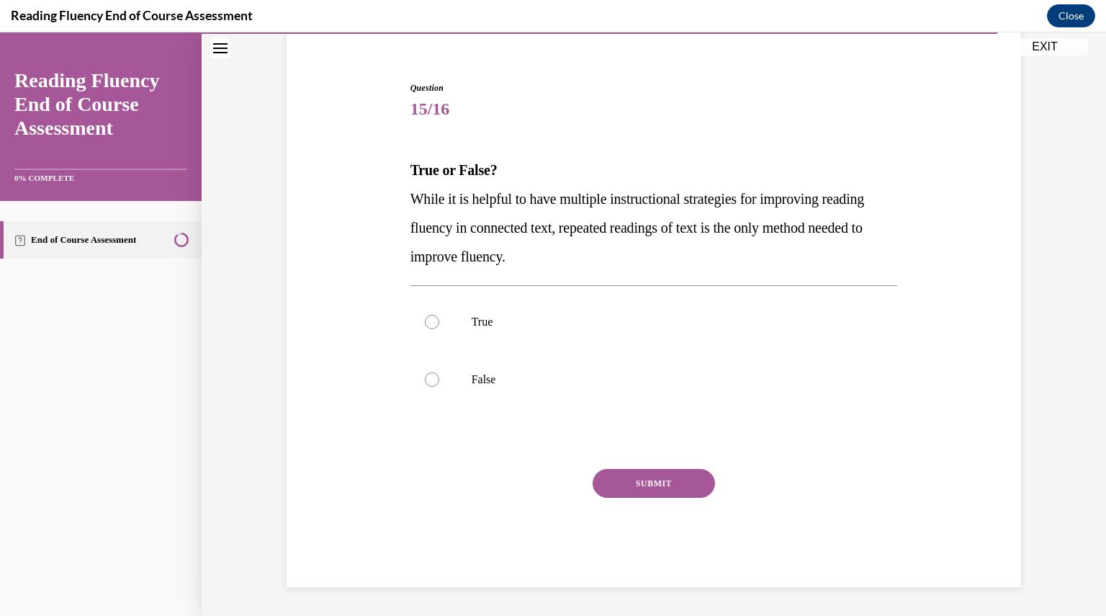
scroll to position [118, 0]
click at [485, 382] on p "False" at bounding box center [667, 380] width 390 height 14
click at [439, 382] on input "False" at bounding box center [432, 380] width 14 height 14
radio input "true"
click at [621, 487] on button "SUBMIT" at bounding box center [653, 483] width 122 height 29
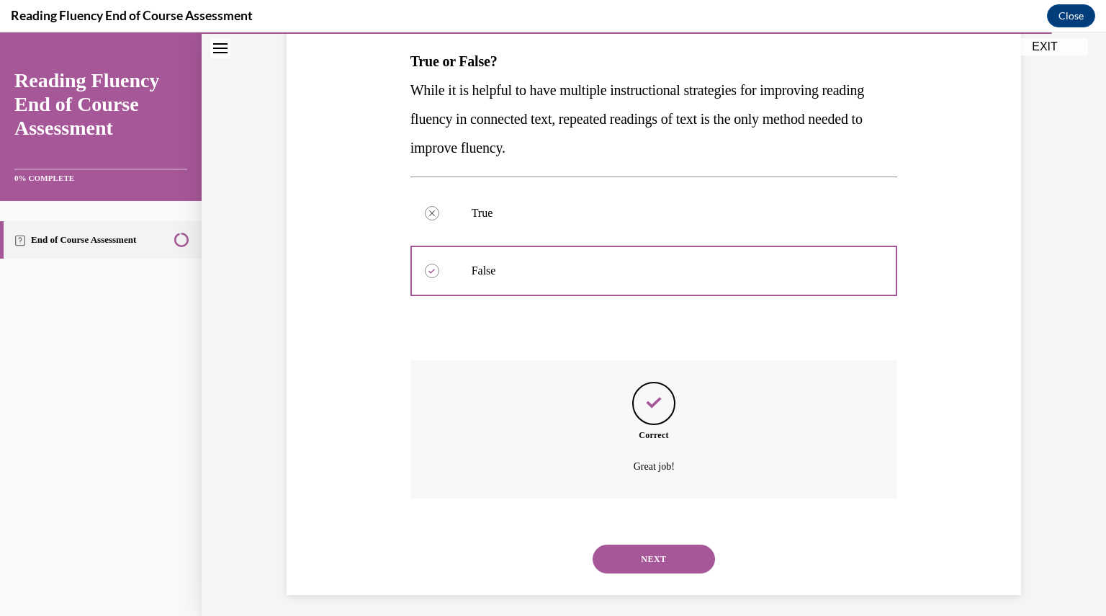
scroll to position [235, 0]
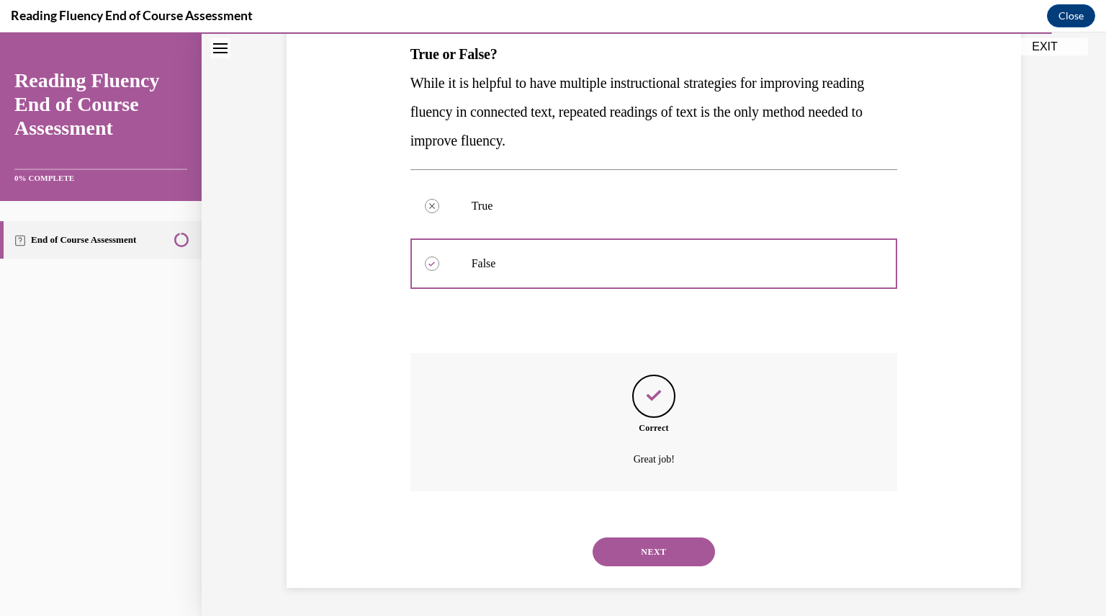
click at [653, 549] on button "NEXT" at bounding box center [653, 551] width 122 height 29
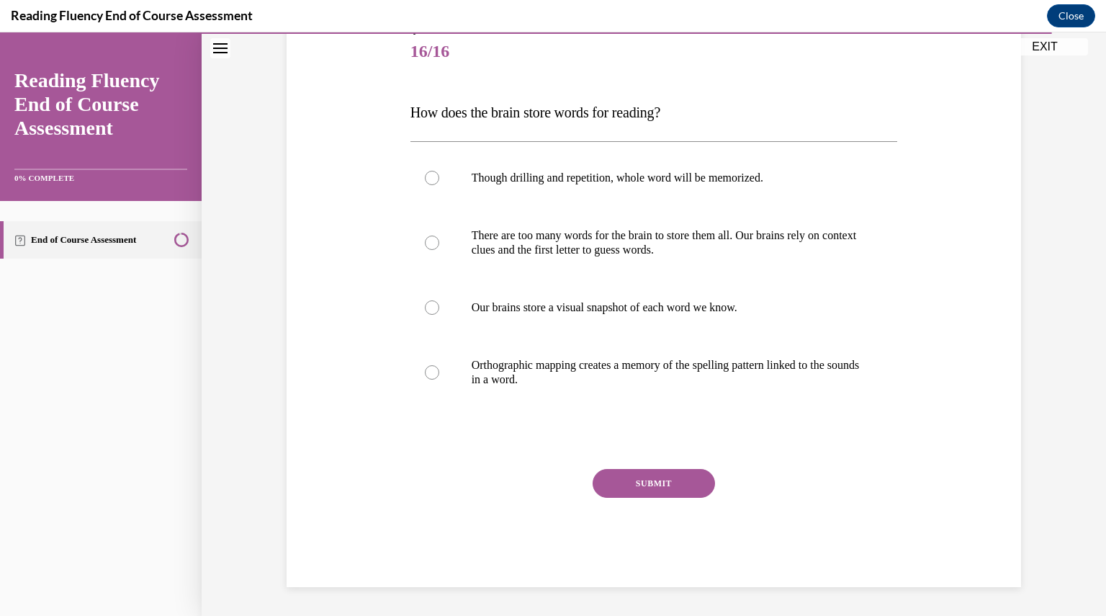
scroll to position [161, 0]
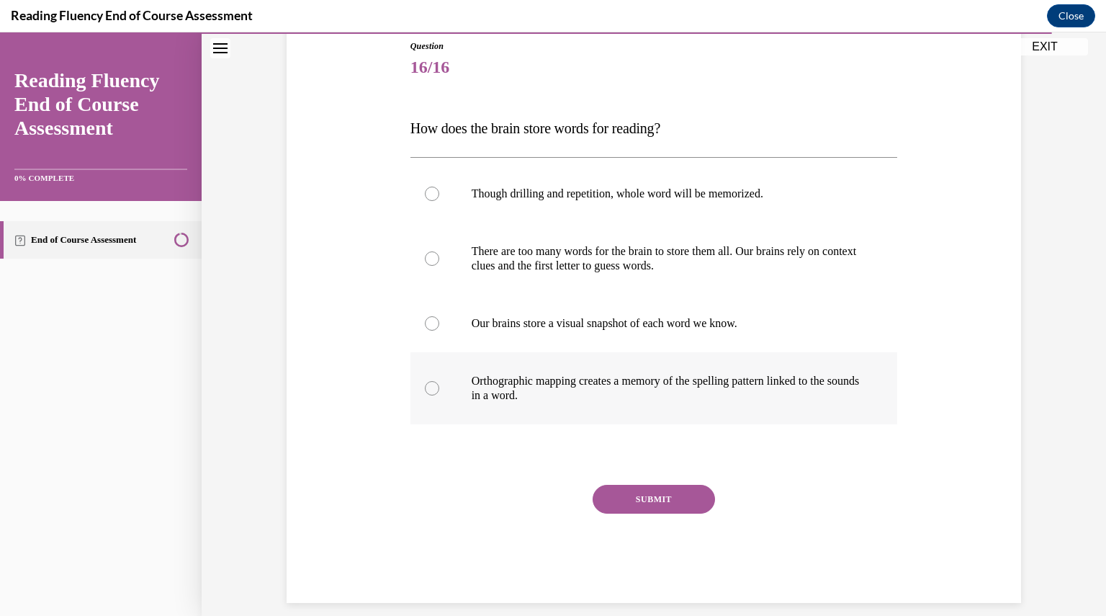
click at [556, 359] on label "Orthographic mapping creates a memory of the spelling pattern linked to the sou…" at bounding box center [653, 388] width 487 height 72
click at [439, 381] on input "Orthographic mapping creates a memory of the spelling pattern linked to the sou…" at bounding box center [432, 388] width 14 height 14
radio input "true"
click at [664, 502] on button "SUBMIT" at bounding box center [653, 499] width 122 height 29
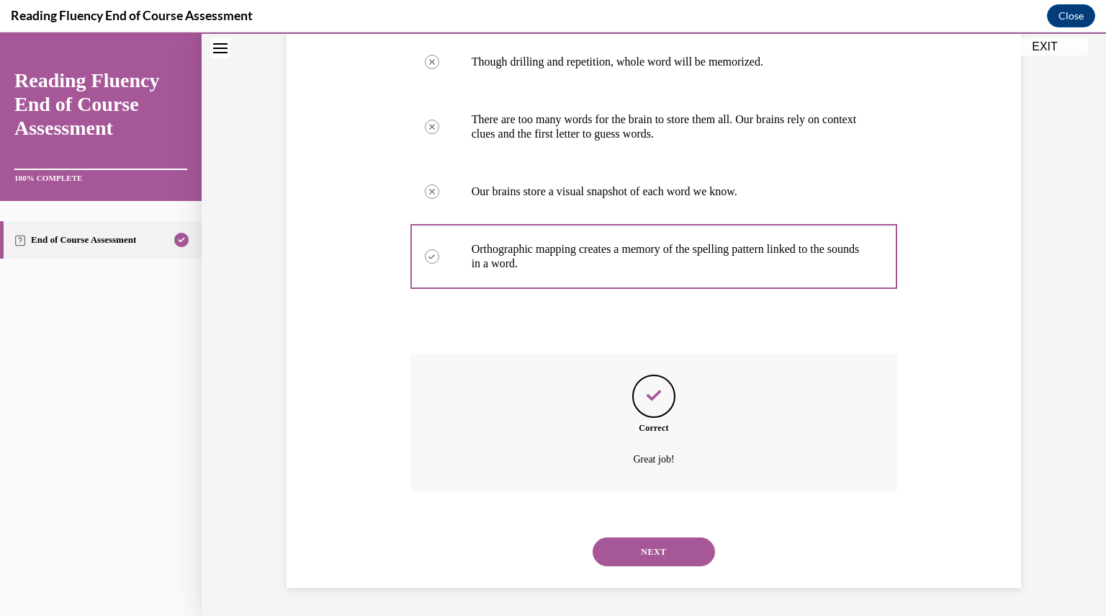
click at [657, 554] on button "NEXT" at bounding box center [653, 551] width 122 height 29
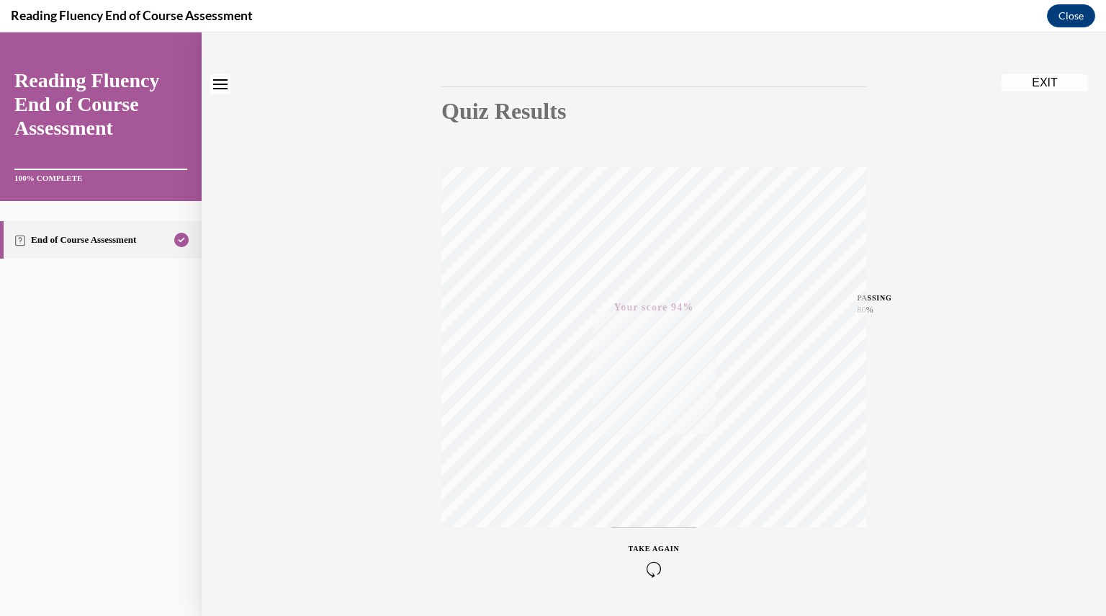
scroll to position [154, 0]
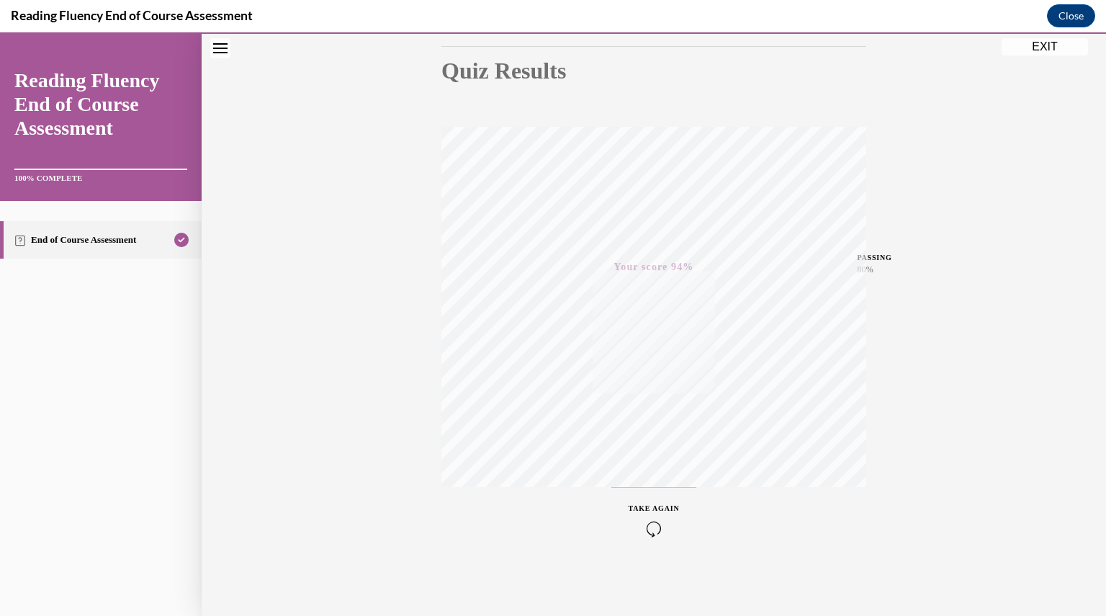
click at [1037, 44] on button "EXIT" at bounding box center [1044, 46] width 86 height 17
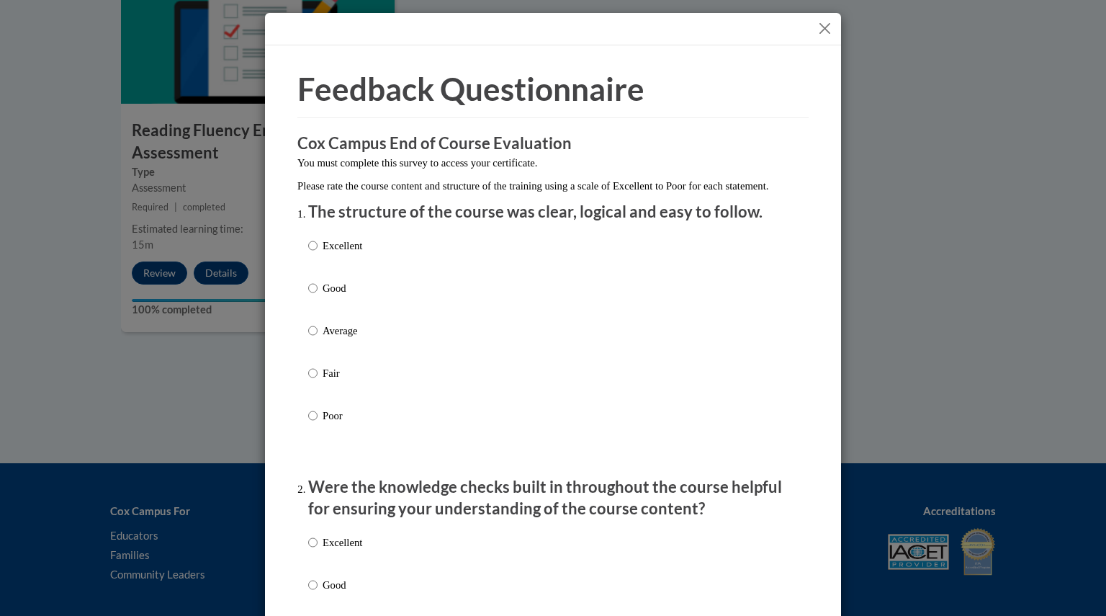
click at [326, 253] on p "Excellent" at bounding box center [343, 246] width 40 height 16
click at [317, 253] on input "Excellent" at bounding box center [312, 246] width 9 height 16
radio input "true"
click at [338, 569] on label "Excellent" at bounding box center [335, 553] width 54 height 39
click at [317, 550] on input "Excellent" at bounding box center [312, 542] width 9 height 16
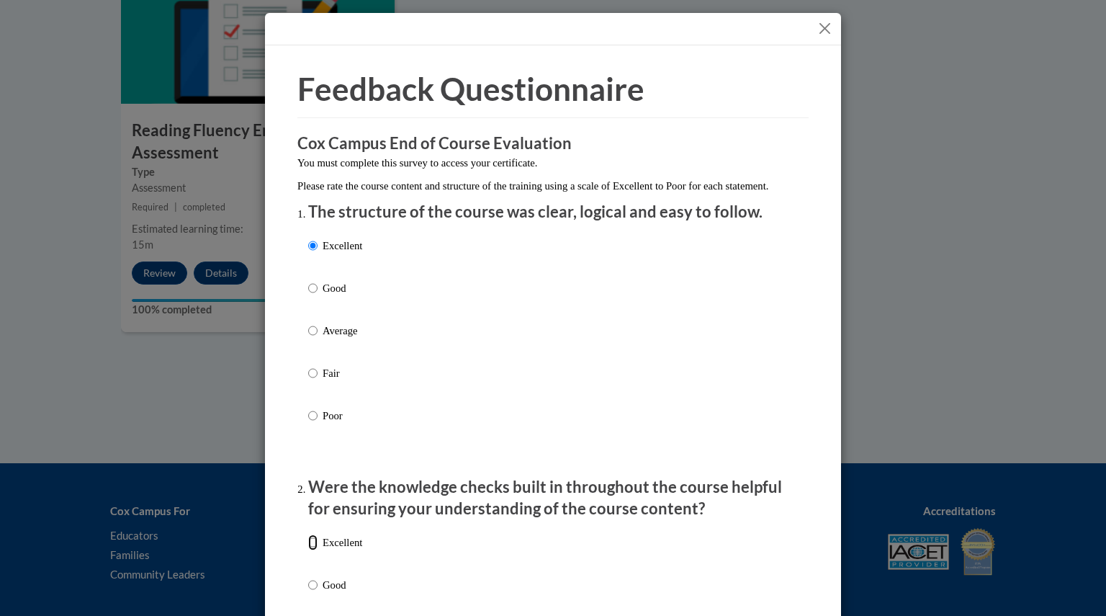
radio input "true"
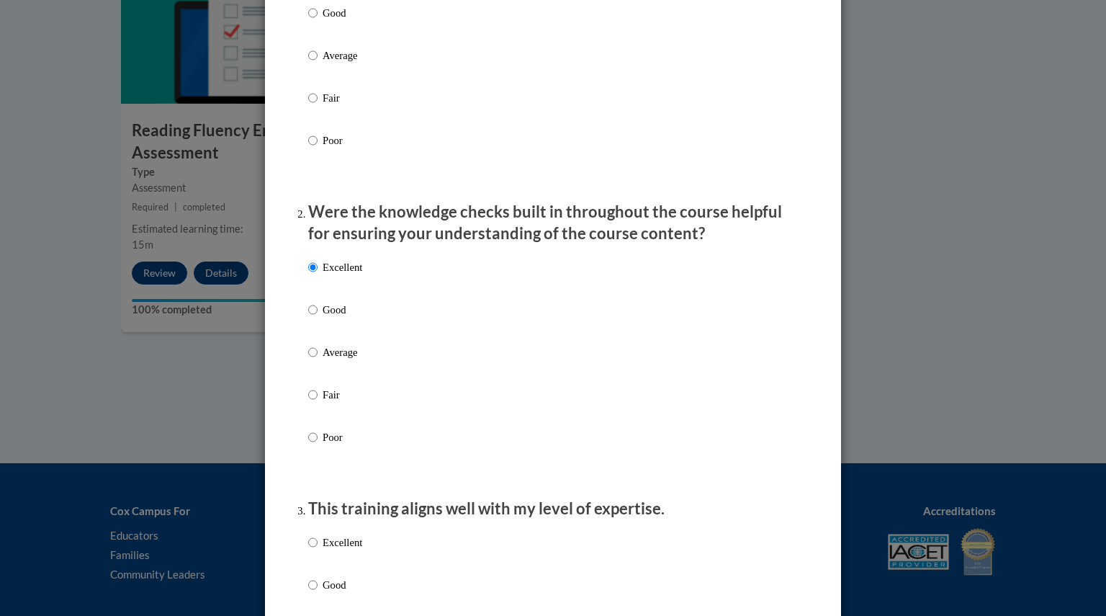
click at [336, 550] on p "Excellent" at bounding box center [343, 542] width 40 height 16
click at [317, 550] on input "Excellent" at bounding box center [312, 542] width 9 height 16
radio input "true"
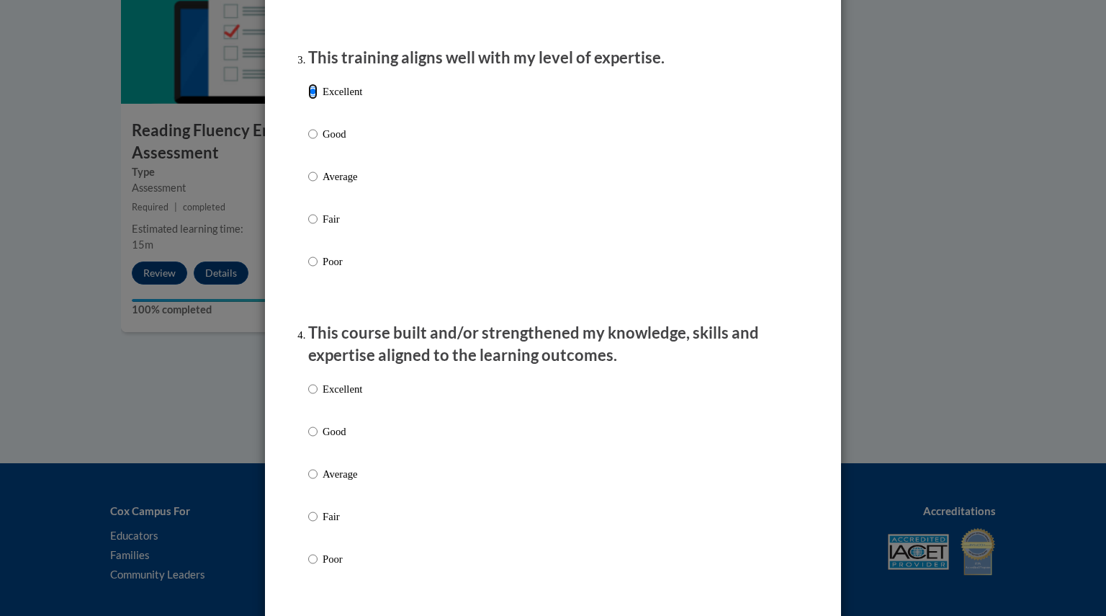
scroll to position [736, 0]
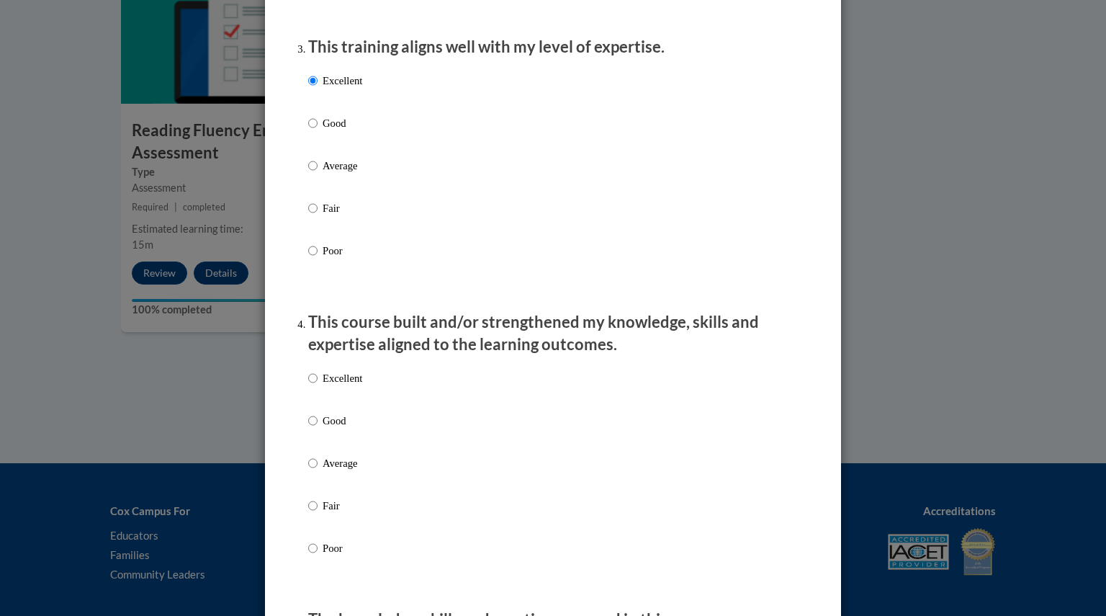
click at [325, 402] on label "Excellent" at bounding box center [335, 389] width 54 height 39
click at [317, 386] on input "Excellent" at bounding box center [312, 378] width 9 height 16
radio input "true"
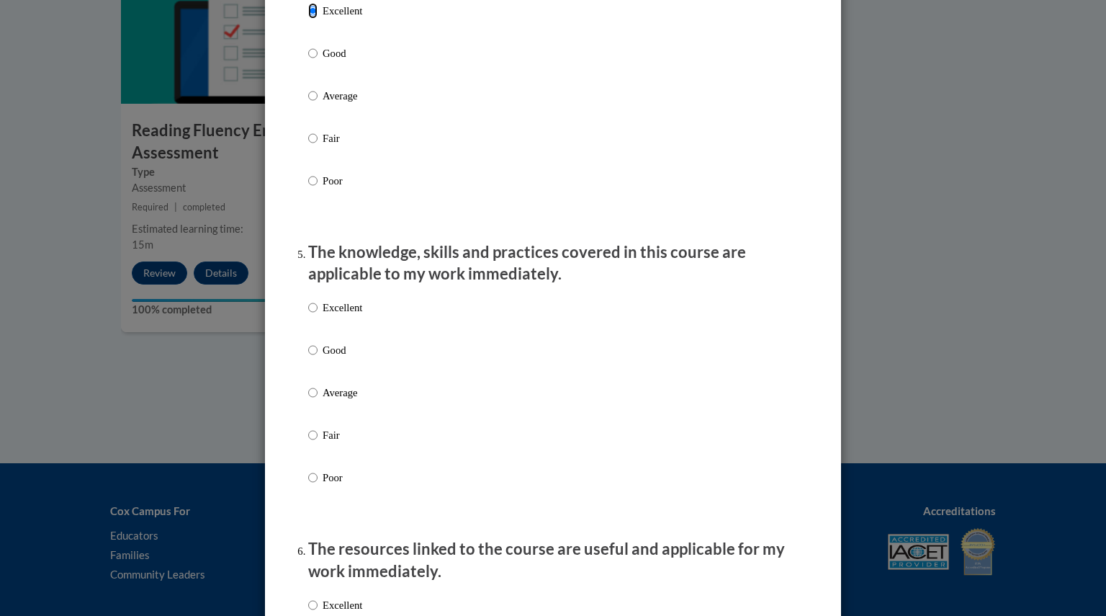
scroll to position [1104, 0]
click at [335, 315] on p "Excellent" at bounding box center [343, 307] width 40 height 16
click at [317, 315] on input "Excellent" at bounding box center [312, 307] width 9 height 16
radio input "true"
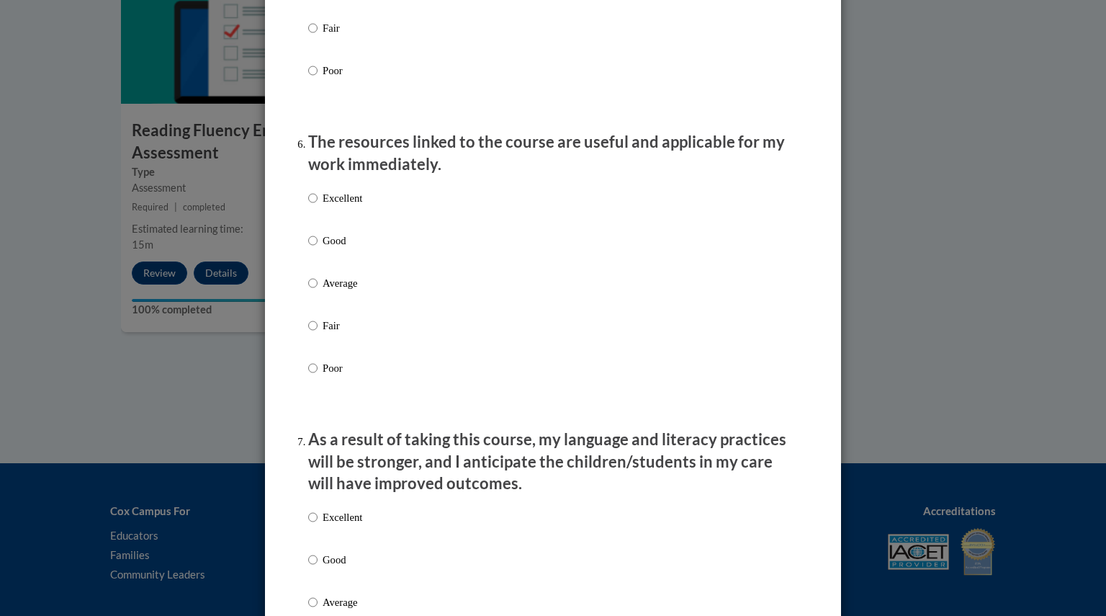
scroll to position [1531, 0]
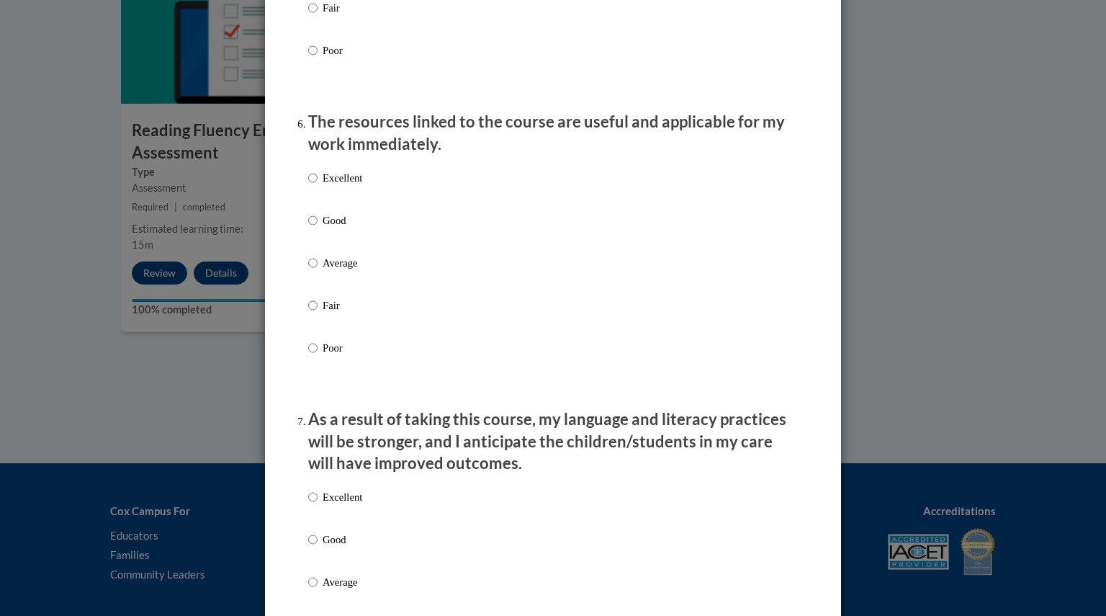
click at [330, 186] on p "Excellent" at bounding box center [343, 178] width 40 height 16
click at [317, 186] on input "Excellent" at bounding box center [312, 178] width 9 height 16
radio input "true"
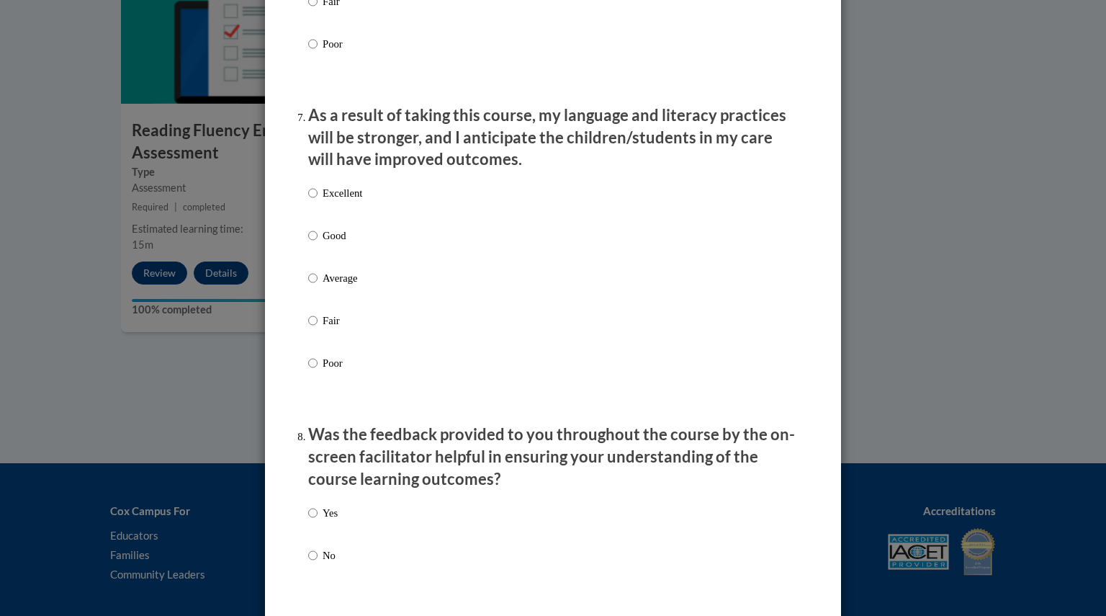
click at [330, 198] on p "Excellent" at bounding box center [343, 193] width 40 height 16
click at [317, 198] on input "Excellent" at bounding box center [312, 193] width 9 height 16
radio input "true"
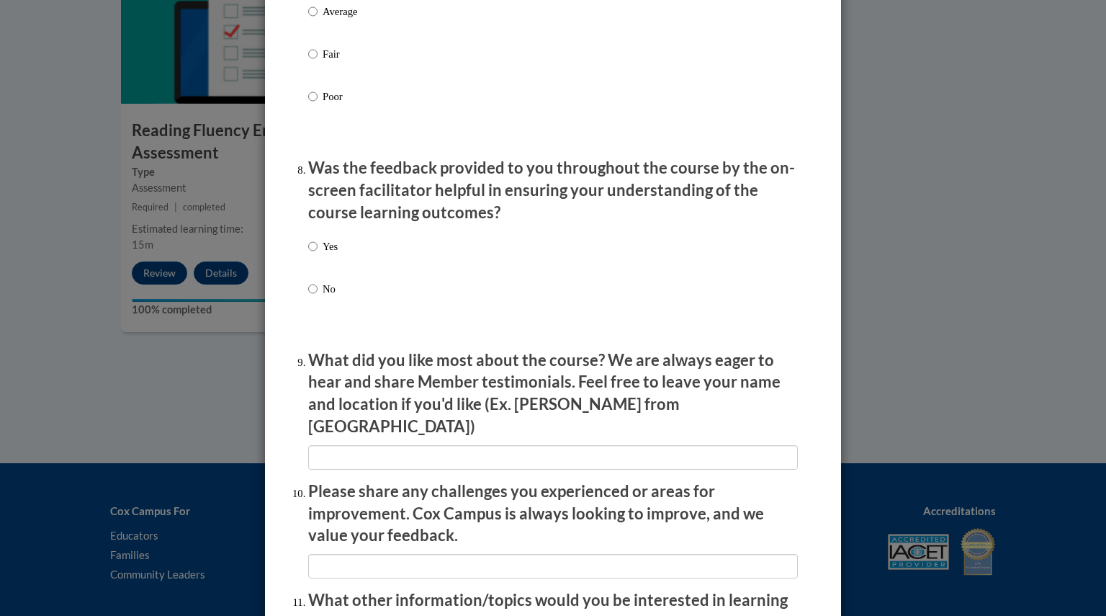
scroll to position [2112, 0]
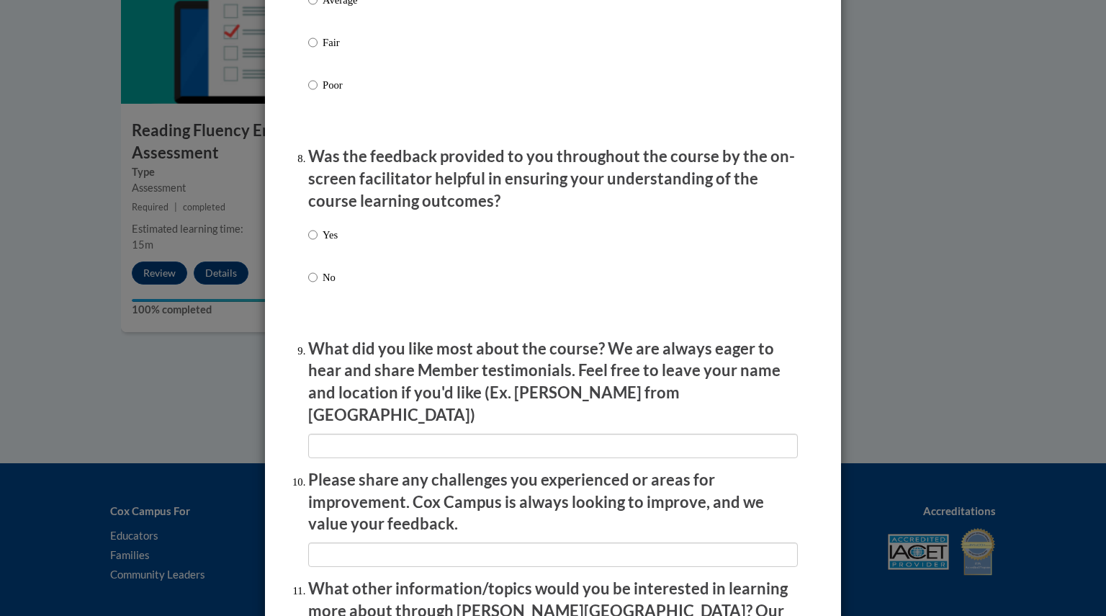
click at [323, 243] on p "Yes" at bounding box center [330, 235] width 15 height 16
click at [317, 243] on input "Yes" at bounding box center [312, 235] width 9 height 16
radio input "true"
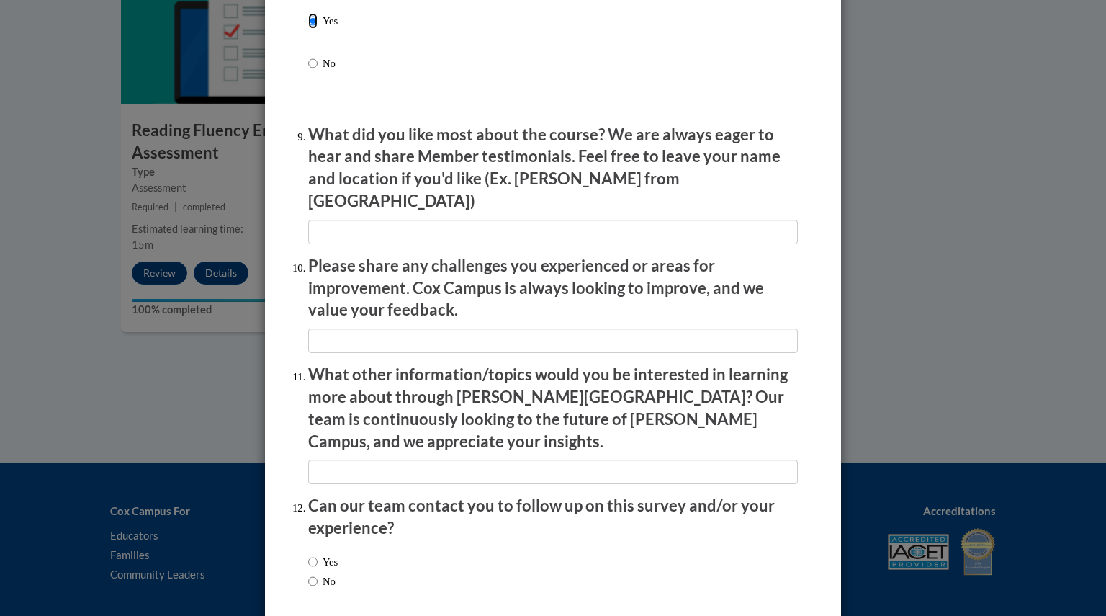
scroll to position [2378, 0]
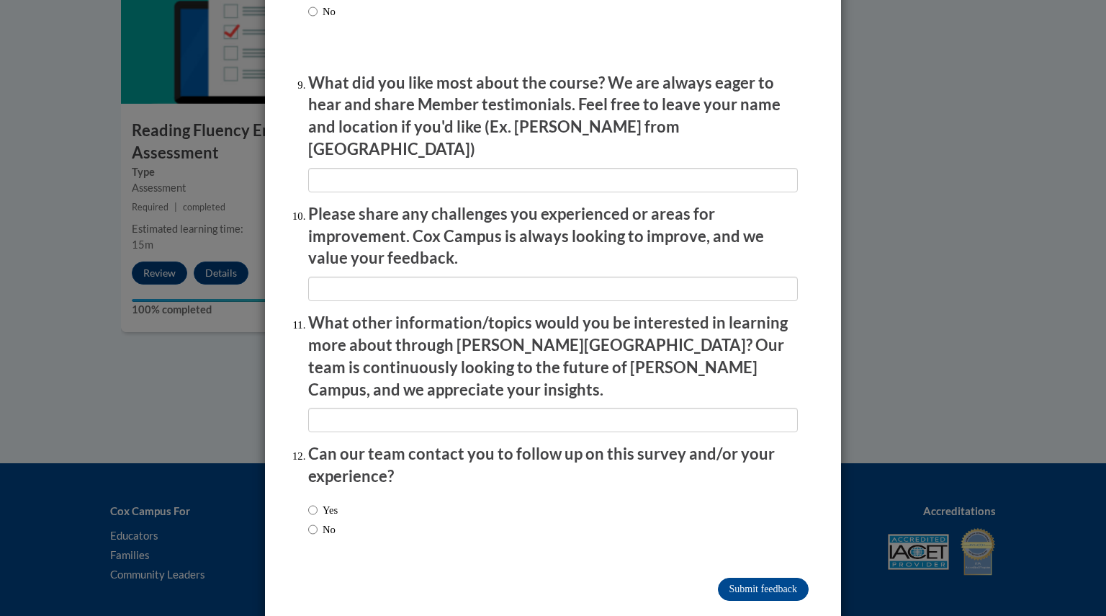
click at [315, 521] on label "No" at bounding box center [321, 529] width 27 height 16
click at [315, 521] on input "No" at bounding box center [312, 529] width 9 height 16
radio input "true"
click at [778, 577] on input "Submit feedback" at bounding box center [763, 588] width 91 height 23
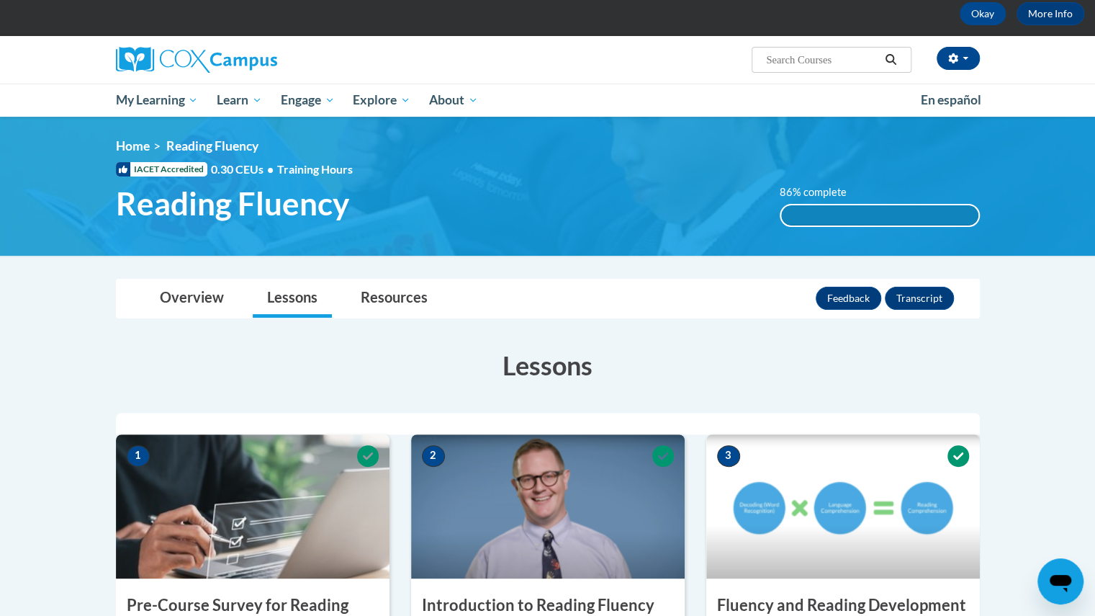
scroll to position [0, 0]
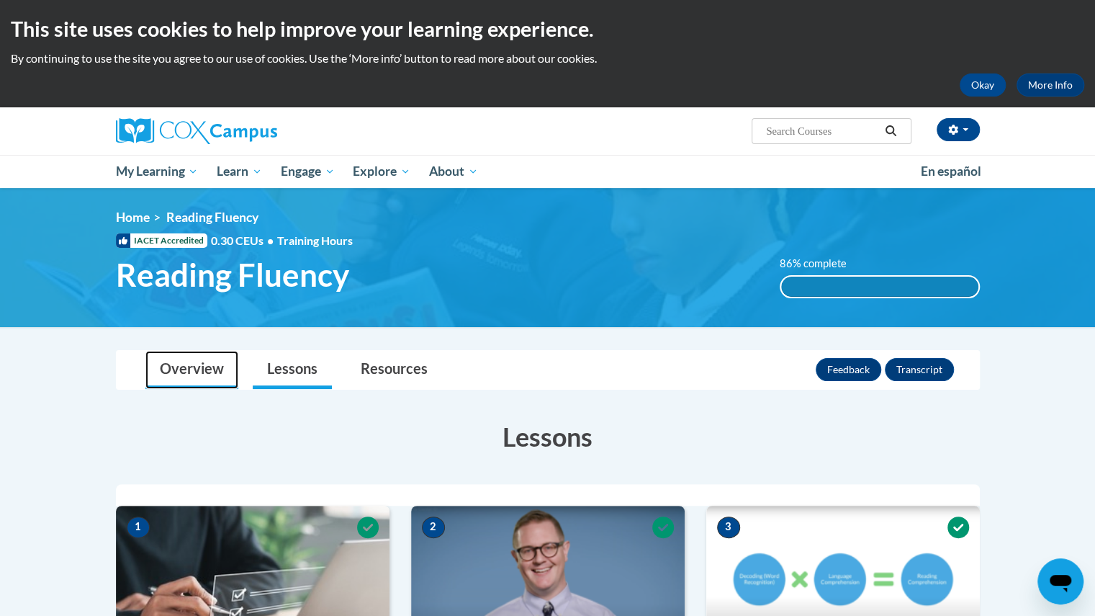
click at [204, 369] on link "Overview" at bounding box center [191, 370] width 93 height 38
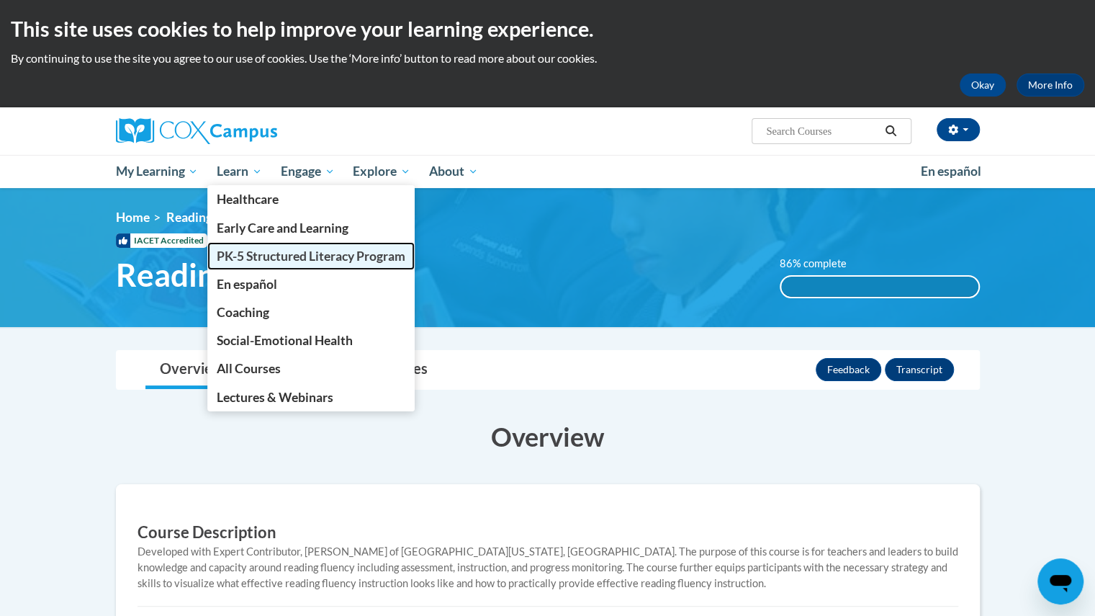
click at [258, 253] on span "PK-5 Structured Literacy Program" at bounding box center [311, 255] width 189 height 15
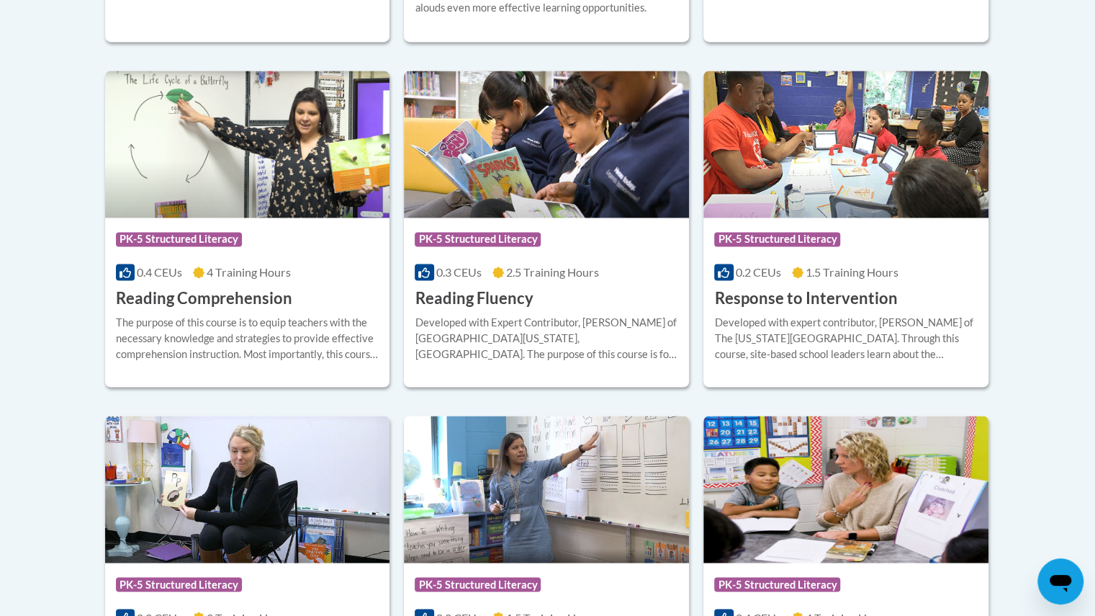
scroll to position [1327, 0]
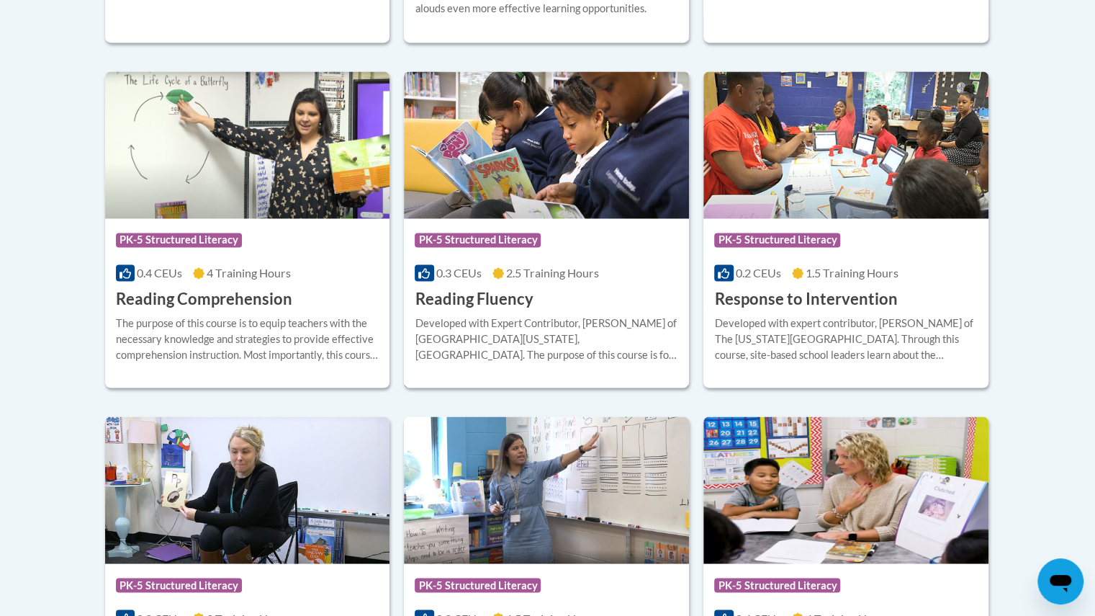
click at [425, 271] on icon at bounding box center [424, 273] width 12 height 12
